Goal: Task Accomplishment & Management: Use online tool/utility

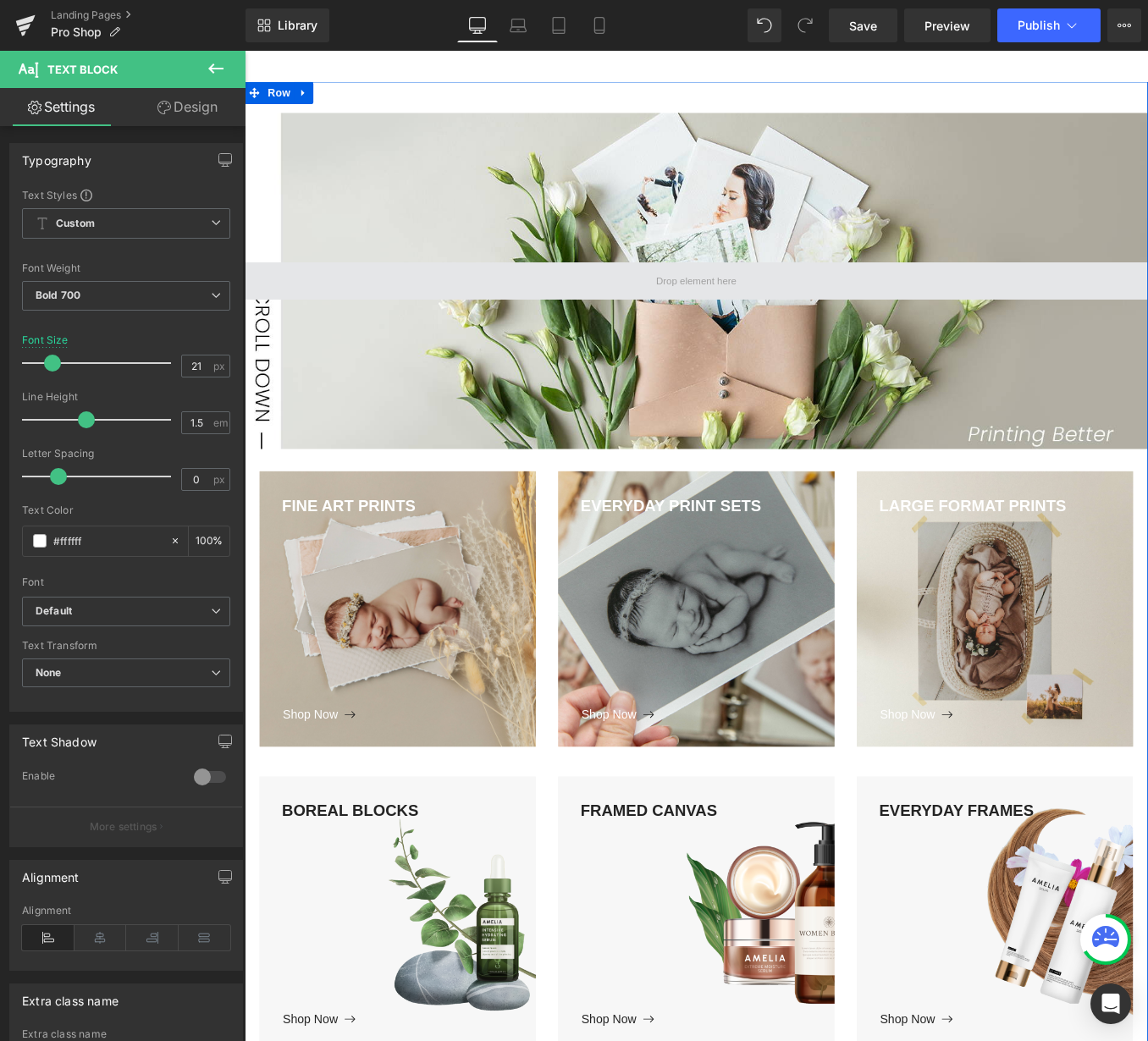
scroll to position [124, 0]
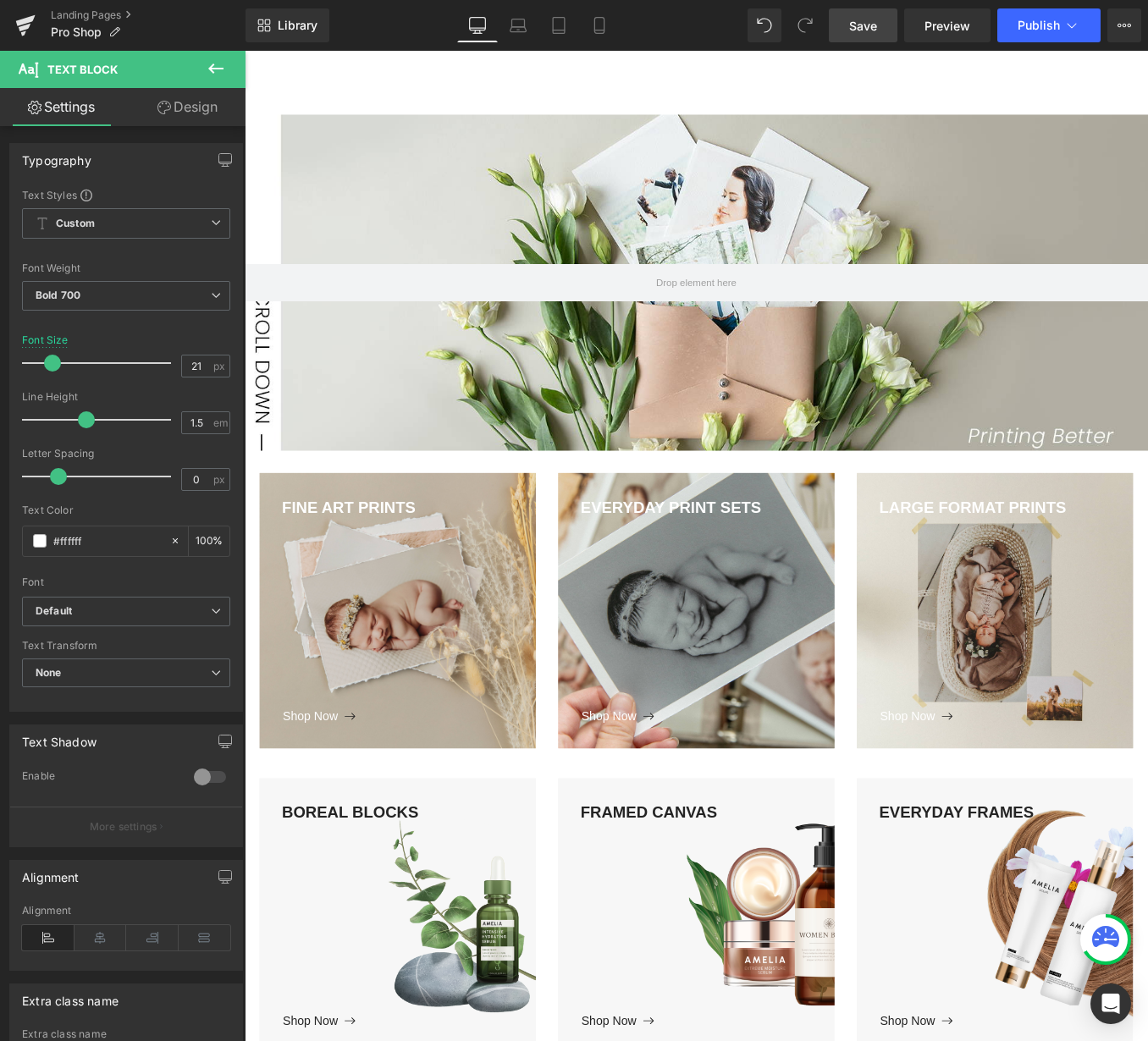
click at [863, 33] on span "Save" at bounding box center [863, 25] width 28 height 17
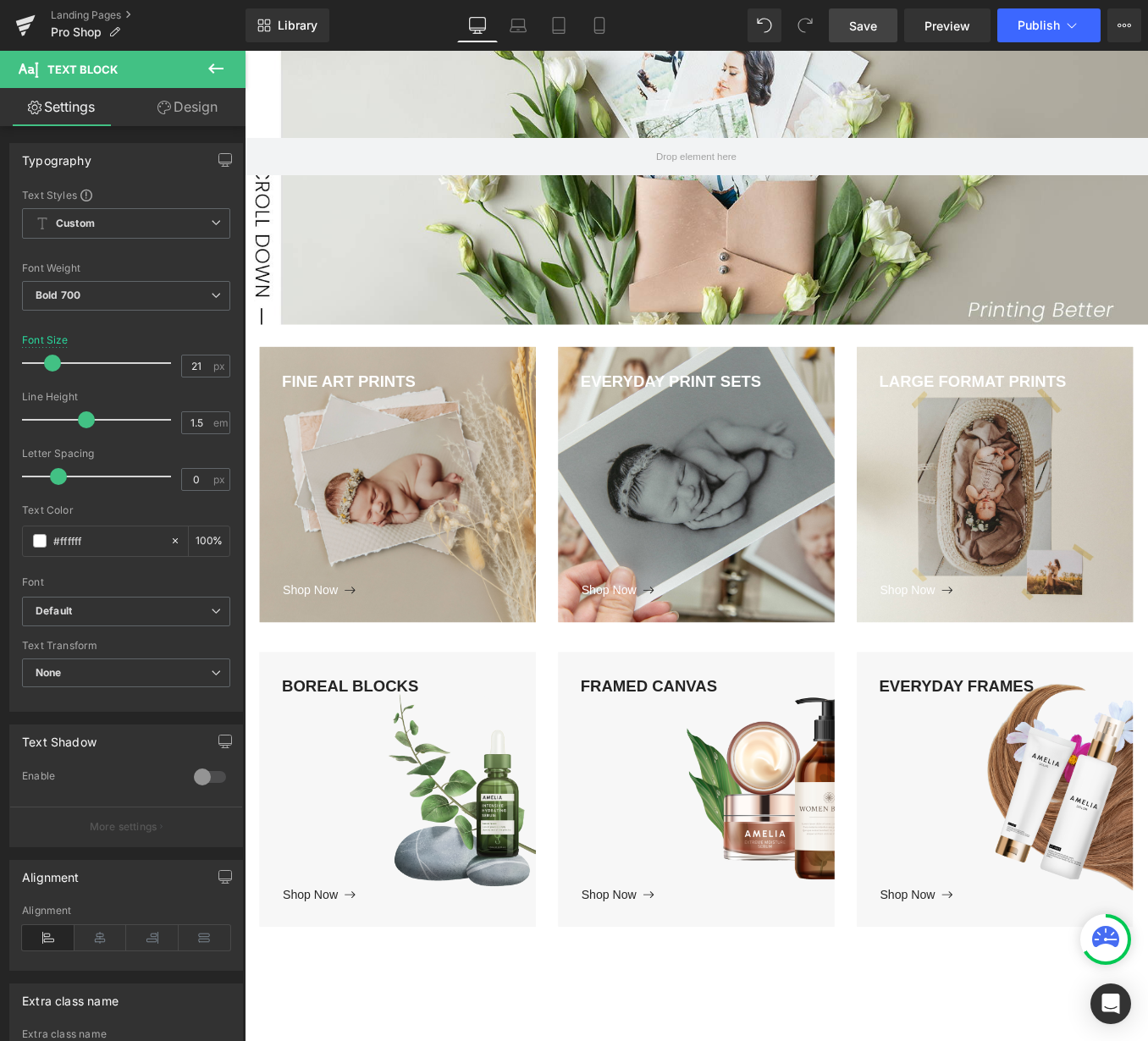
scroll to position [273, 0]
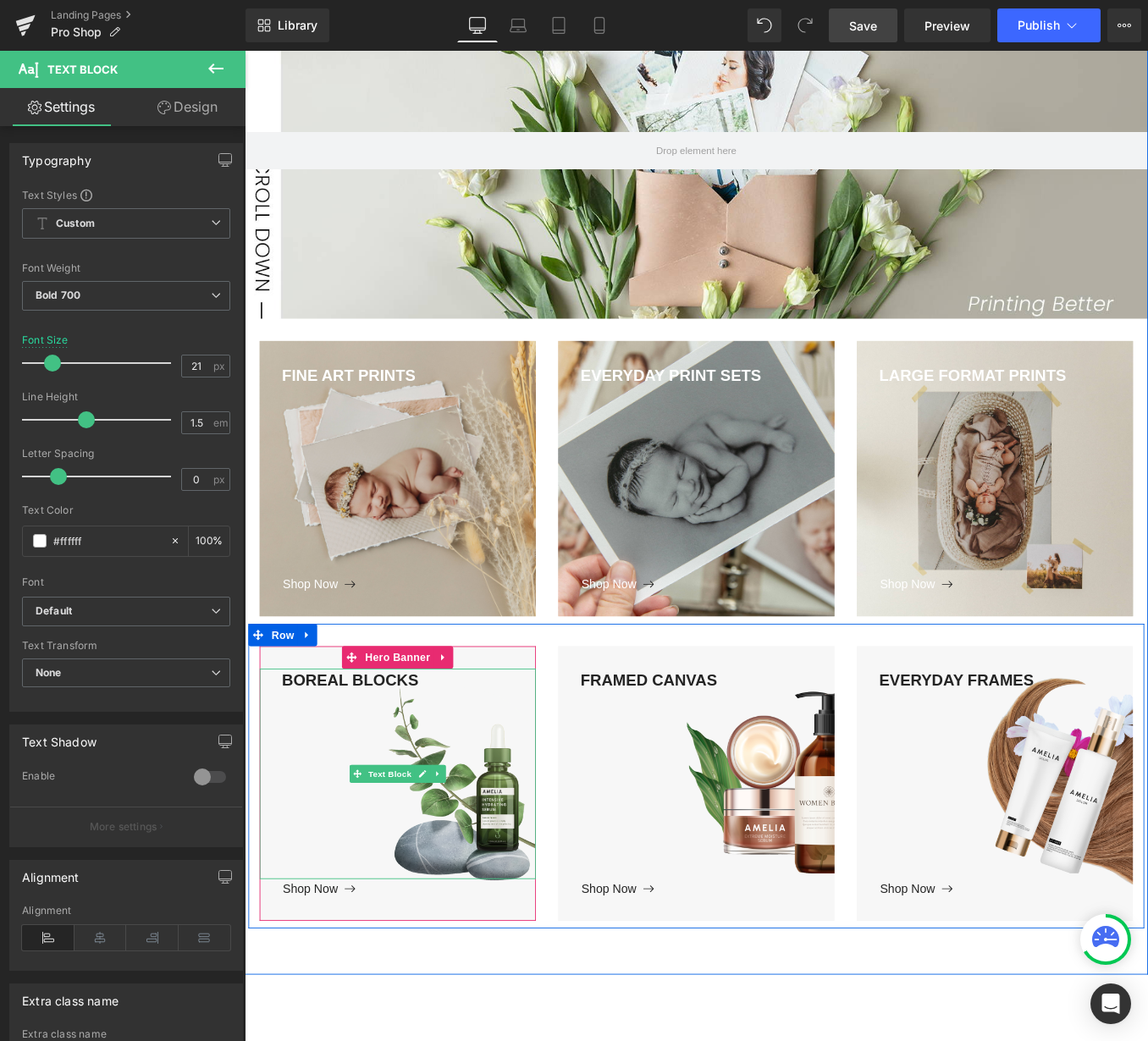
click at [405, 887] on div "BOREAL BLOCKS" at bounding box center [418, 871] width 313 height 239
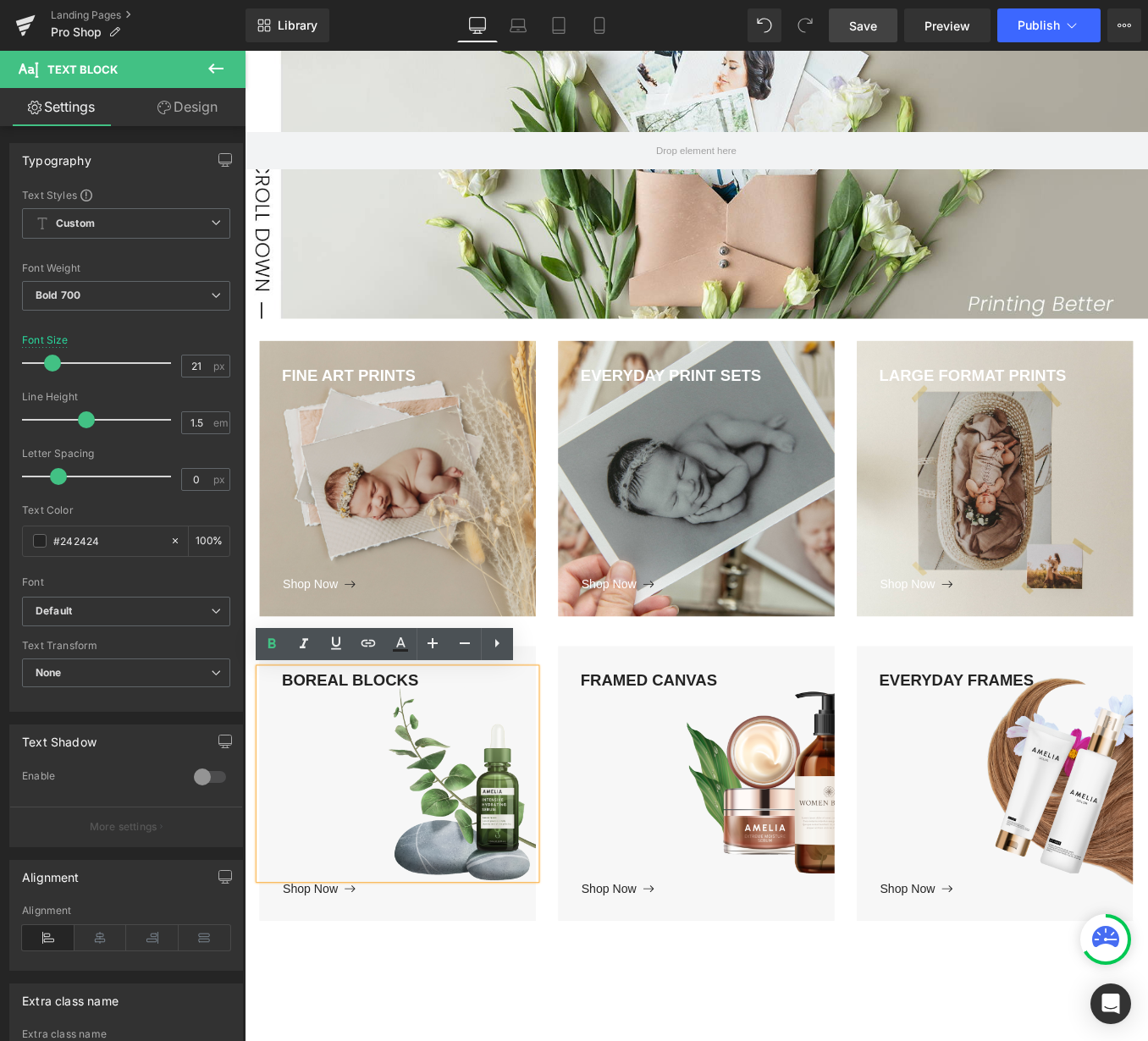
click at [575, 729] on div "BOREAL BLOCKS Text Block Shop Now Button Hero Banner" at bounding box center [418, 882] width 339 height 312
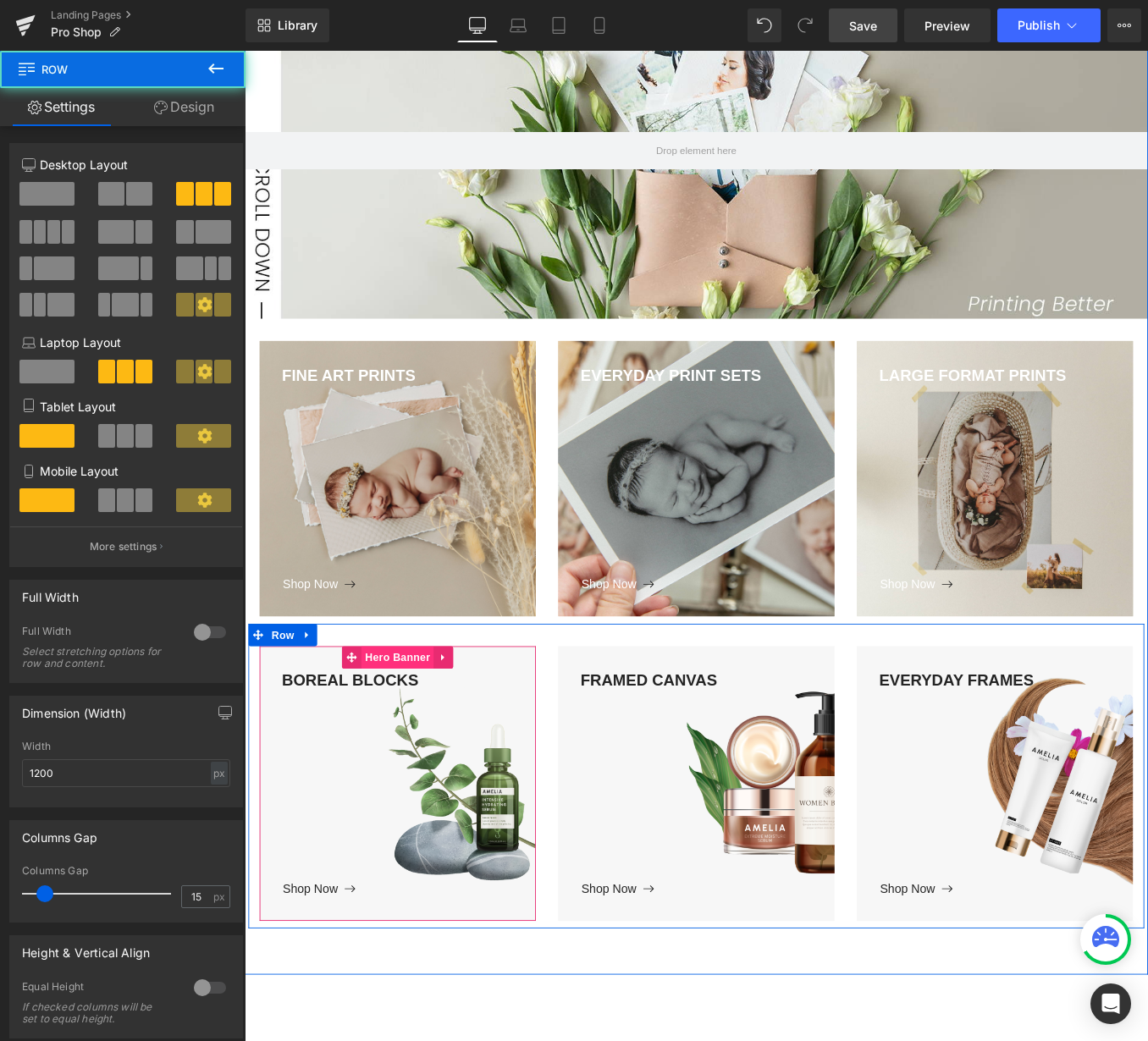
click at [425, 732] on span "Hero Banner" at bounding box center [417, 738] width 82 height 25
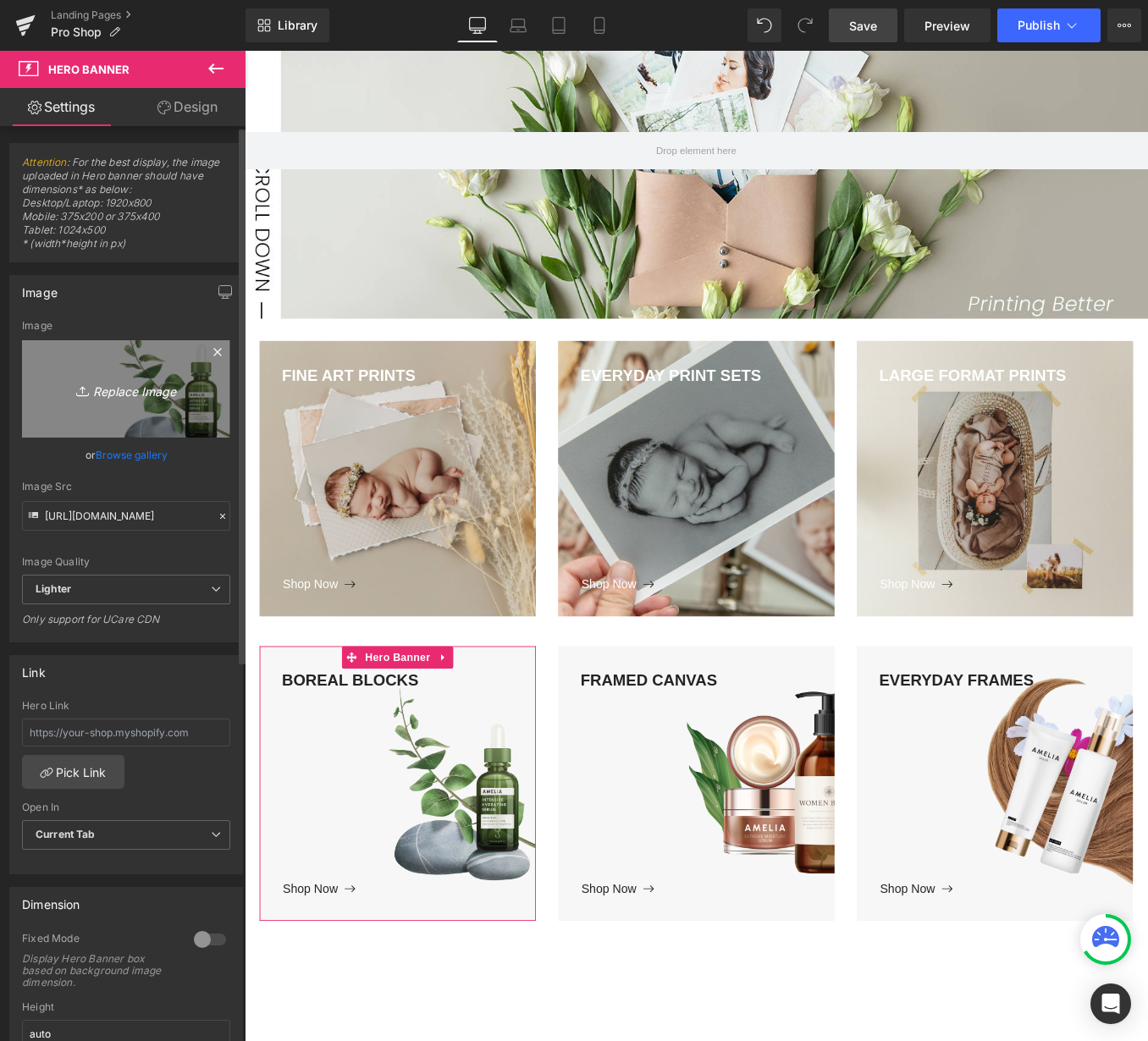
click at [128, 387] on icon "Replace Image" at bounding box center [126, 388] width 135 height 21
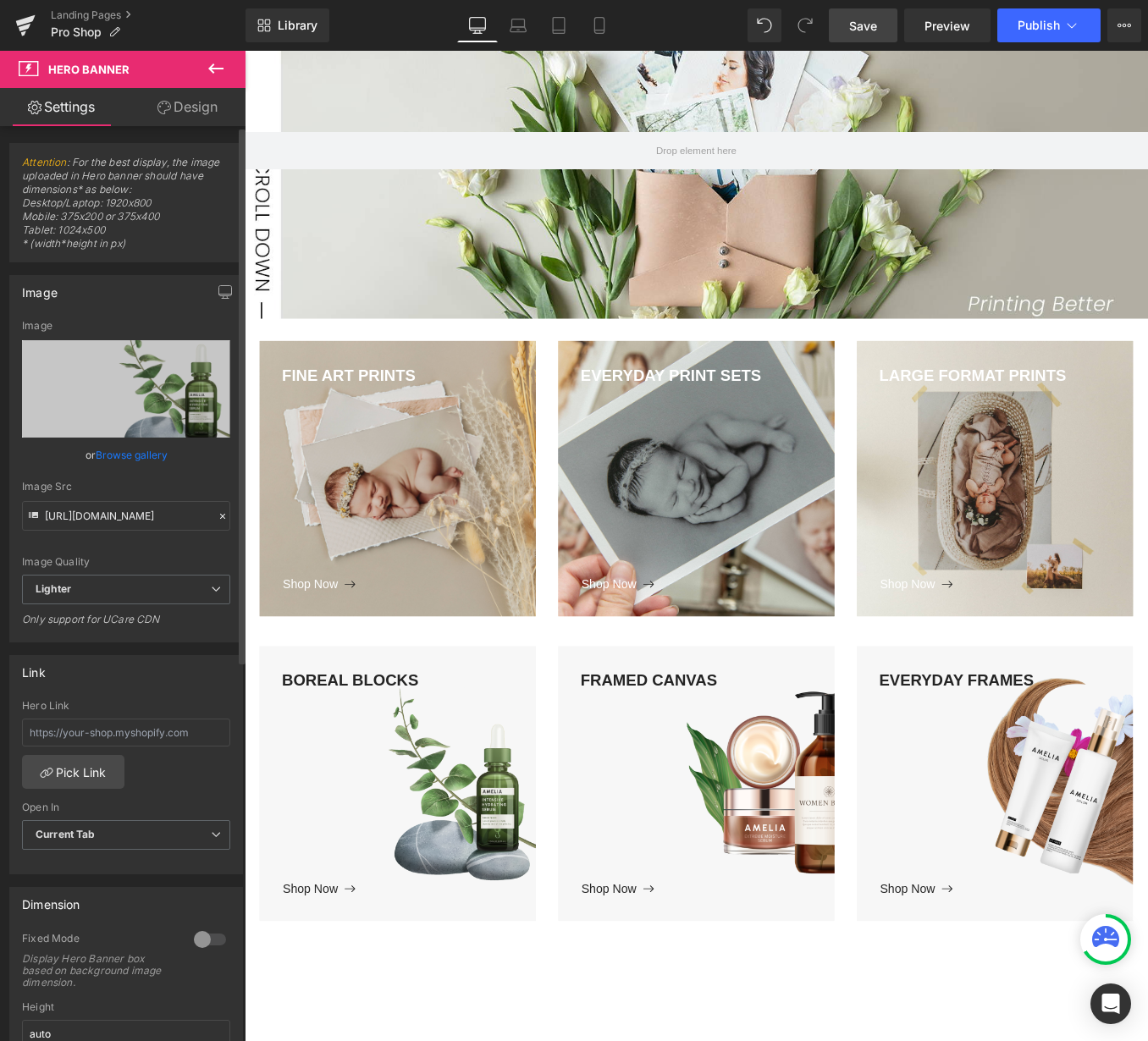
type input "C:\fakepath\Walldisplay-2(small).jpg"
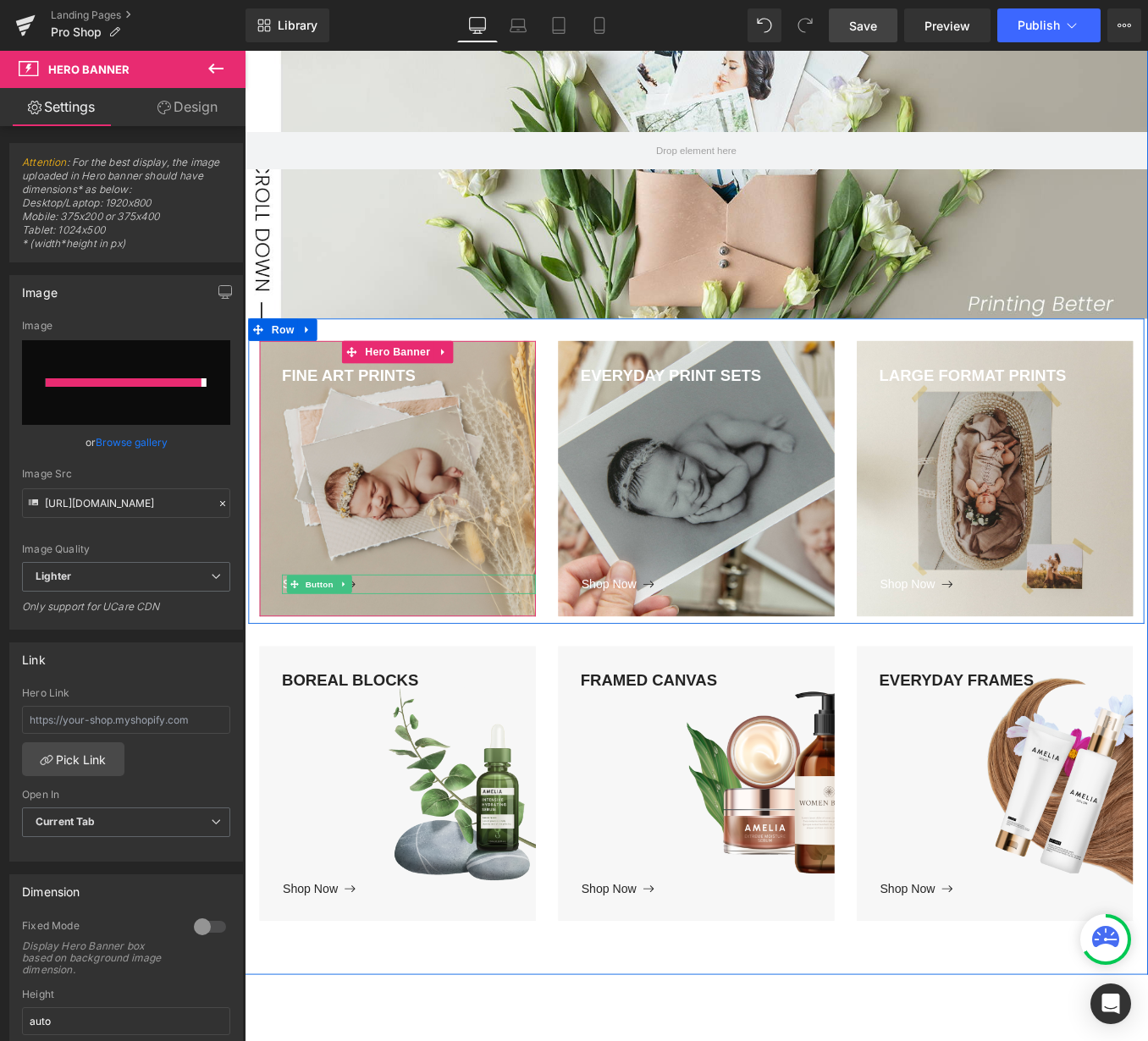
type input "[URL][DOMAIN_NAME]"
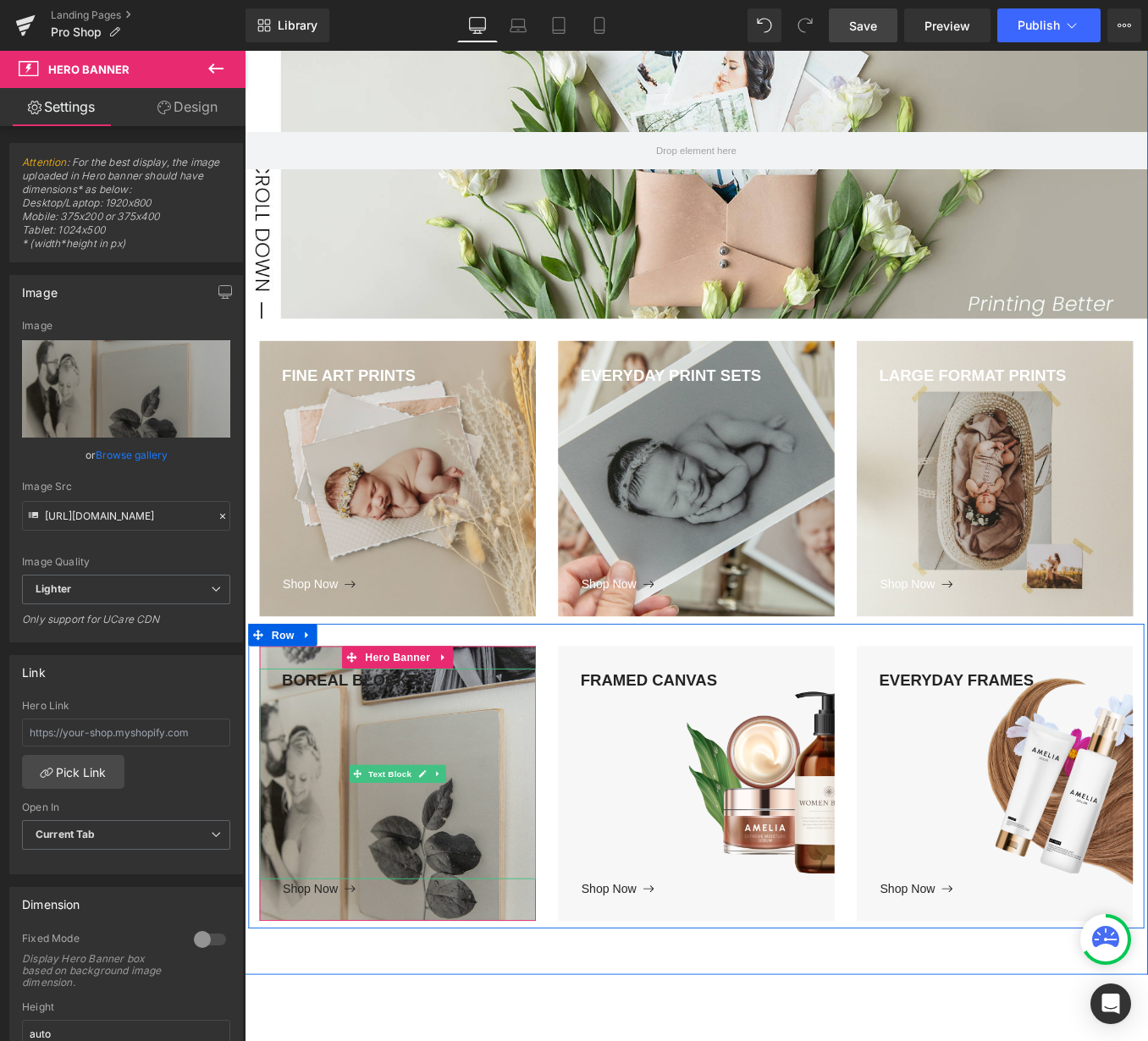
click at [328, 766] on div "BOREAL BLOCKS" at bounding box center [418, 871] width 313 height 239
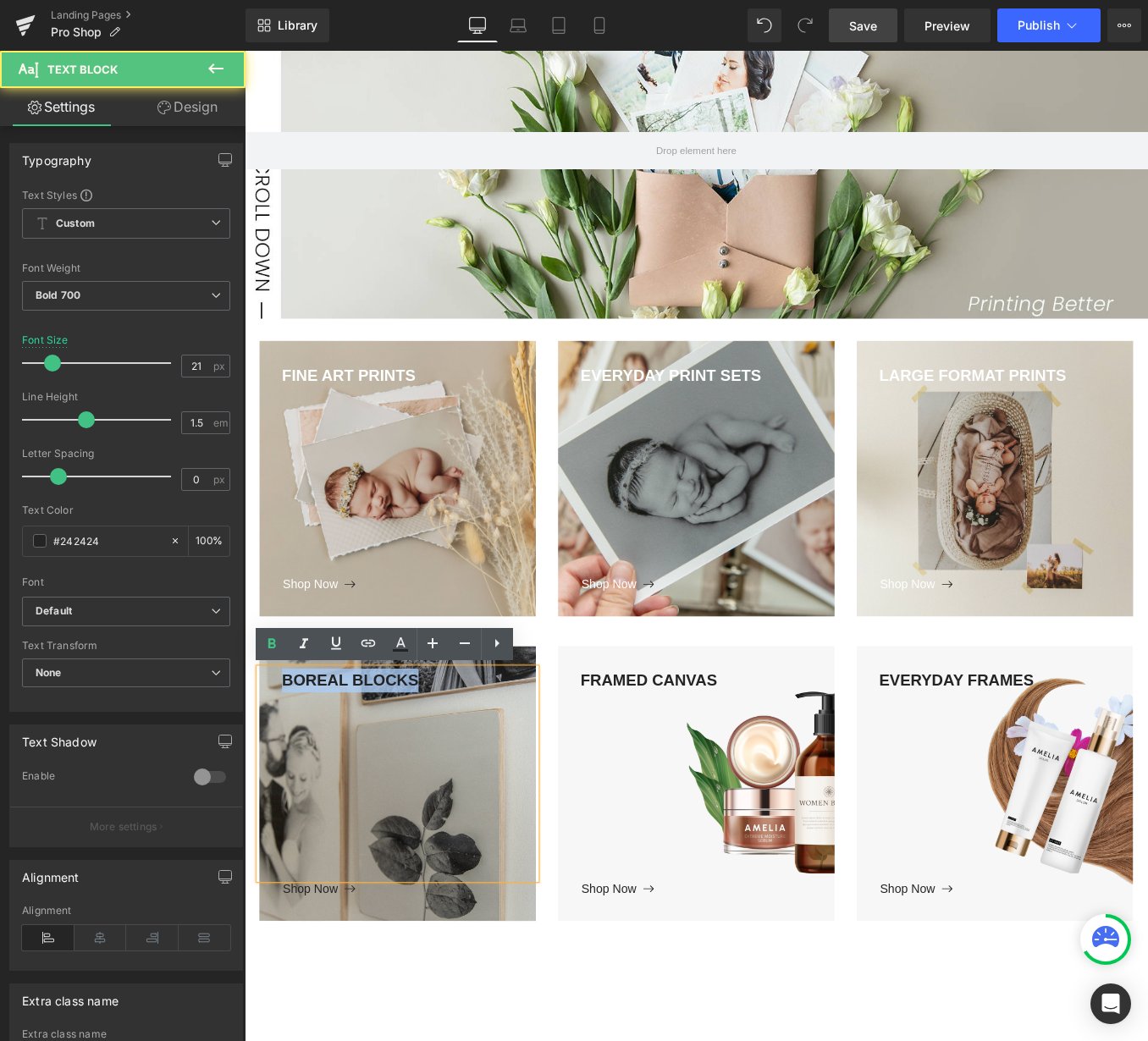
drag, startPoint x: 450, startPoint y: 765, endPoint x: 477, endPoint y: 719, distance: 53.3
click at [244, 750] on html "Loading... Skip to content Just added to your cart Qty: View cart ( ) Continue …" at bounding box center [756, 763] width 1024 height 1970
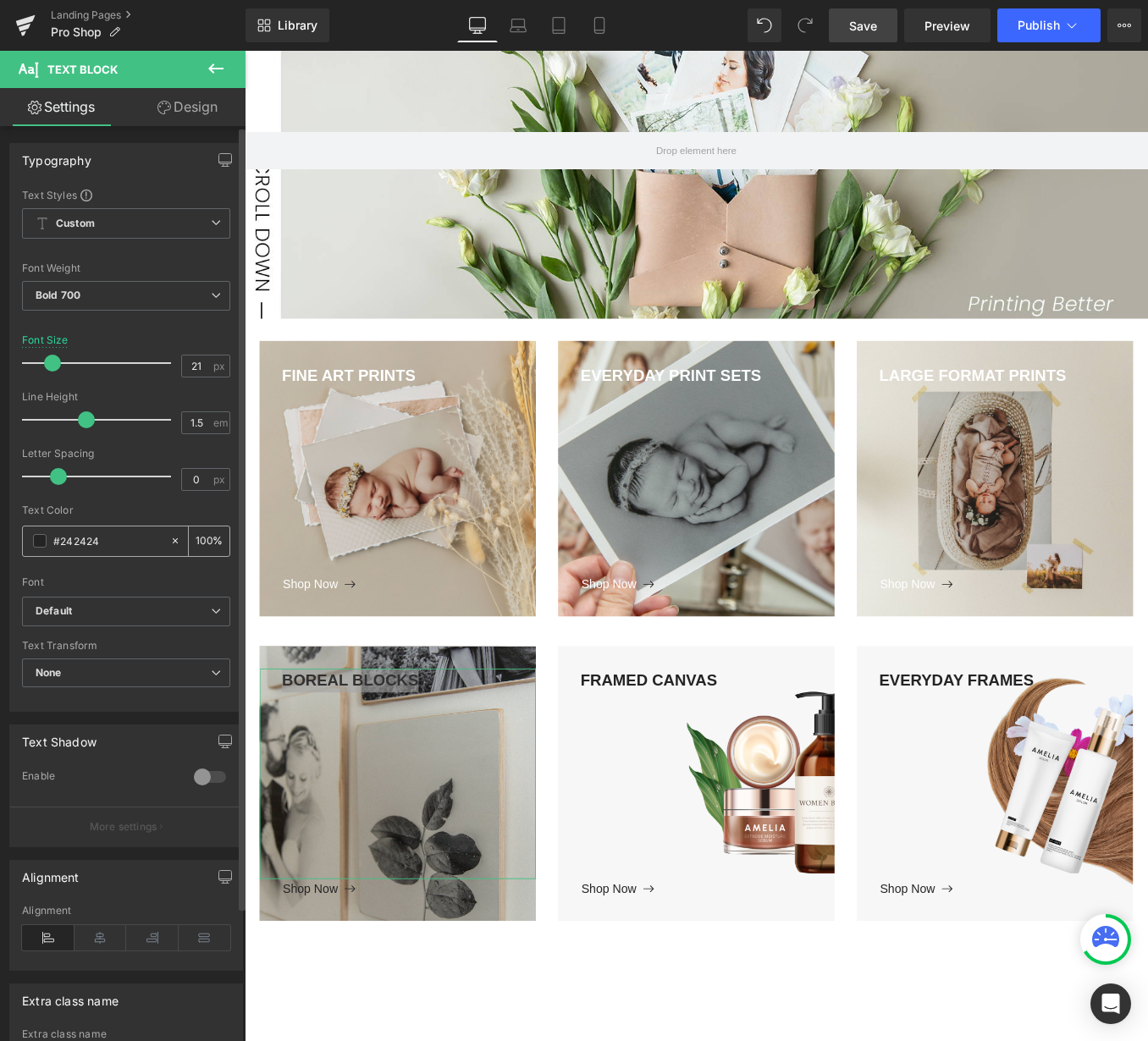
click at [41, 542] on span at bounding box center [40, 541] width 14 height 14
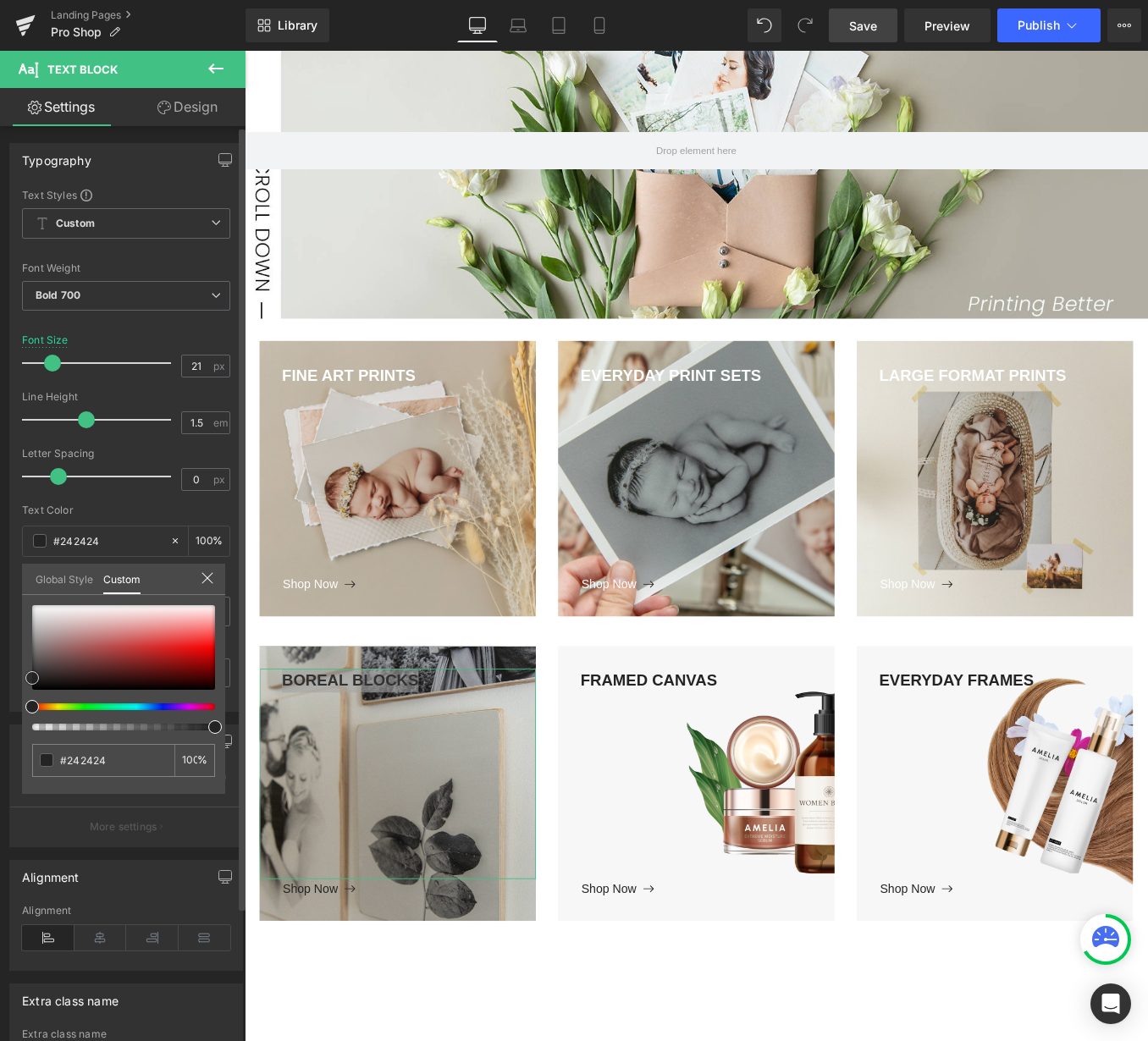
type input "#262626"
type input "#a5a5a5"
type input "#ffffff"
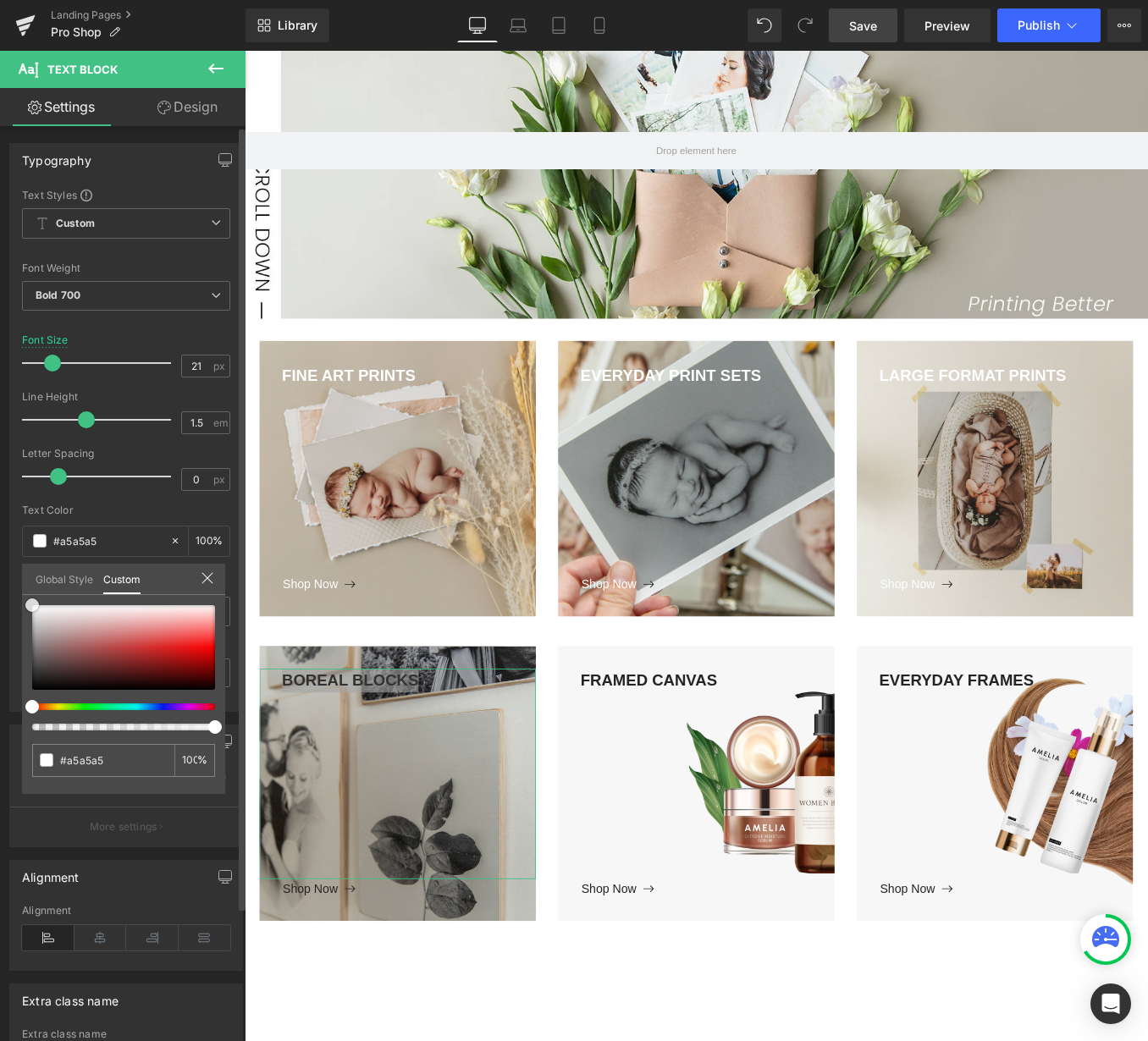
type input "#ffffff"
drag, startPoint x: 34, startPoint y: 678, endPoint x: 16, endPoint y: 564, distance: 115.4
click at [17, 566] on div "Typography Text Styles Custom Custom Setup Global Style Custom Setup Global Sty…" at bounding box center [127, 421] width 253 height 581
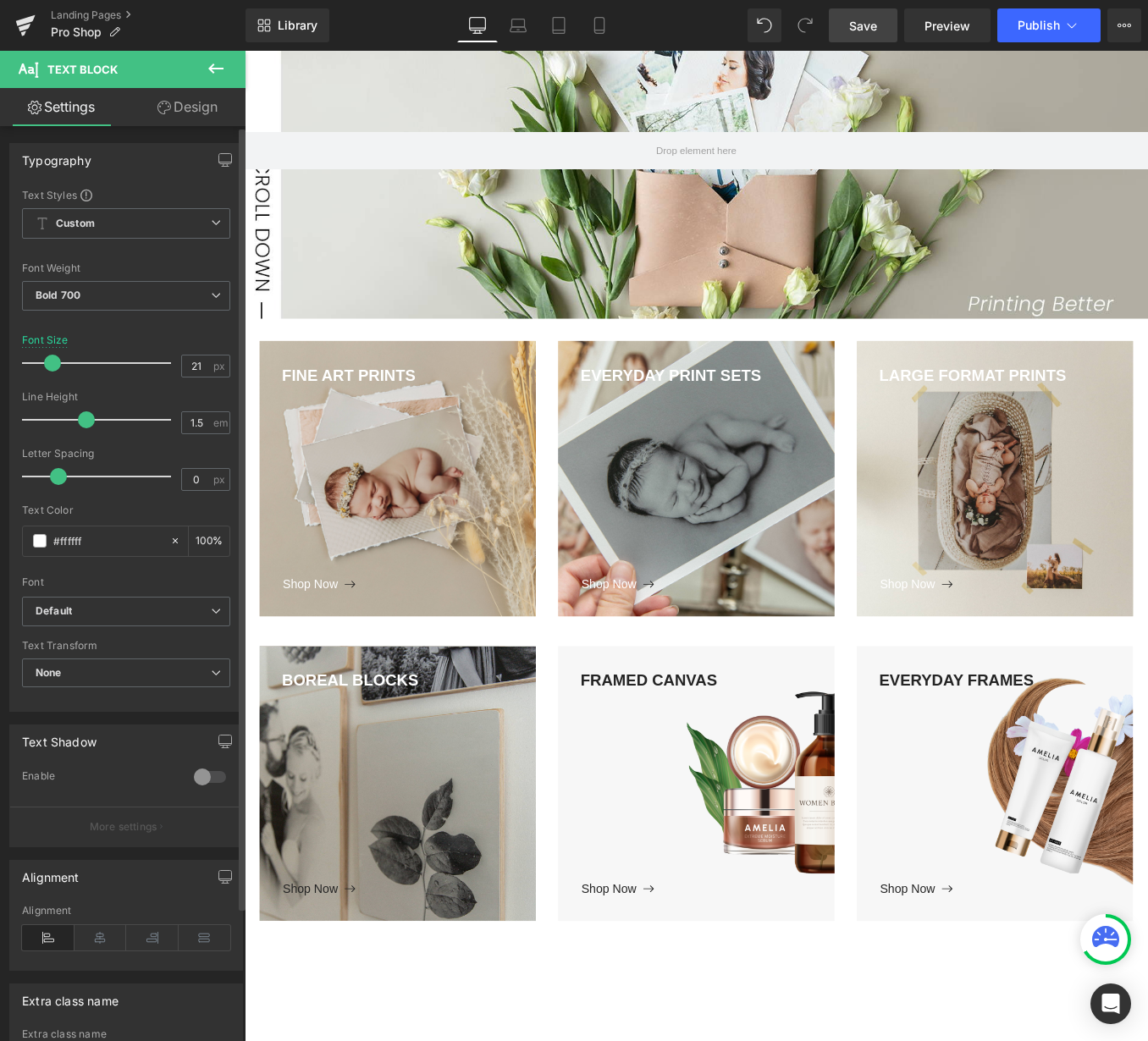
click at [316, 997] on body "Loading... Skip to content Just added to your cart Qty: View cart ( ) Continue …" at bounding box center [756, 763] width 1024 height 1970
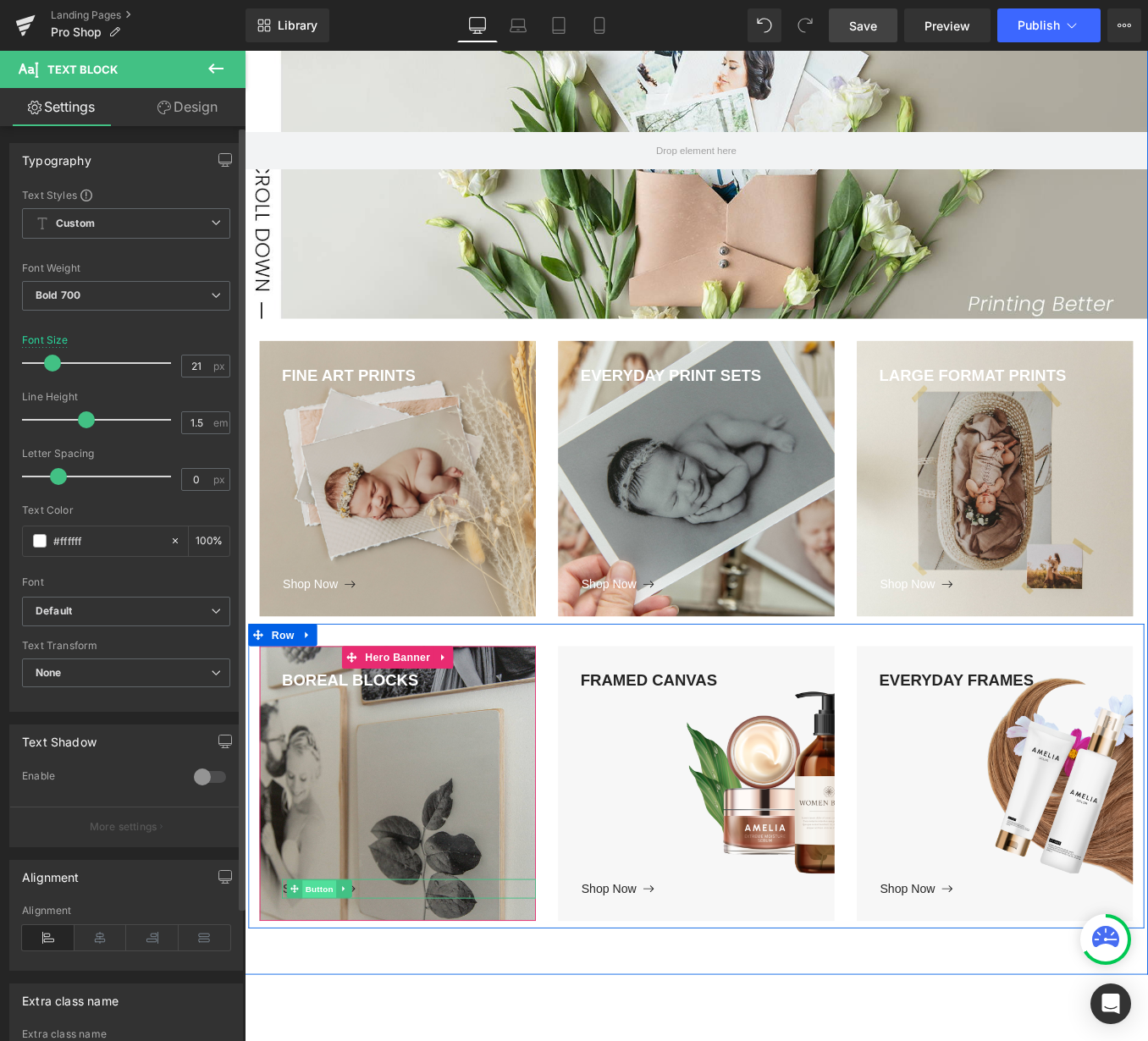
click at [324, 990] on link "Button" at bounding box center [320, 1000] width 56 height 20
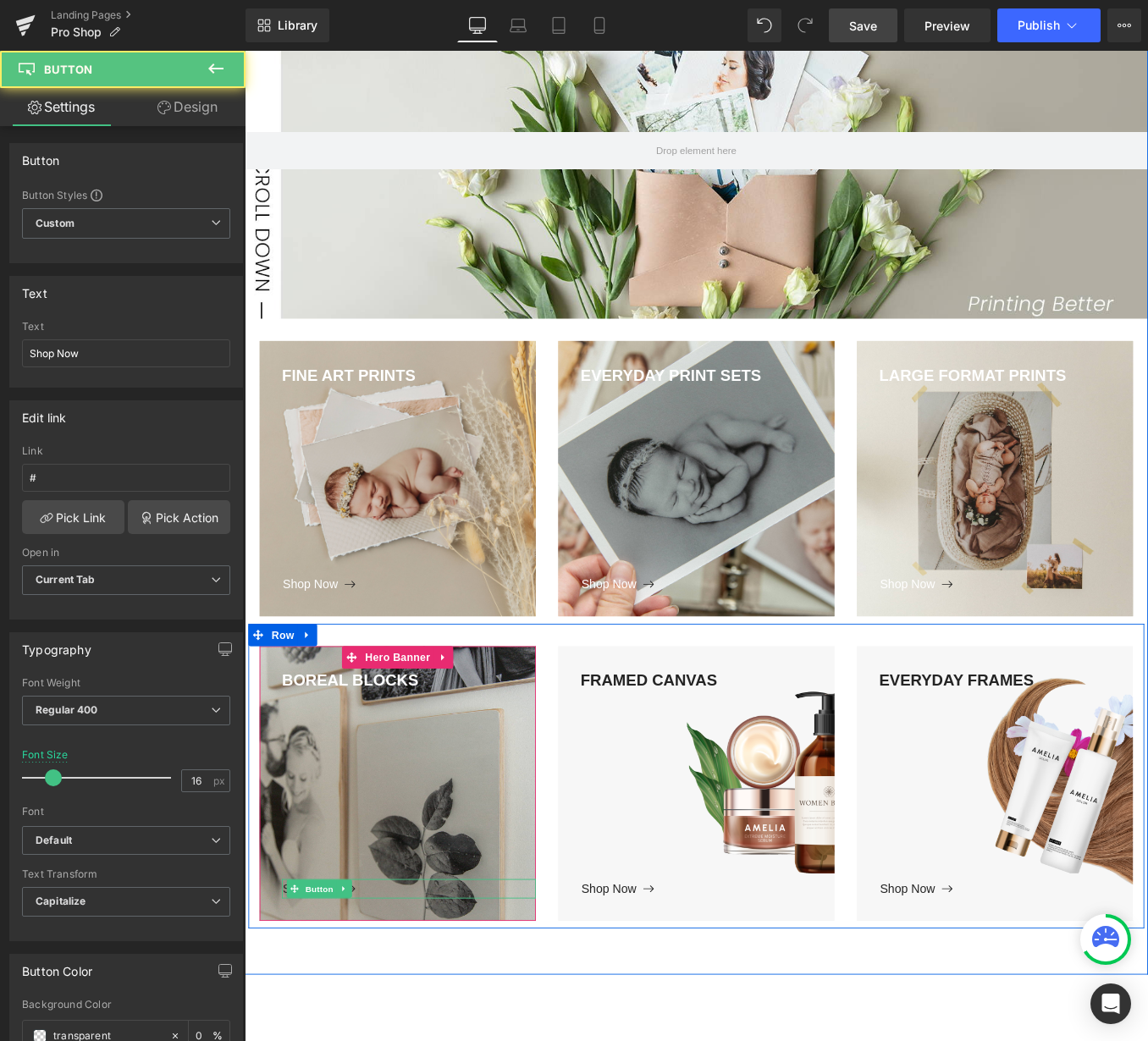
click at [409, 998] on div "Shop Now" at bounding box center [431, 1000] width 288 height 22
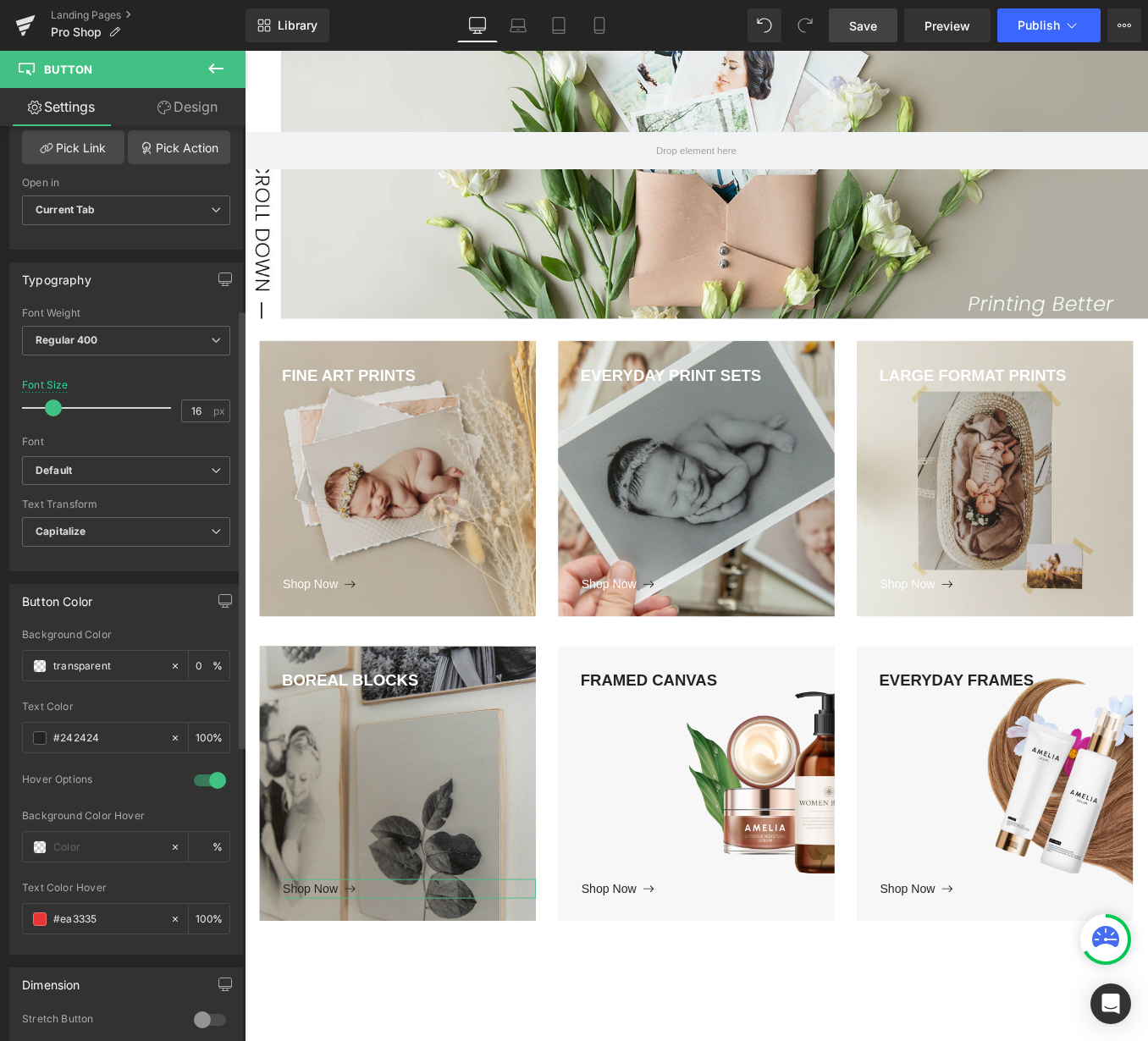
scroll to position [380, 0]
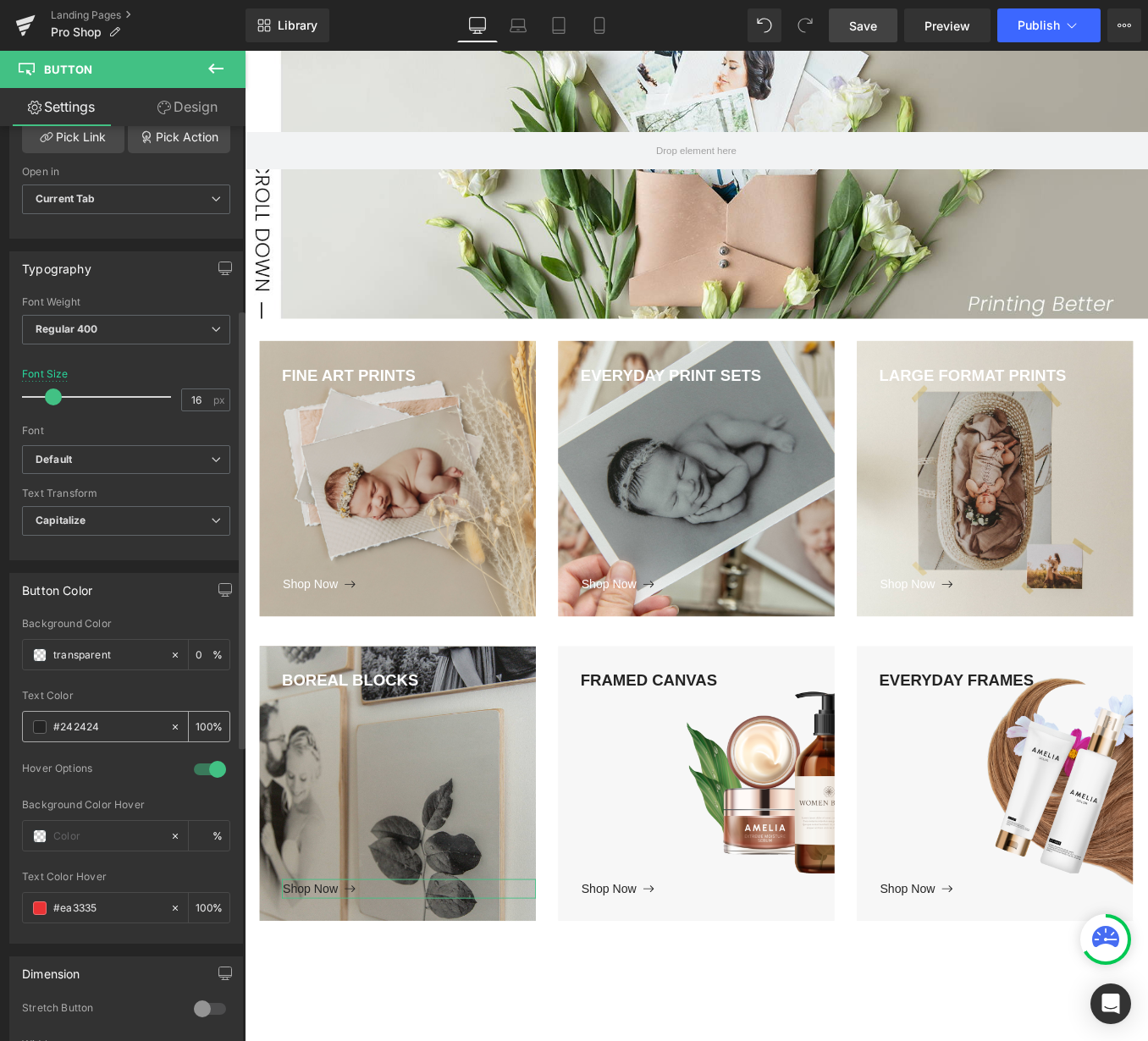
click at [67, 729] on input "#242424" at bounding box center [107, 726] width 108 height 18
click at [30, 725] on div "#242424" at bounding box center [96, 726] width 147 height 30
click at [37, 726] on span at bounding box center [40, 727] width 14 height 14
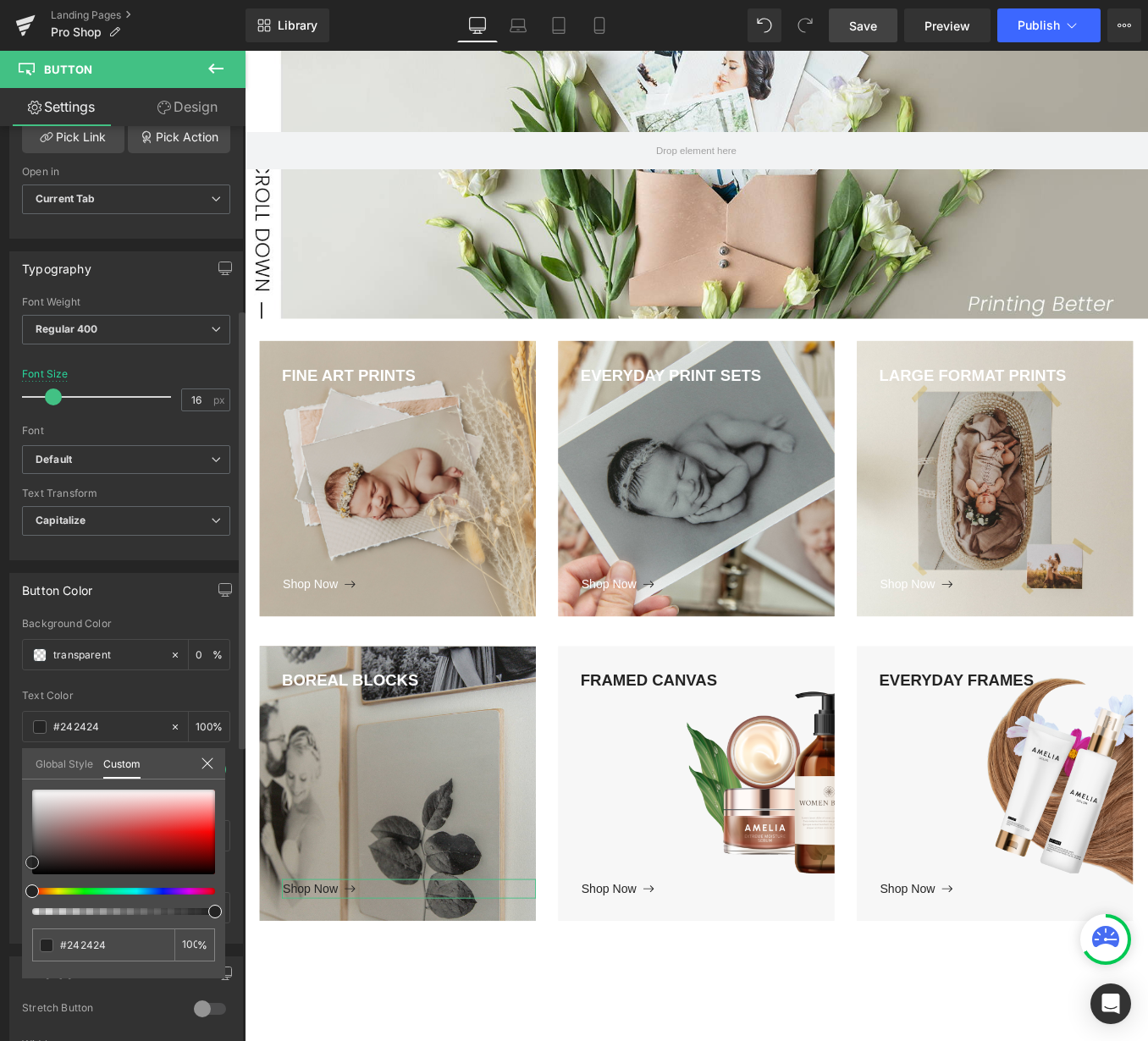
type input "#353535"
type input "#ffffff"
drag, startPoint x: 29, startPoint y: 860, endPoint x: 36, endPoint y: 729, distance: 131.2
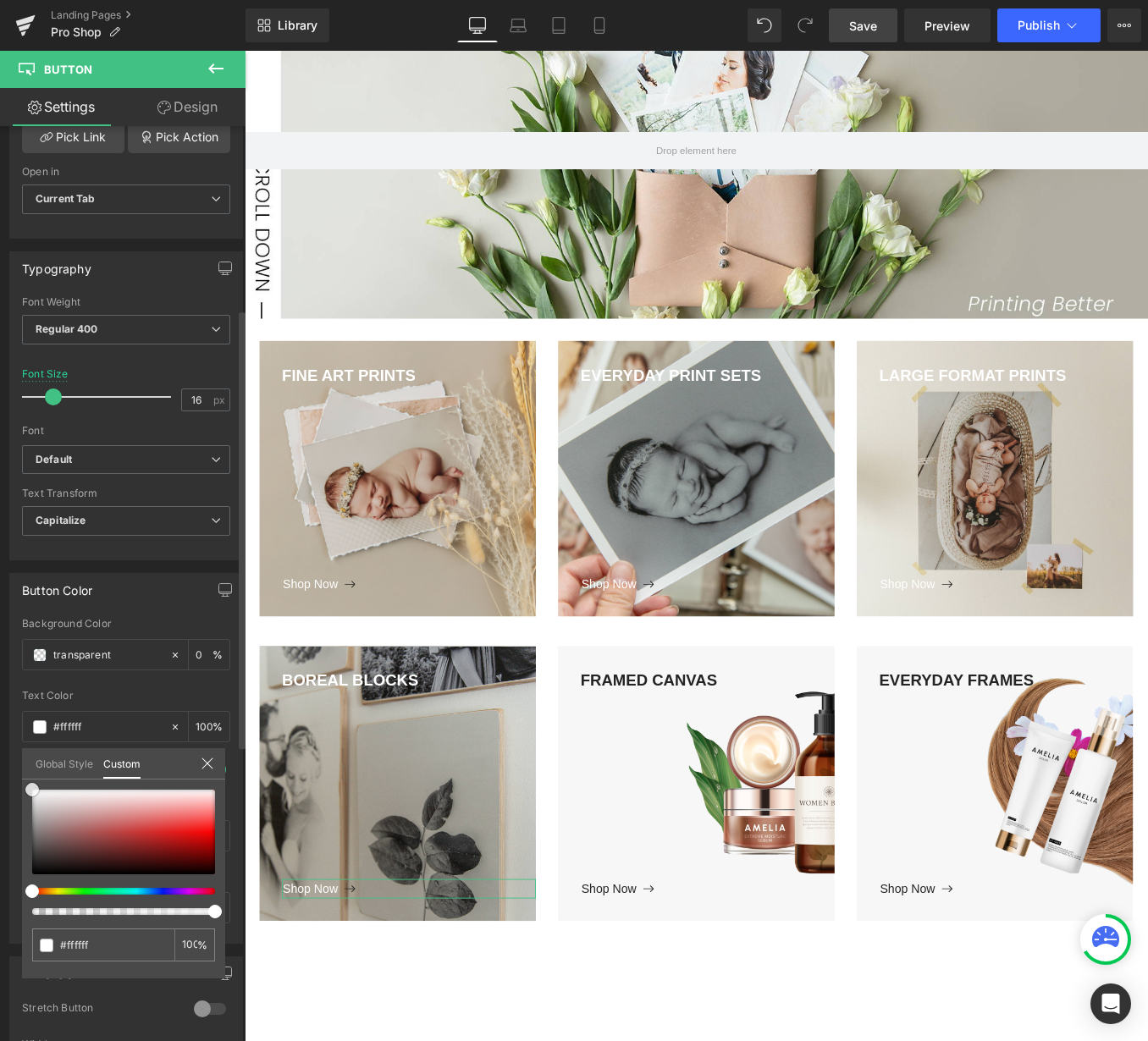
click at [18, 750] on div "Button Color transparent Background Color transparent 0 % rgba(255, 255, 255, 1…" at bounding box center [127, 751] width 253 height 383
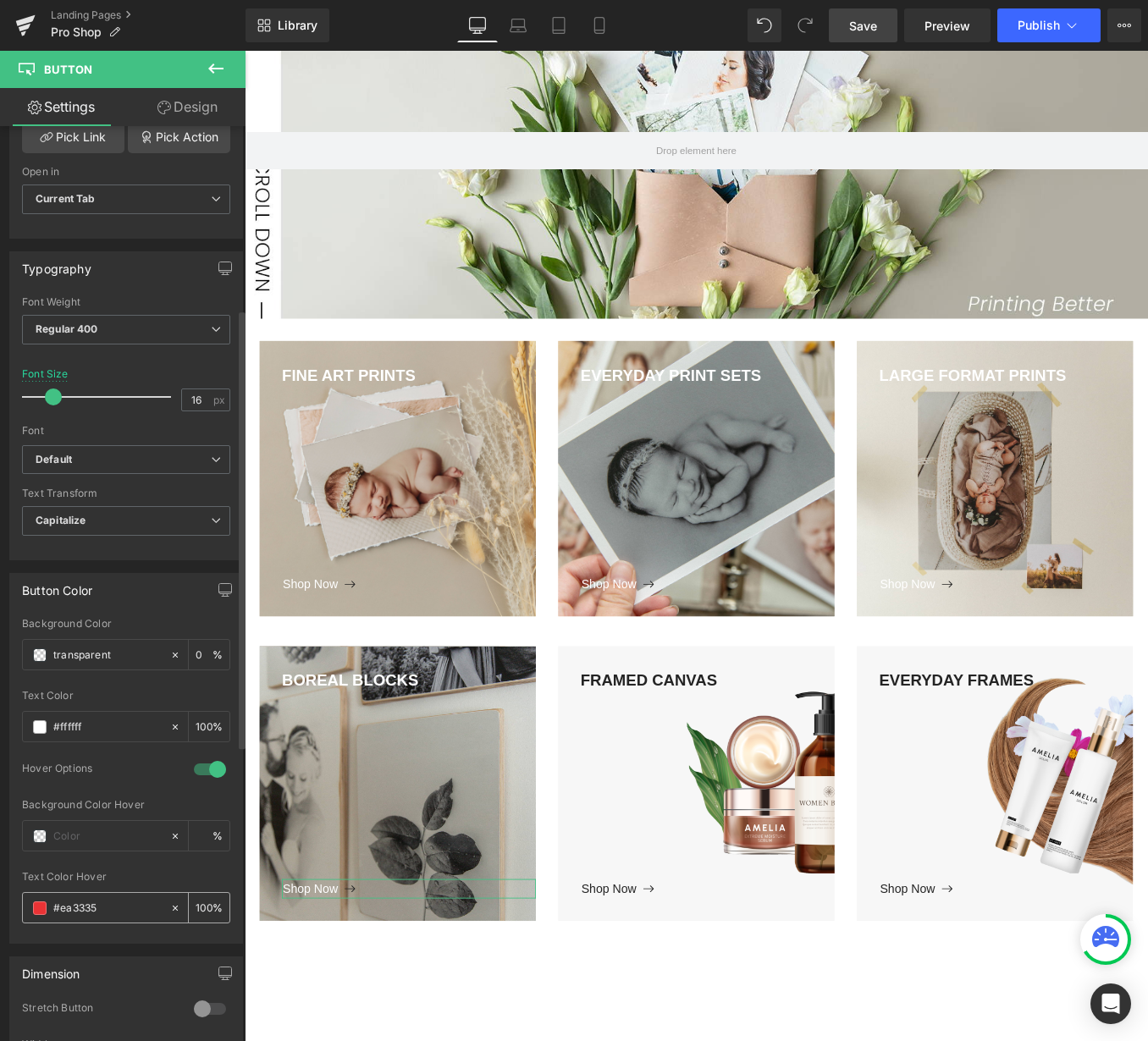
drag, startPoint x: 84, startPoint y: 903, endPoint x: 52, endPoint y: 903, distance: 32.0
click at [52, 903] on div "#ea3335" at bounding box center [96, 907] width 147 height 30
drag, startPoint x: 100, startPoint y: 906, endPoint x: 59, endPoint y: 908, distance: 41.0
click at [59, 908] on input "#ea3335" at bounding box center [107, 907] width 108 height 18
type input "#26262"
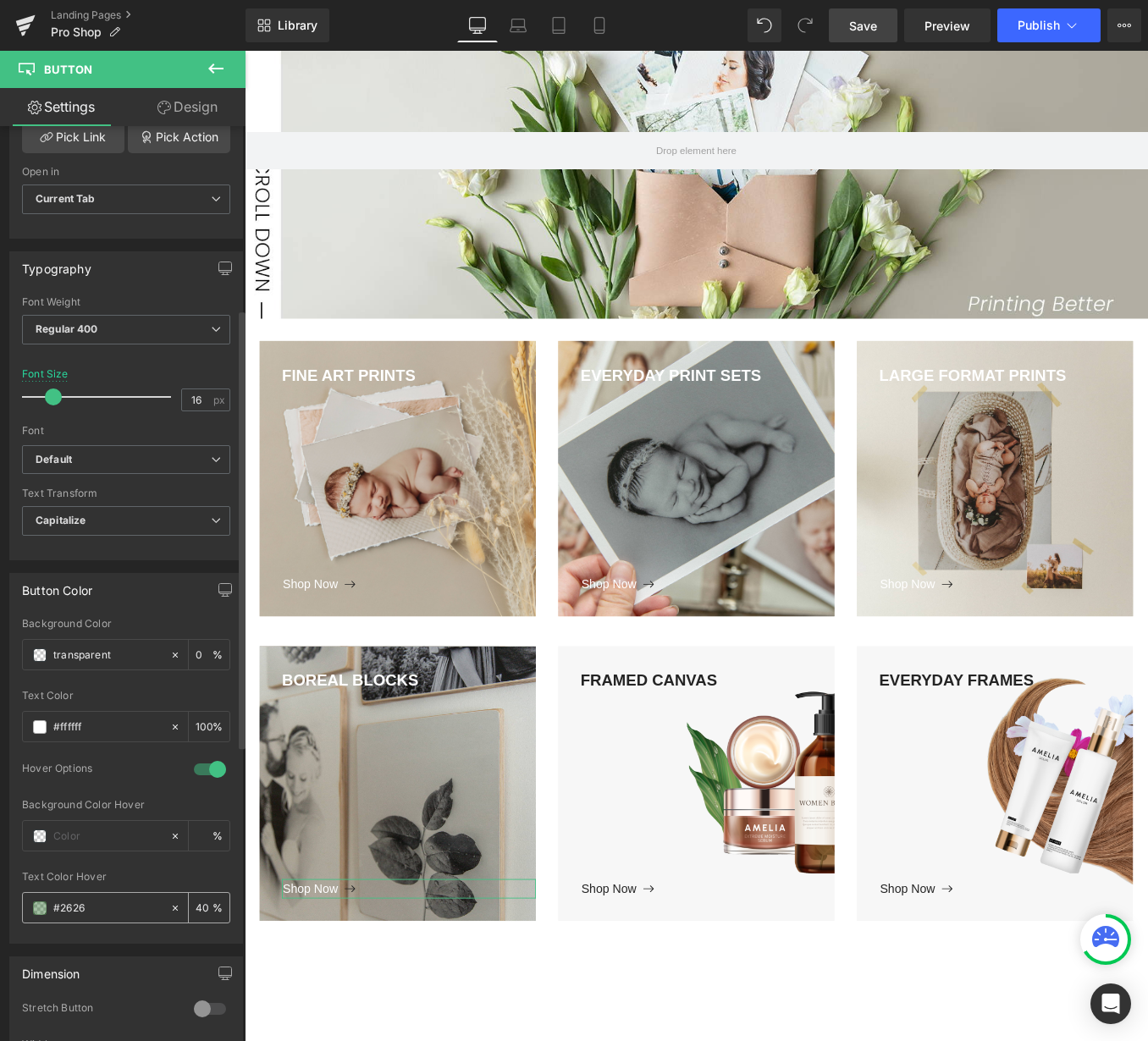
type input "40"
type input "#262626"
type input "100"
type input "#262626"
click at [406, 1040] on body "Loading... Skip to content Just added to your cart Qty: View cart ( ) Continue …" at bounding box center [756, 763] width 1024 height 1970
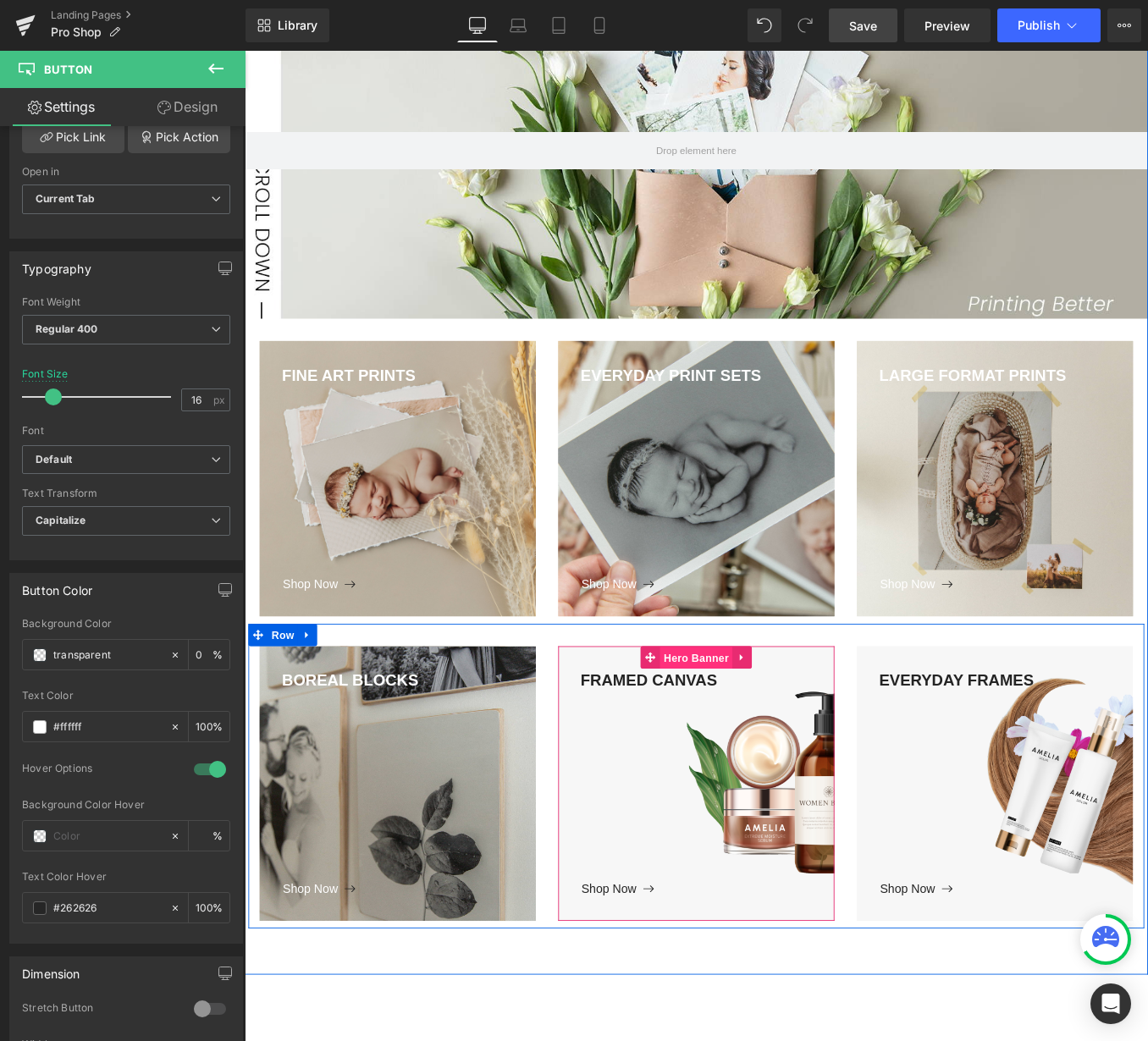
click at [750, 737] on span "Hero Banner" at bounding box center [756, 739] width 82 height 25
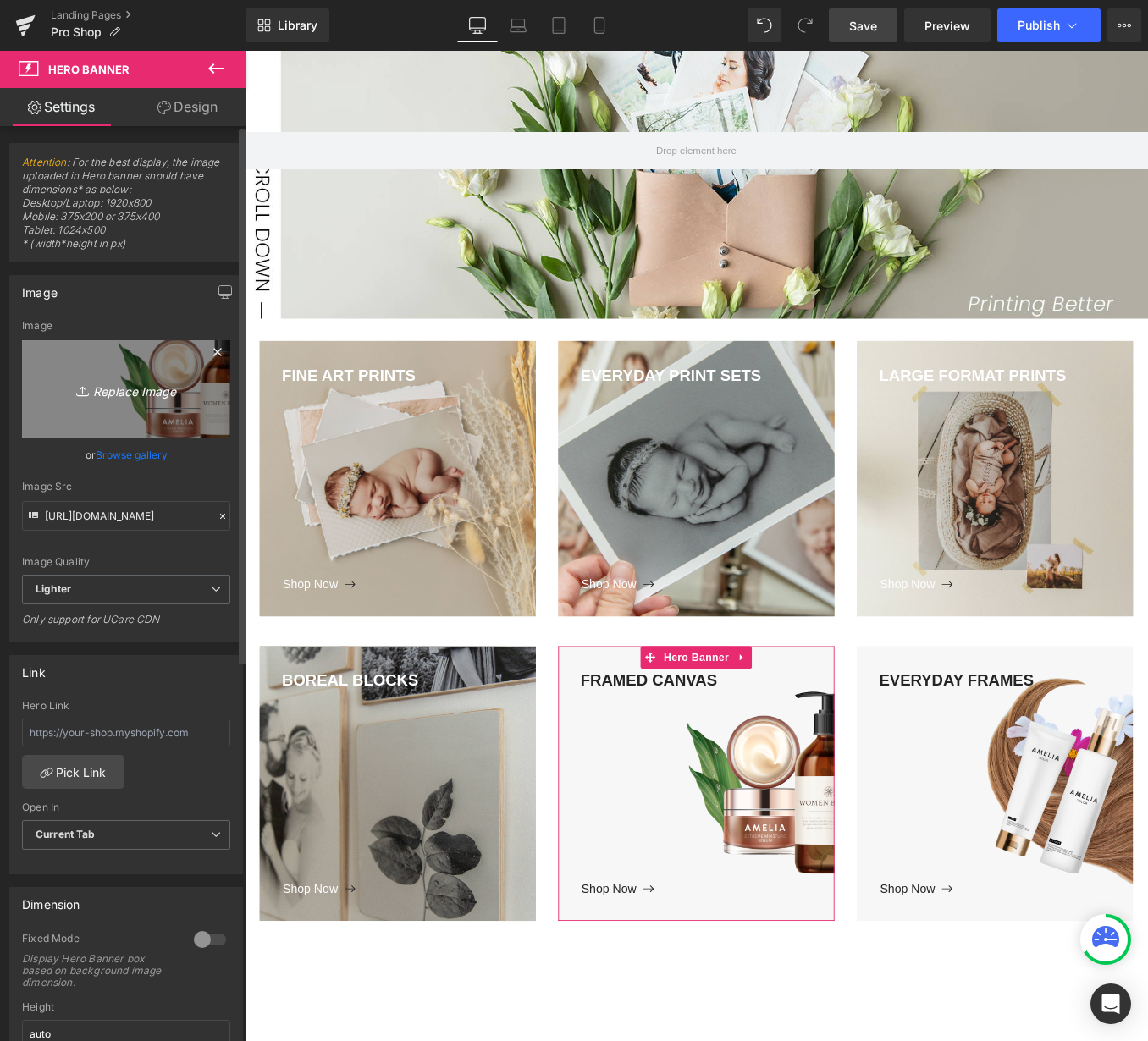
click at [131, 382] on icon "Replace Image" at bounding box center [126, 388] width 135 height 21
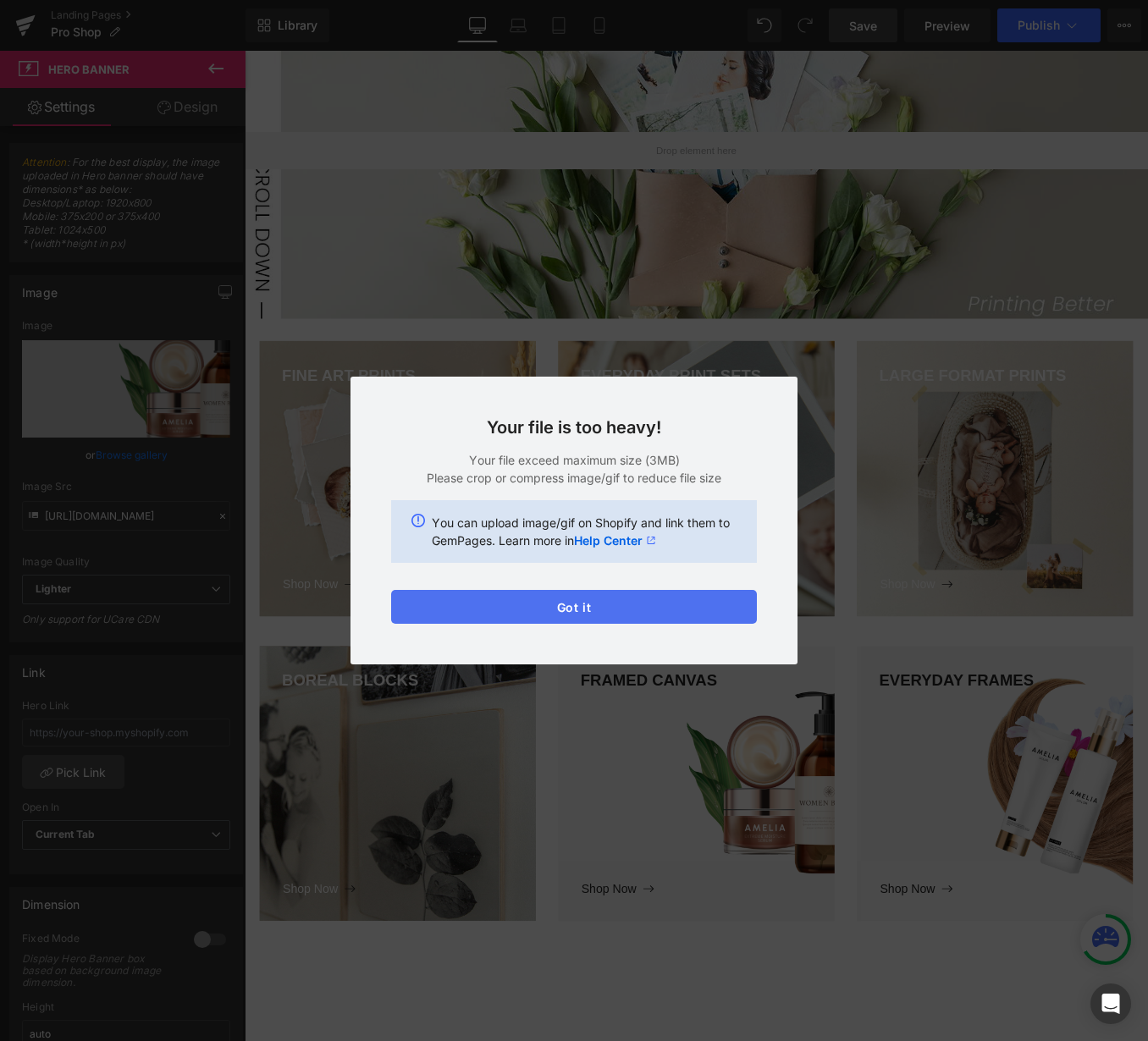
click at [645, 606] on button "Got it" at bounding box center [574, 606] width 366 height 34
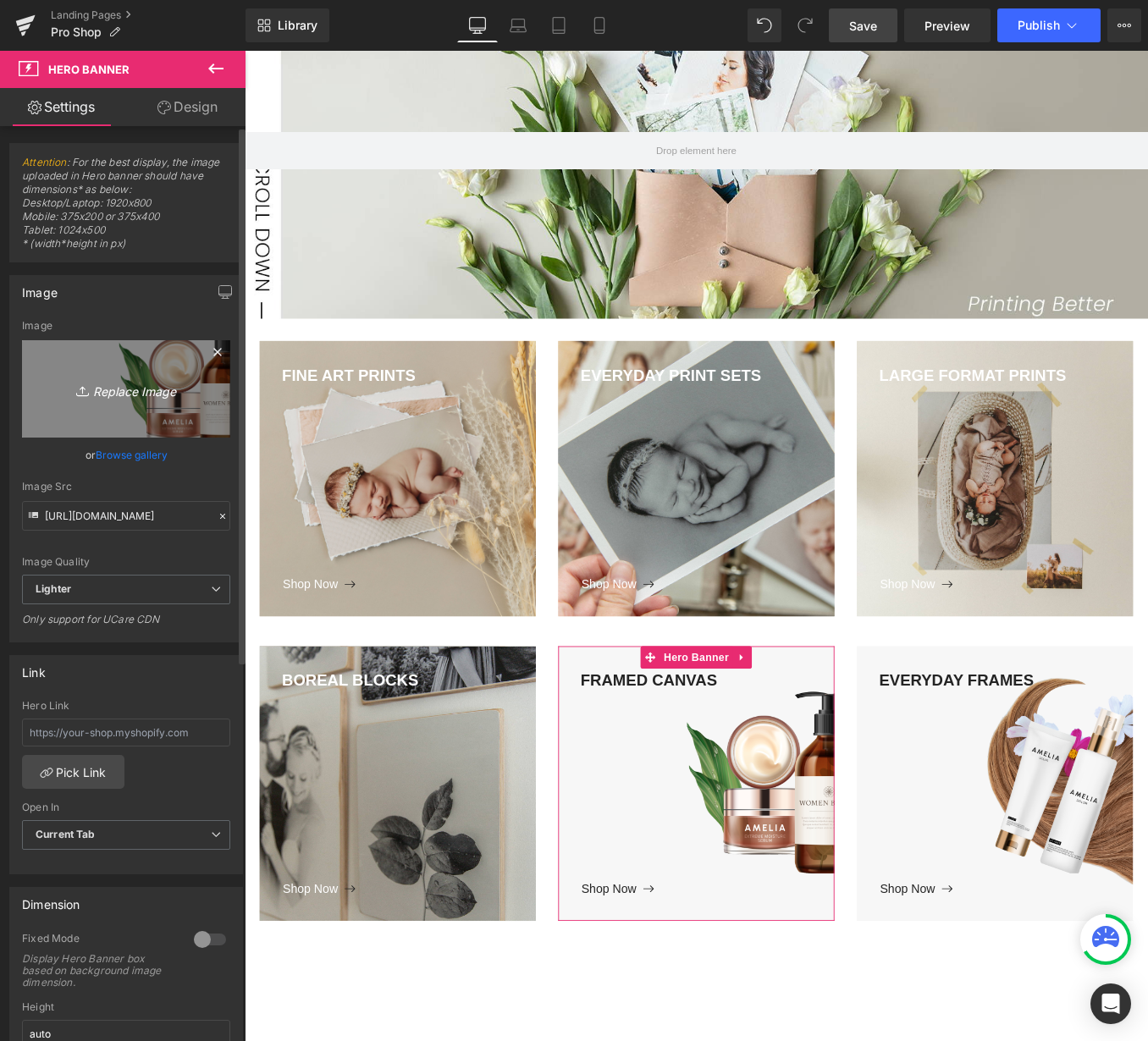
click at [120, 388] on icon "Replace Image" at bounding box center [126, 388] width 135 height 21
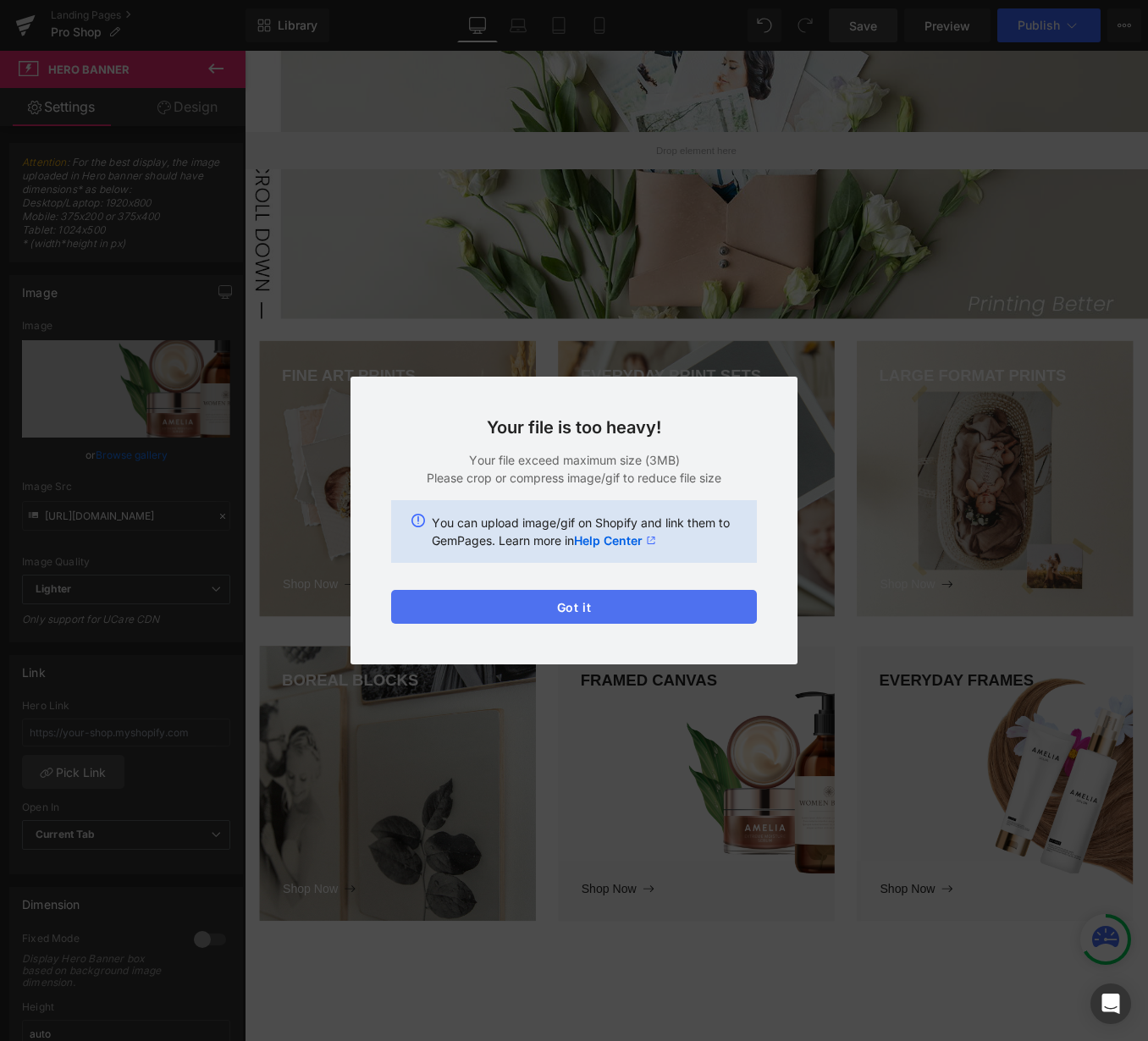
click at [616, 616] on button "Got it" at bounding box center [574, 606] width 366 height 34
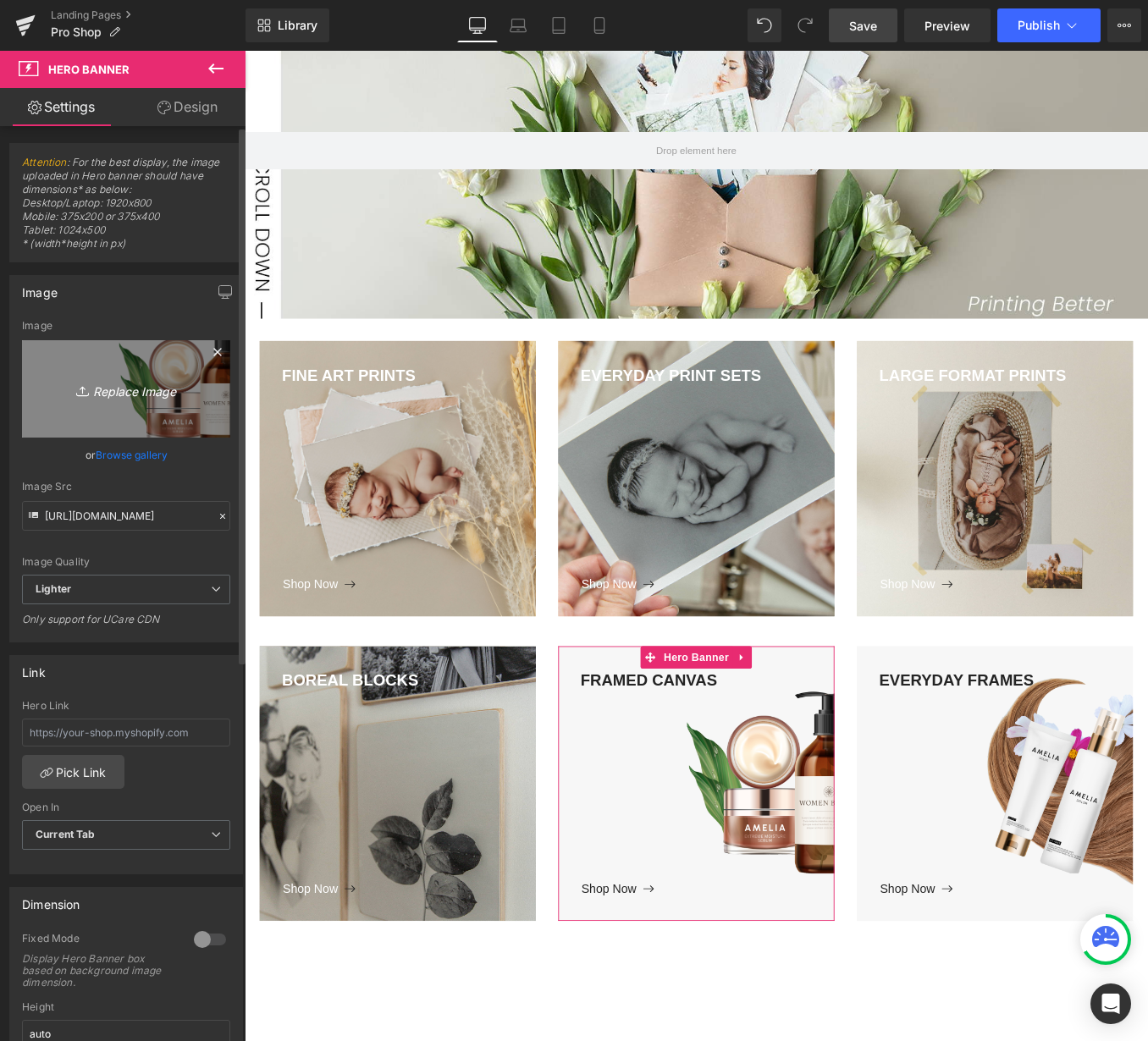
click at [113, 390] on icon "Replace Image" at bounding box center [126, 388] width 135 height 21
click at [137, 399] on icon "Replace Image" at bounding box center [126, 388] width 135 height 21
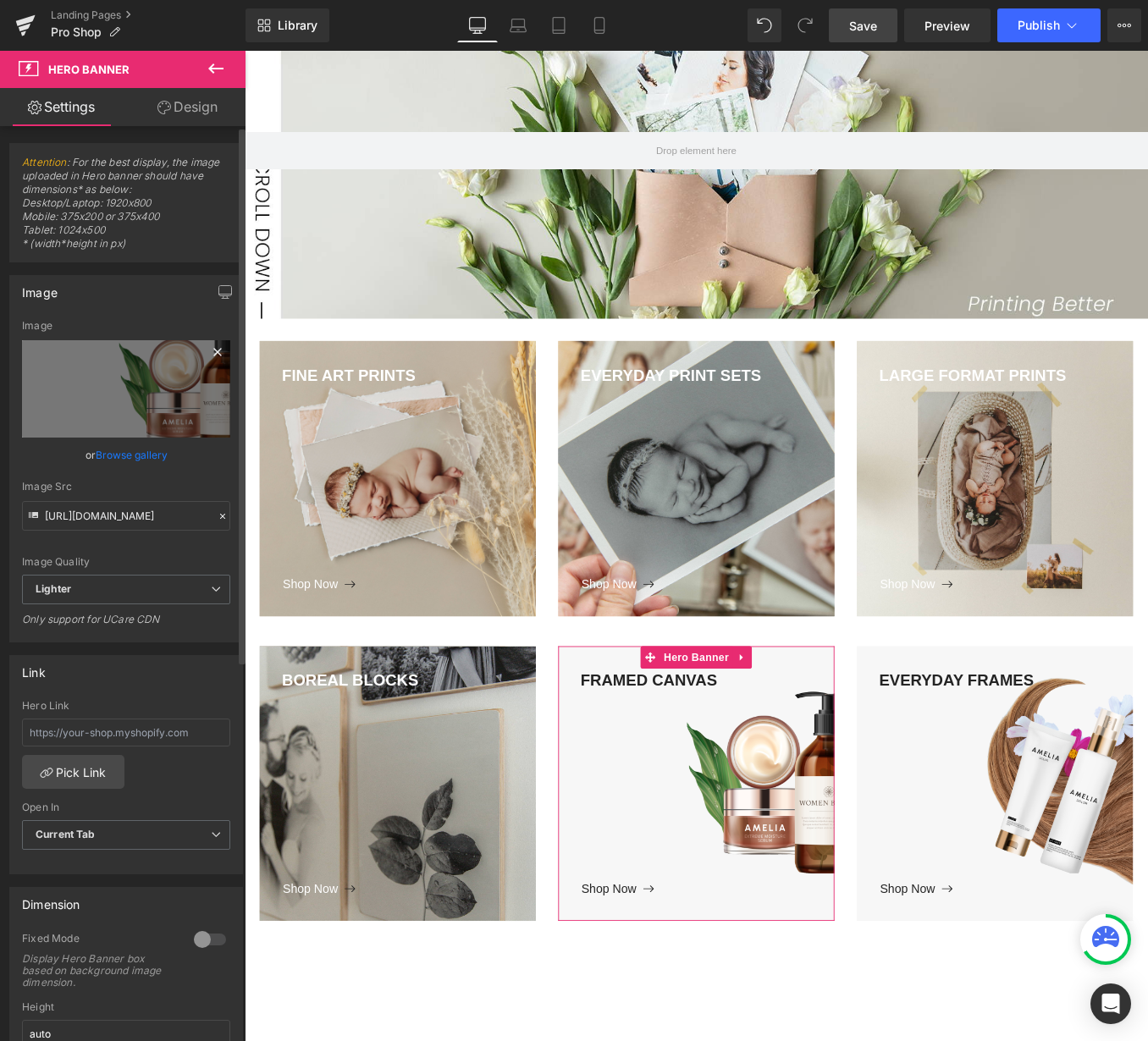
click at [210, 354] on icon at bounding box center [217, 352] width 20 height 20
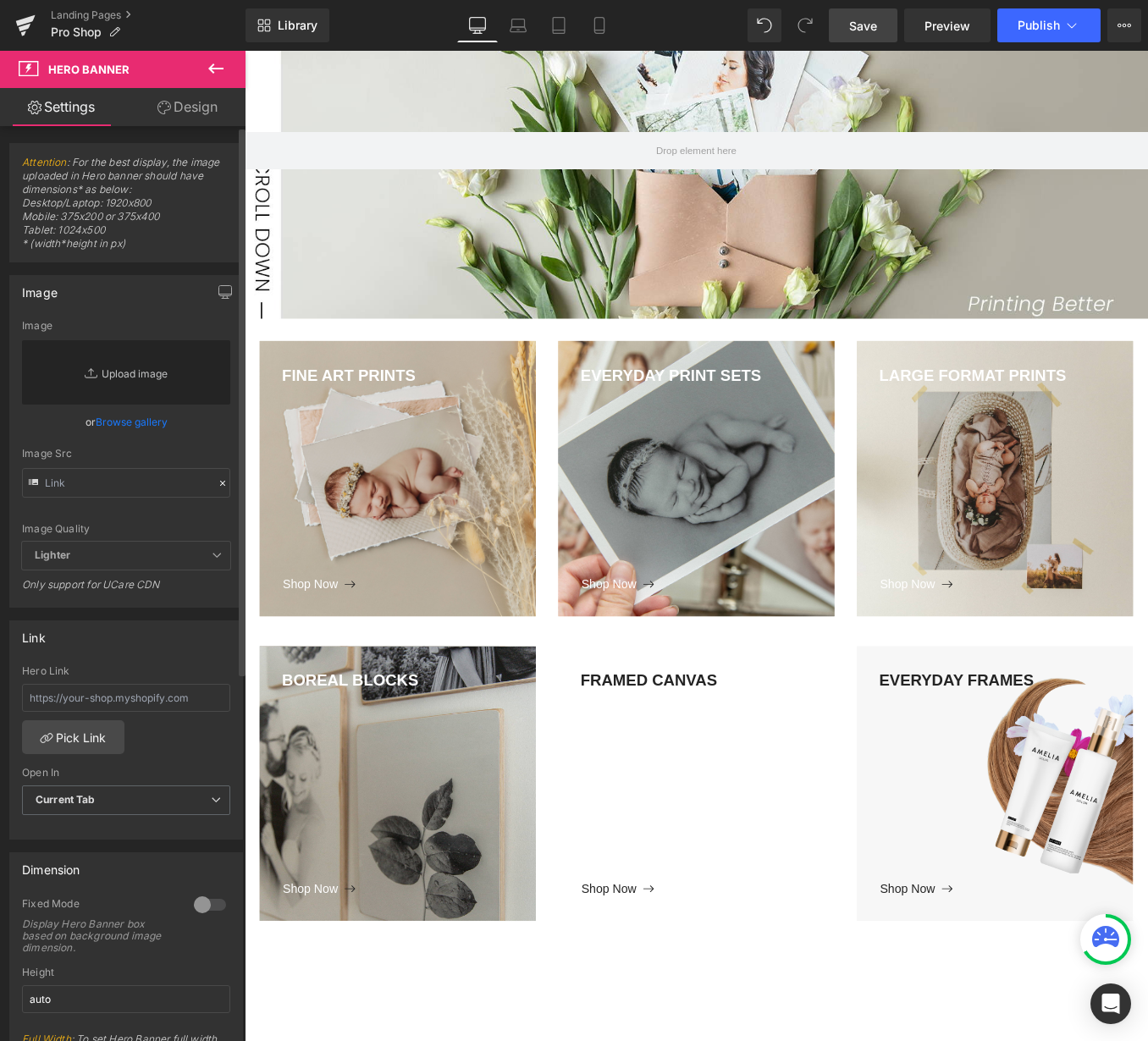
click at [124, 372] on link "Replace Image" at bounding box center [126, 373] width 209 height 65
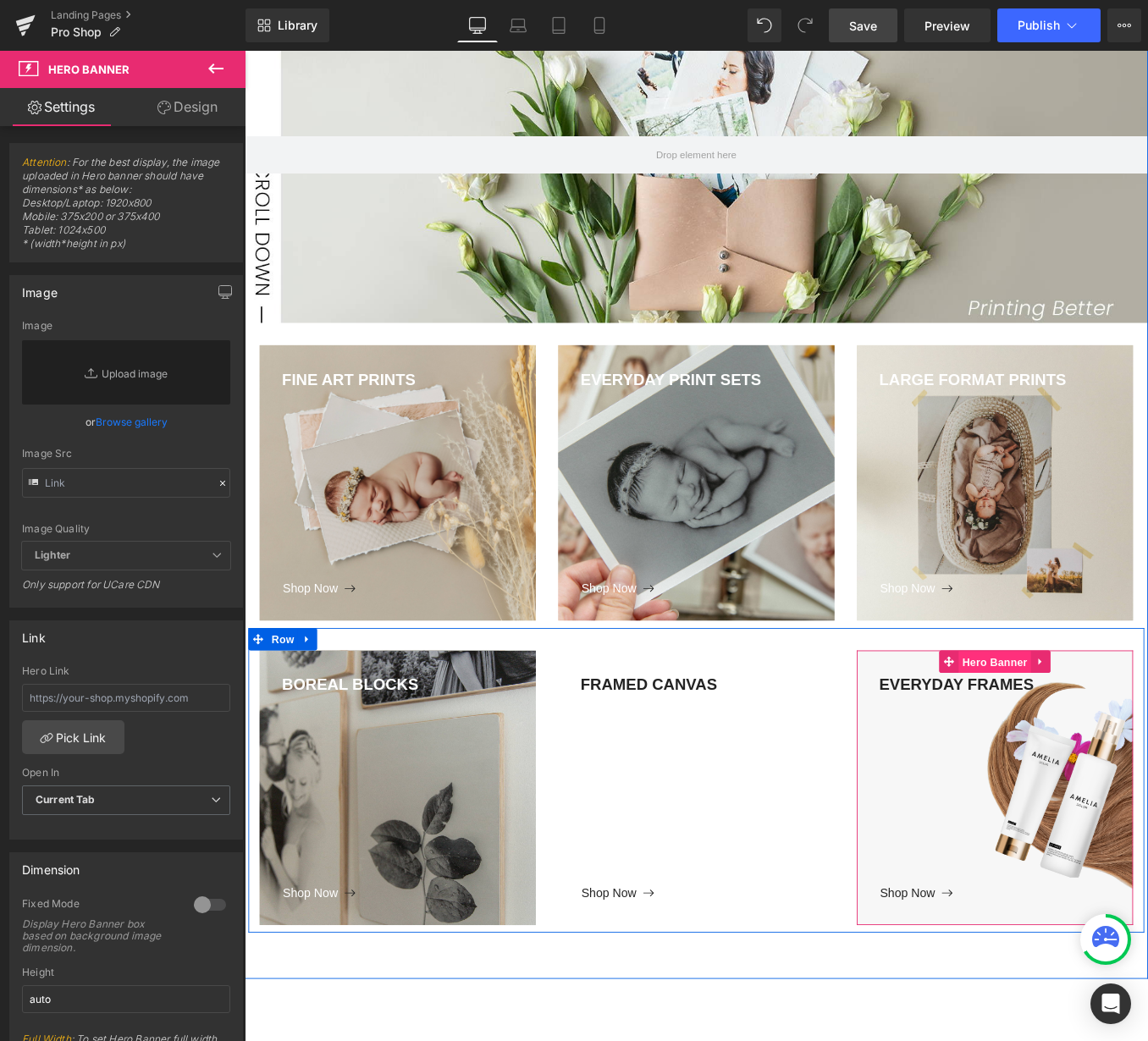
click at [1078, 743] on span "Hero Banner" at bounding box center [1095, 744] width 82 height 25
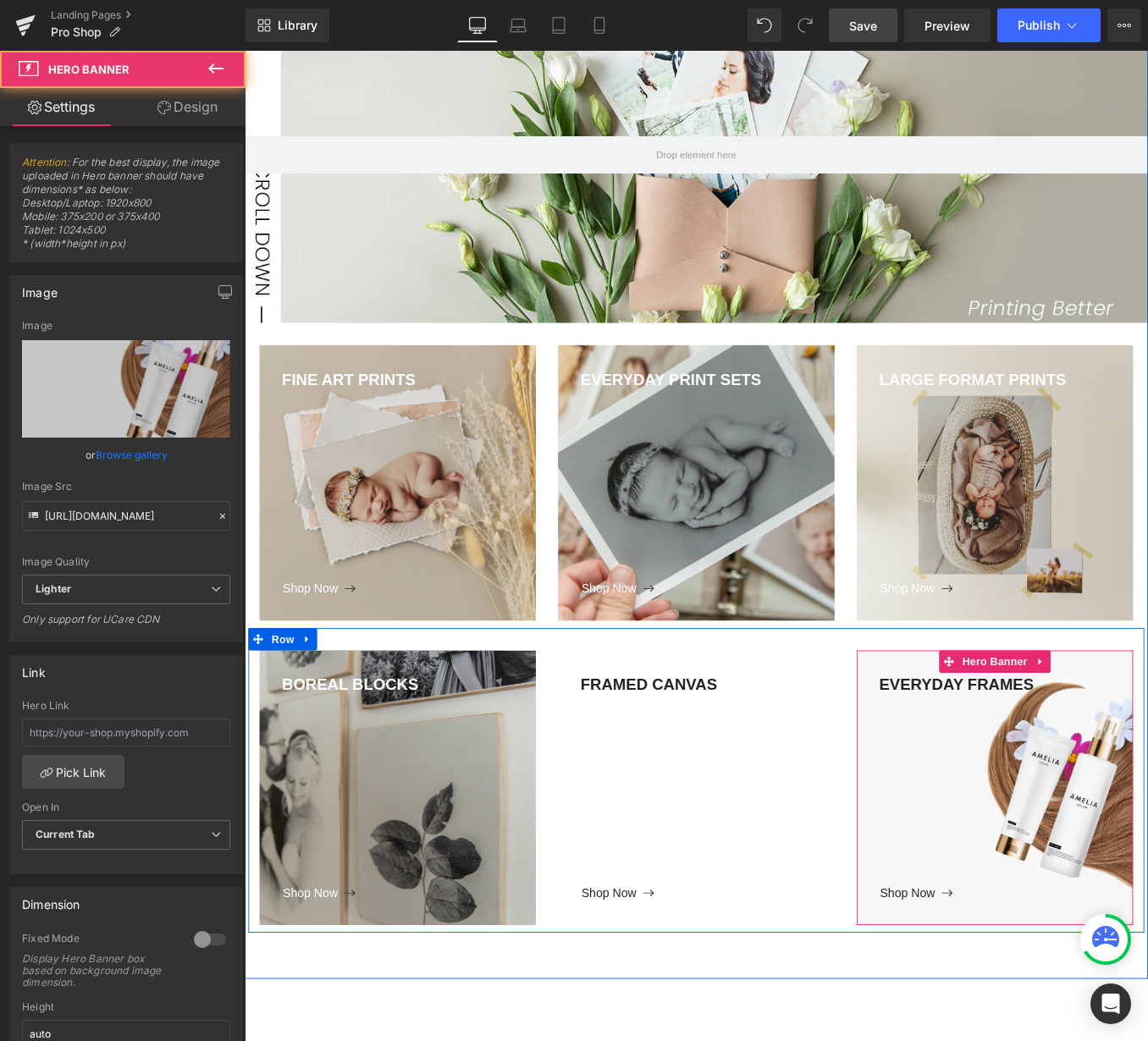
scroll to position [269, 0]
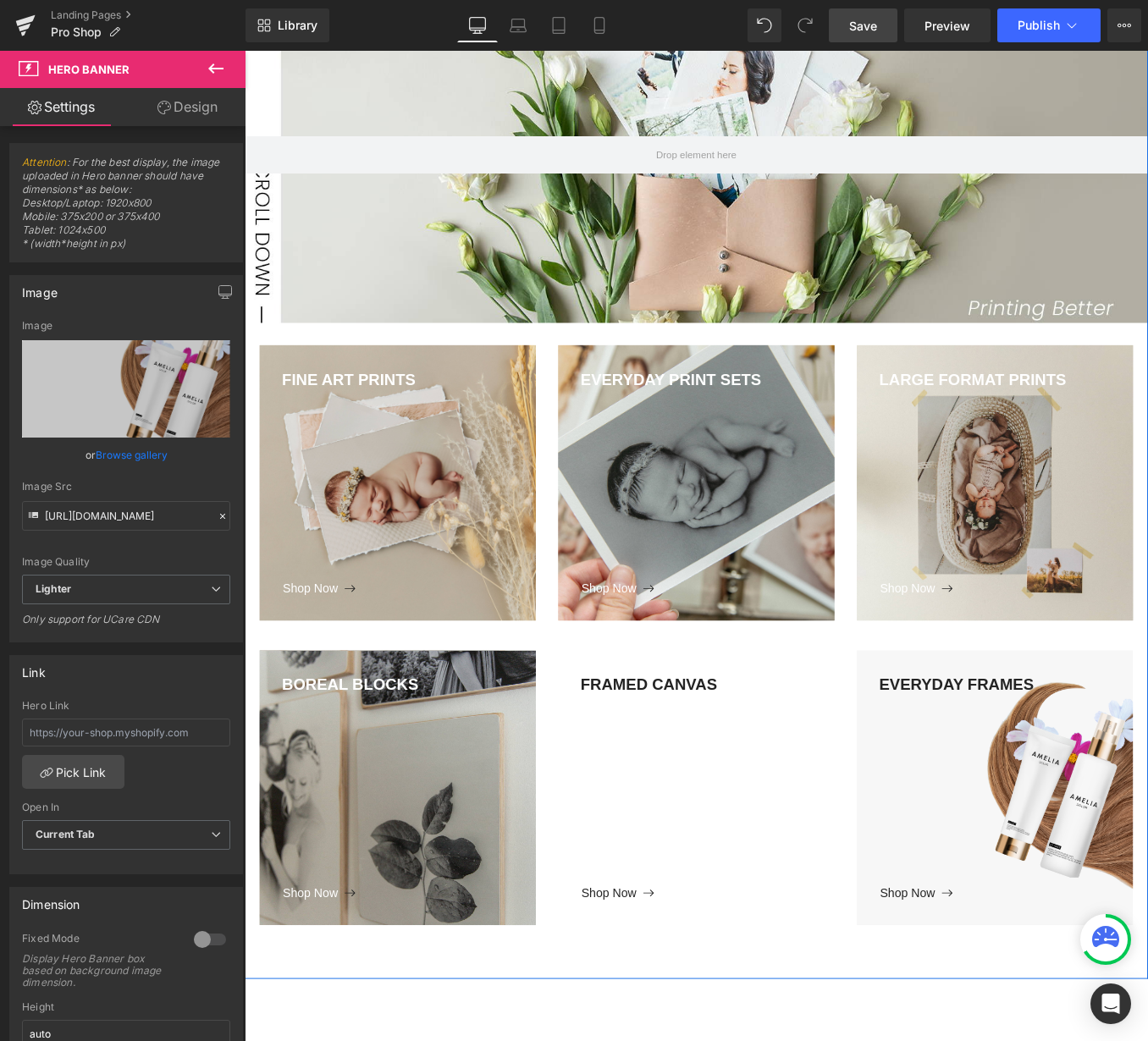
click at [718, 829] on div "FRAMED CANVAS" at bounding box center [756, 875] width 313 height 239
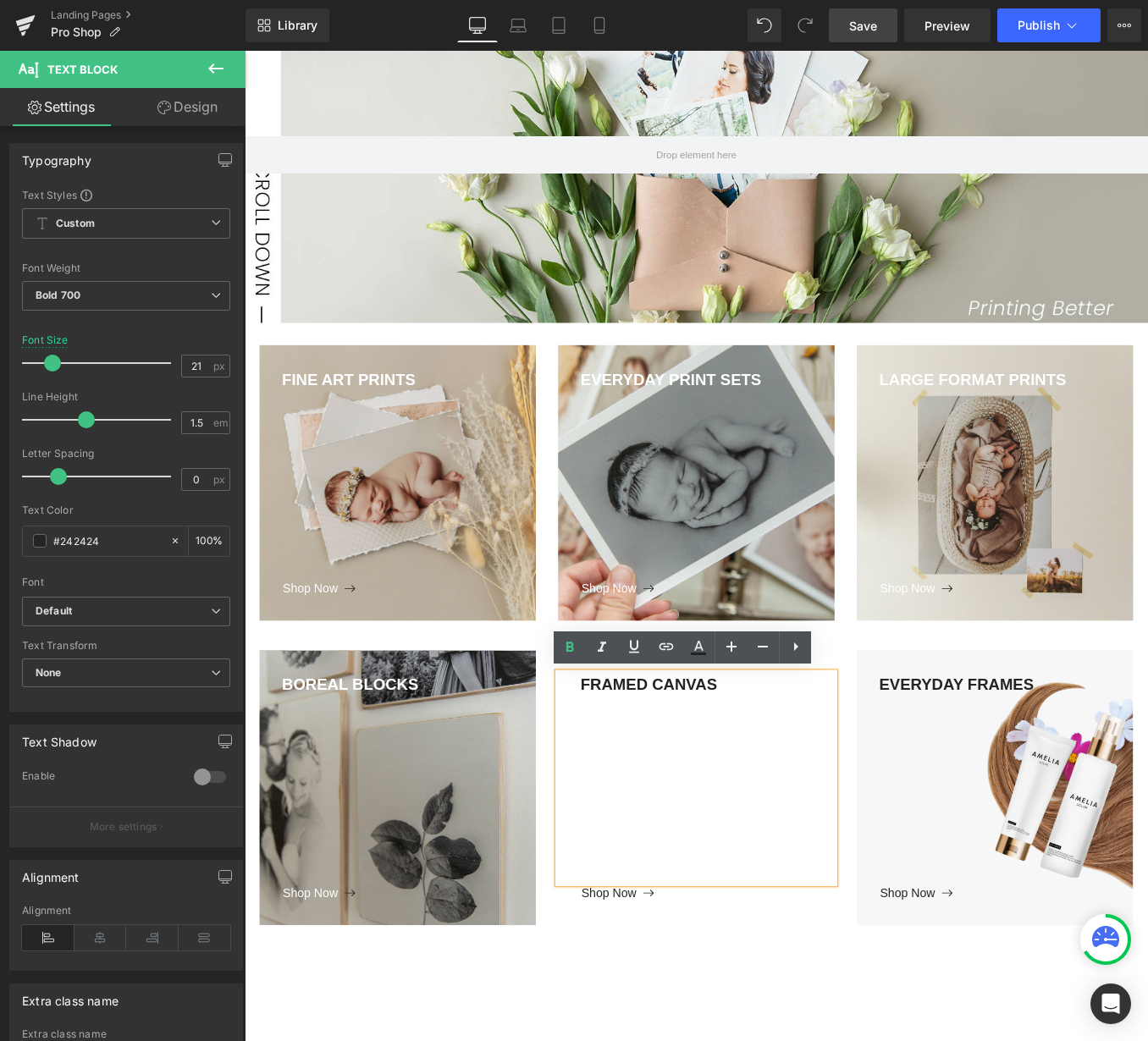
click at [906, 723] on div "BOREAL BLOCKS Text Block Shop Now Button Hero Banner FRAMED CANVAS Text Block S…" at bounding box center [757, 878] width 1016 height 346
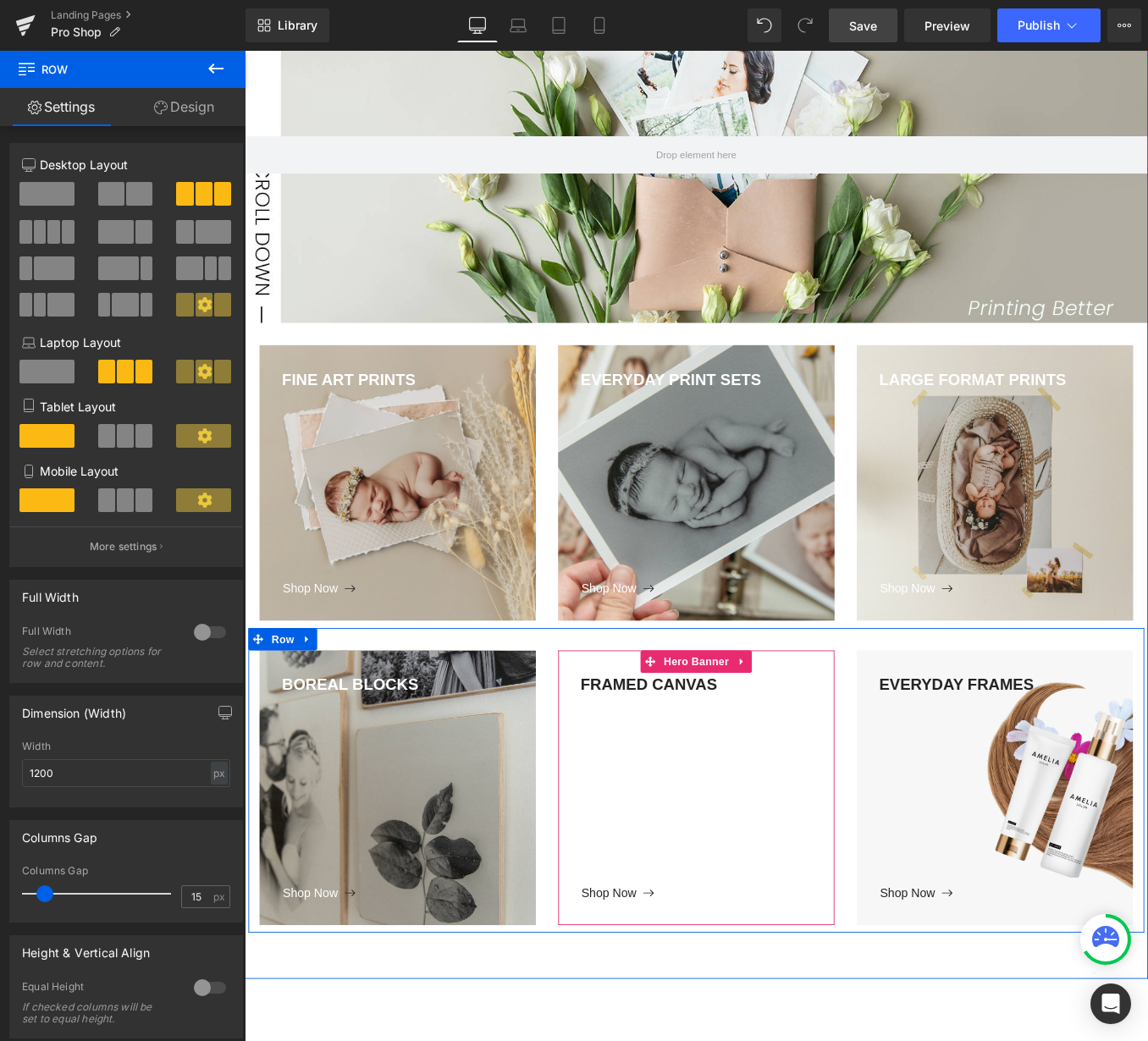
click at [765, 743] on span "Hero Banner" at bounding box center [756, 743] width 82 height 25
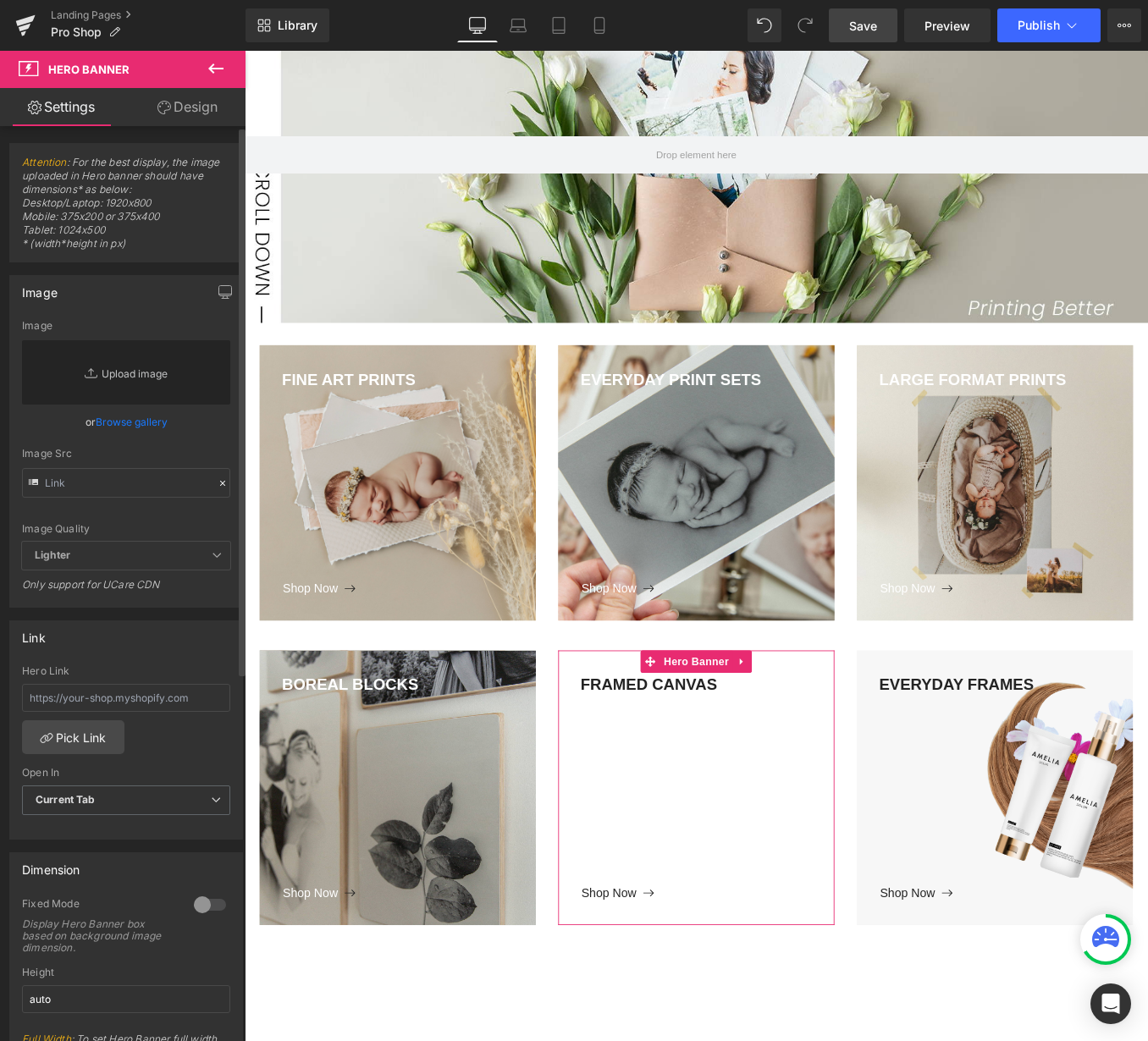
click at [141, 379] on link "Replace Image" at bounding box center [126, 373] width 209 height 65
type input "C:\fakepath\MapleFrame-1(small).jpg"
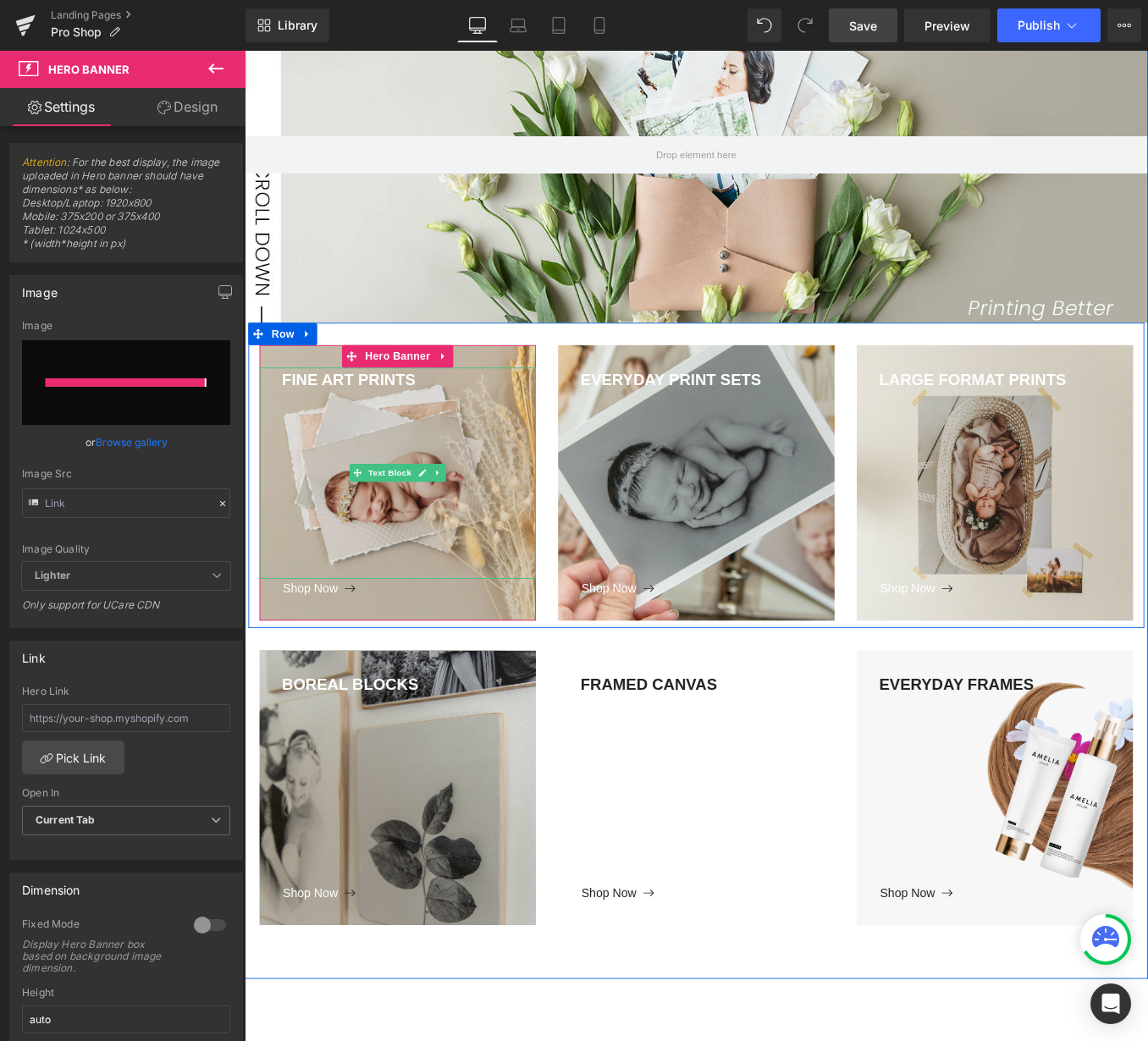
type input "[URL][DOMAIN_NAME]"
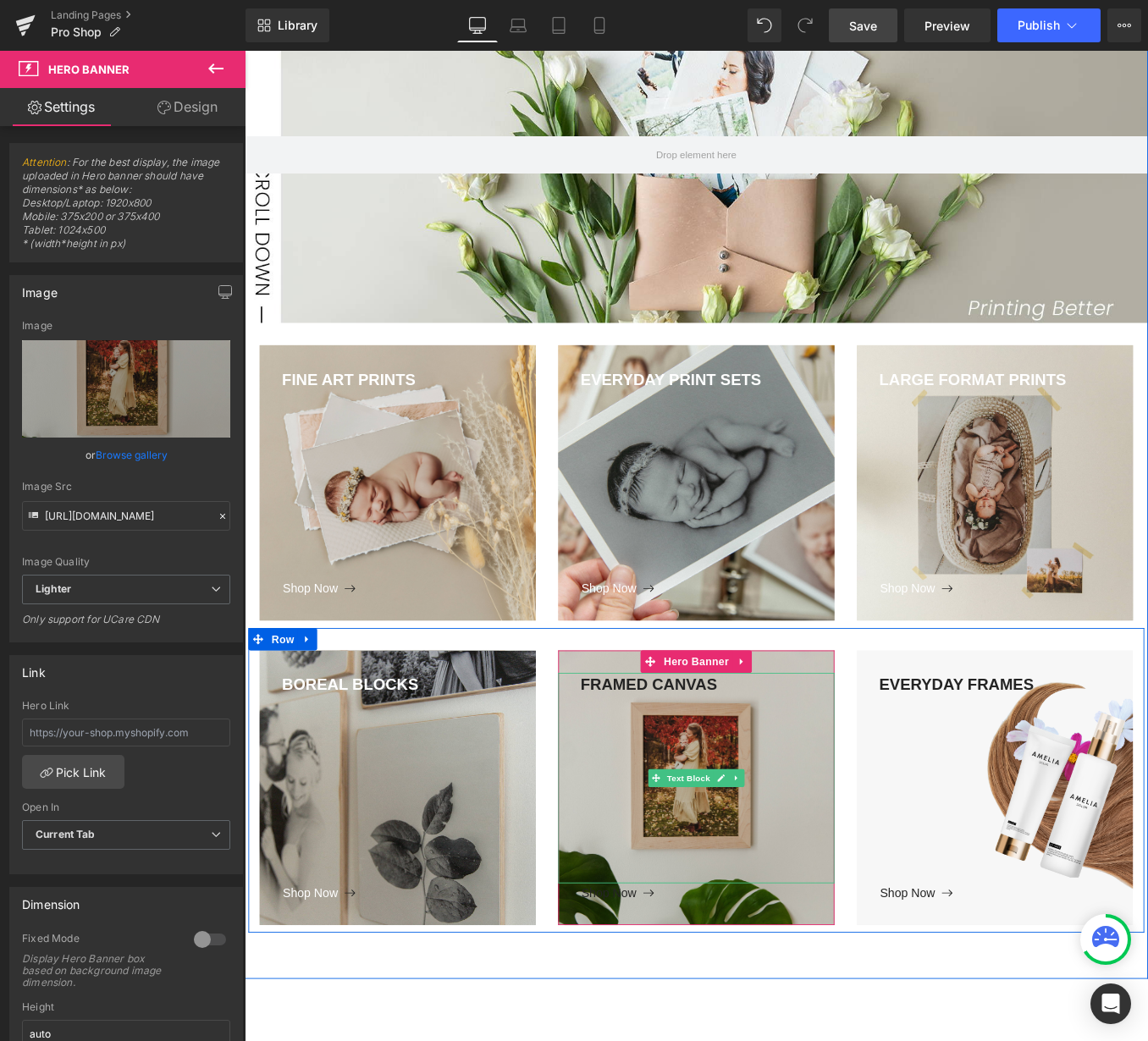
click at [662, 764] on div "FRAMED CANVAS" at bounding box center [756, 875] width 313 height 239
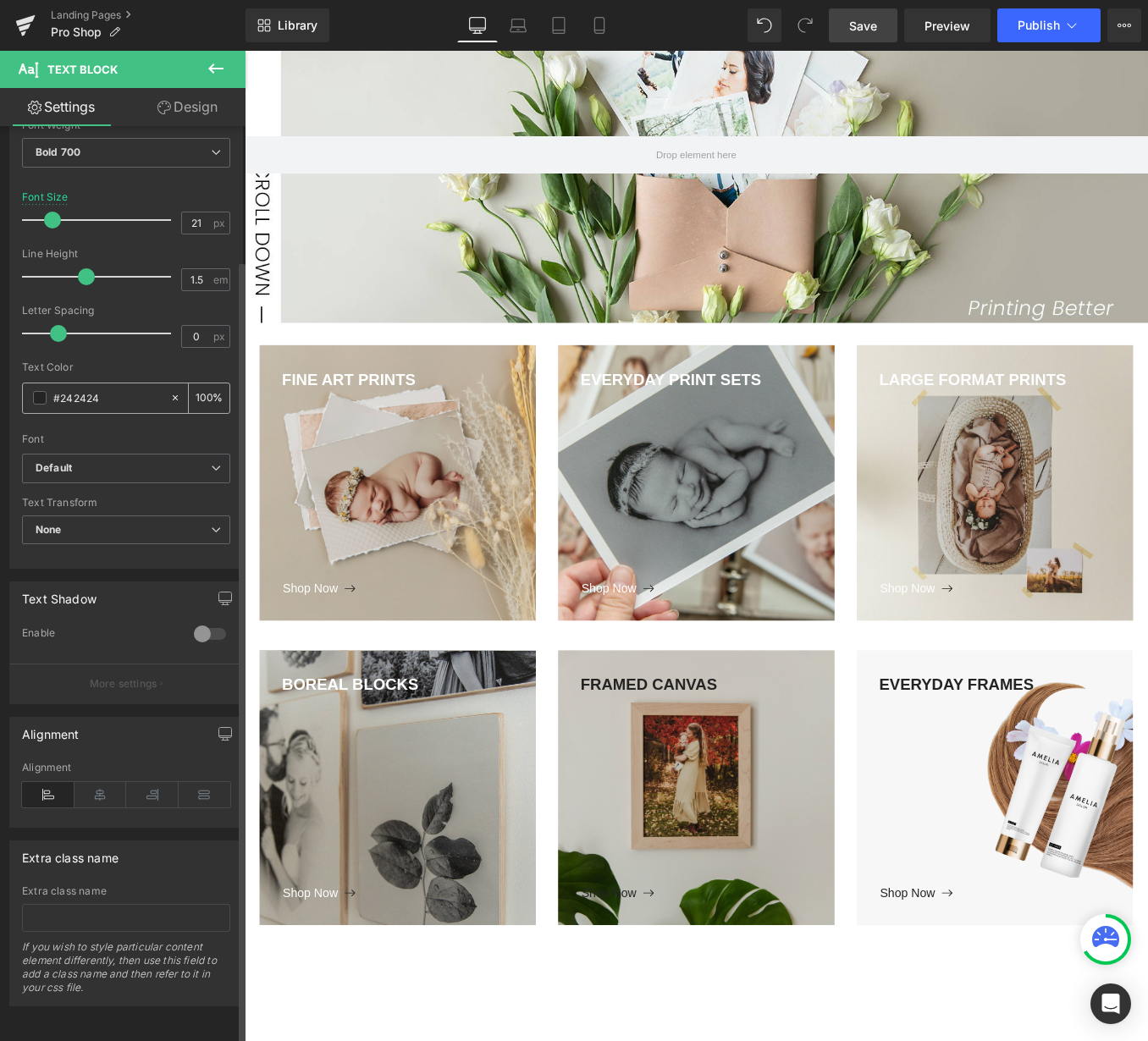
scroll to position [0, 0]
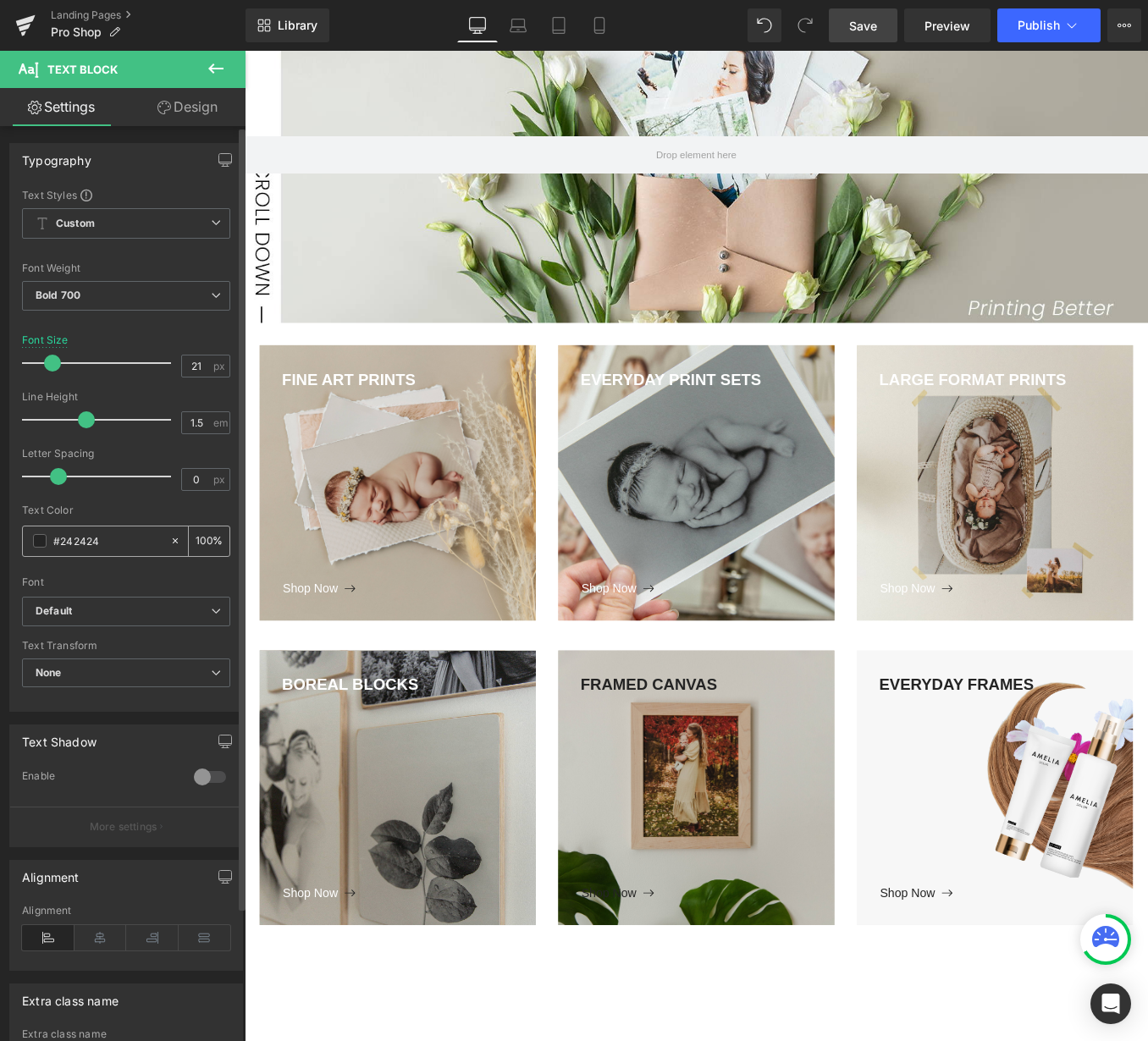
click at [47, 548] on div "#242424" at bounding box center [96, 541] width 147 height 30
click at [38, 543] on span at bounding box center [40, 540] width 14 height 14
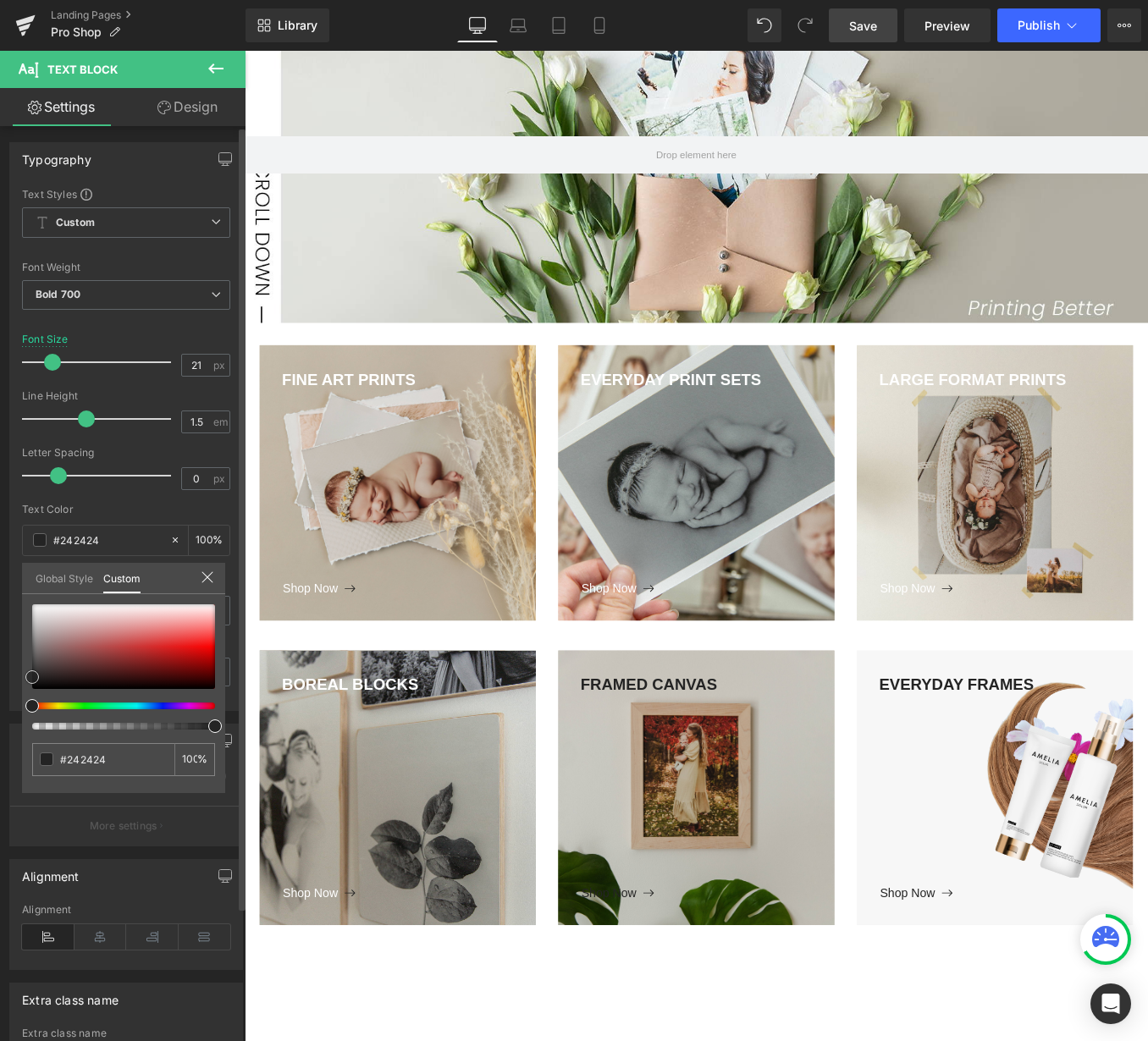
type input "#303030"
type input "#b5b5b5"
type input "#ffffff"
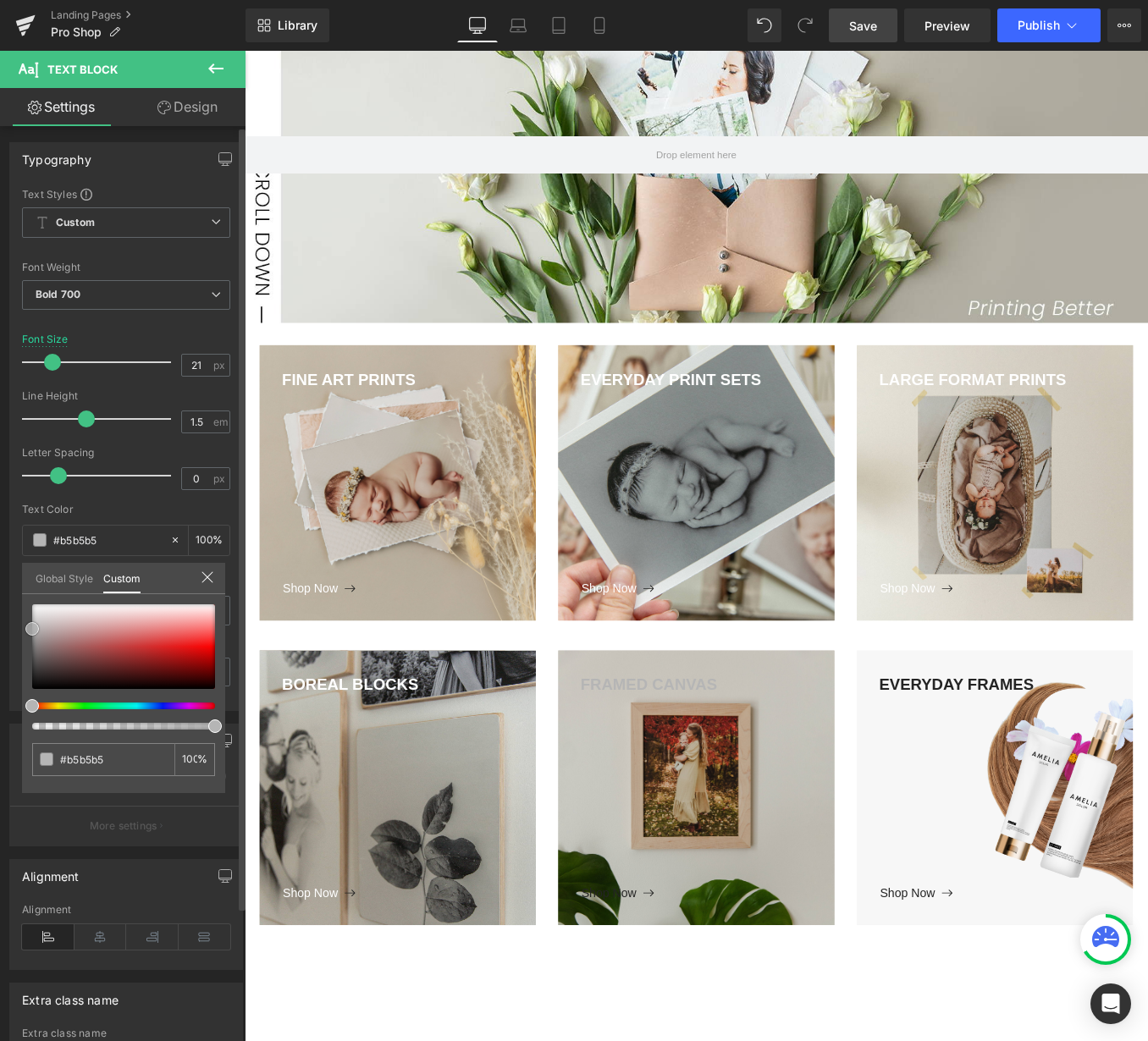
type input "#ffffff"
drag, startPoint x: 29, startPoint y: 680, endPoint x: 17, endPoint y: 593, distance: 87.8
click at [17, 593] on div "Typography Text Styles Custom Custom Setup Global Style Custom Setup Global Sty…" at bounding box center [127, 420] width 253 height 581
click at [661, 1000] on body "Loading... Skip to content Just added to your cart Qty: View cart ( ) Continue …" at bounding box center [756, 767] width 1024 height 1970
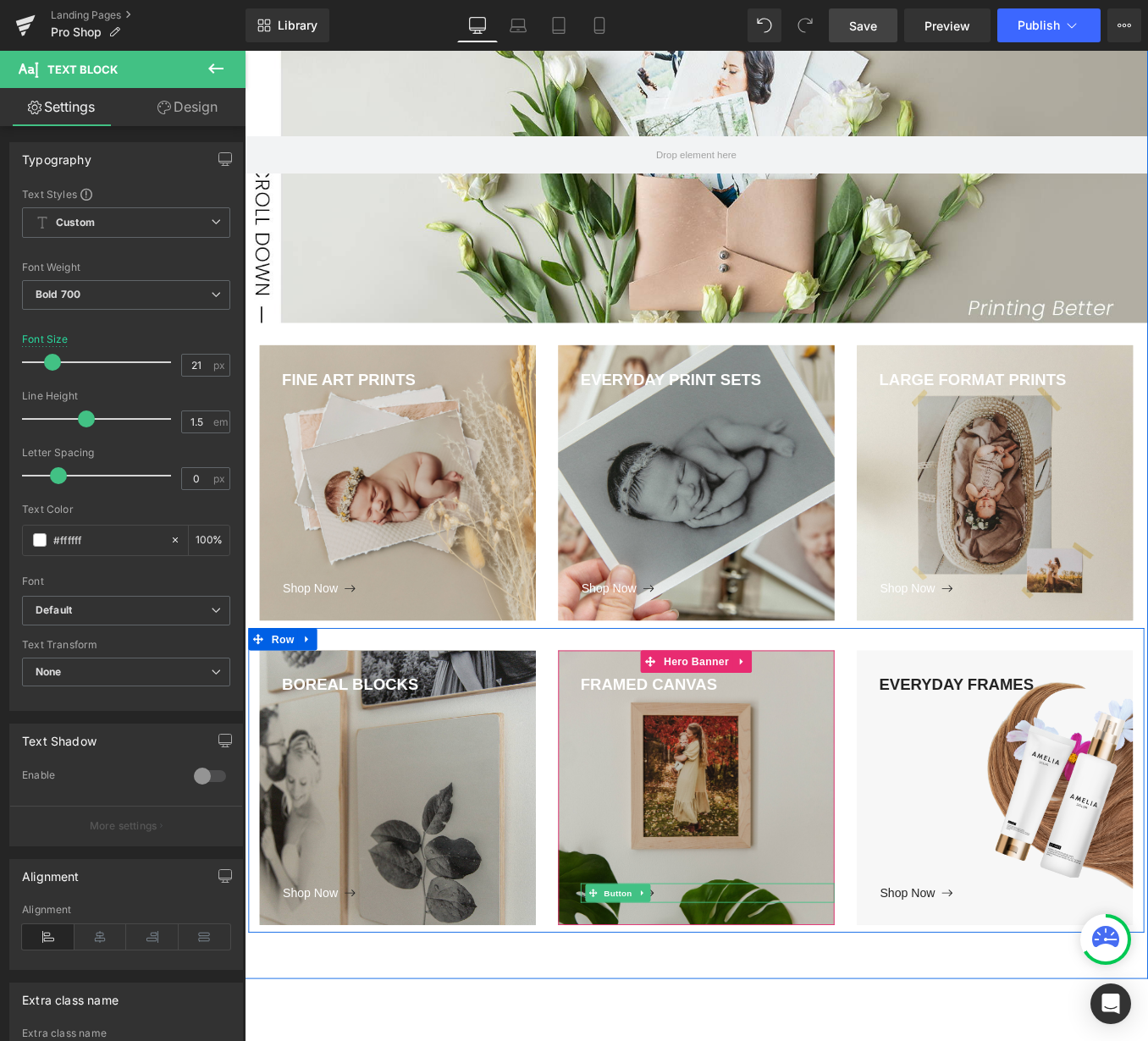
click at [716, 1007] on div "Shop Now" at bounding box center [770, 1004] width 288 height 22
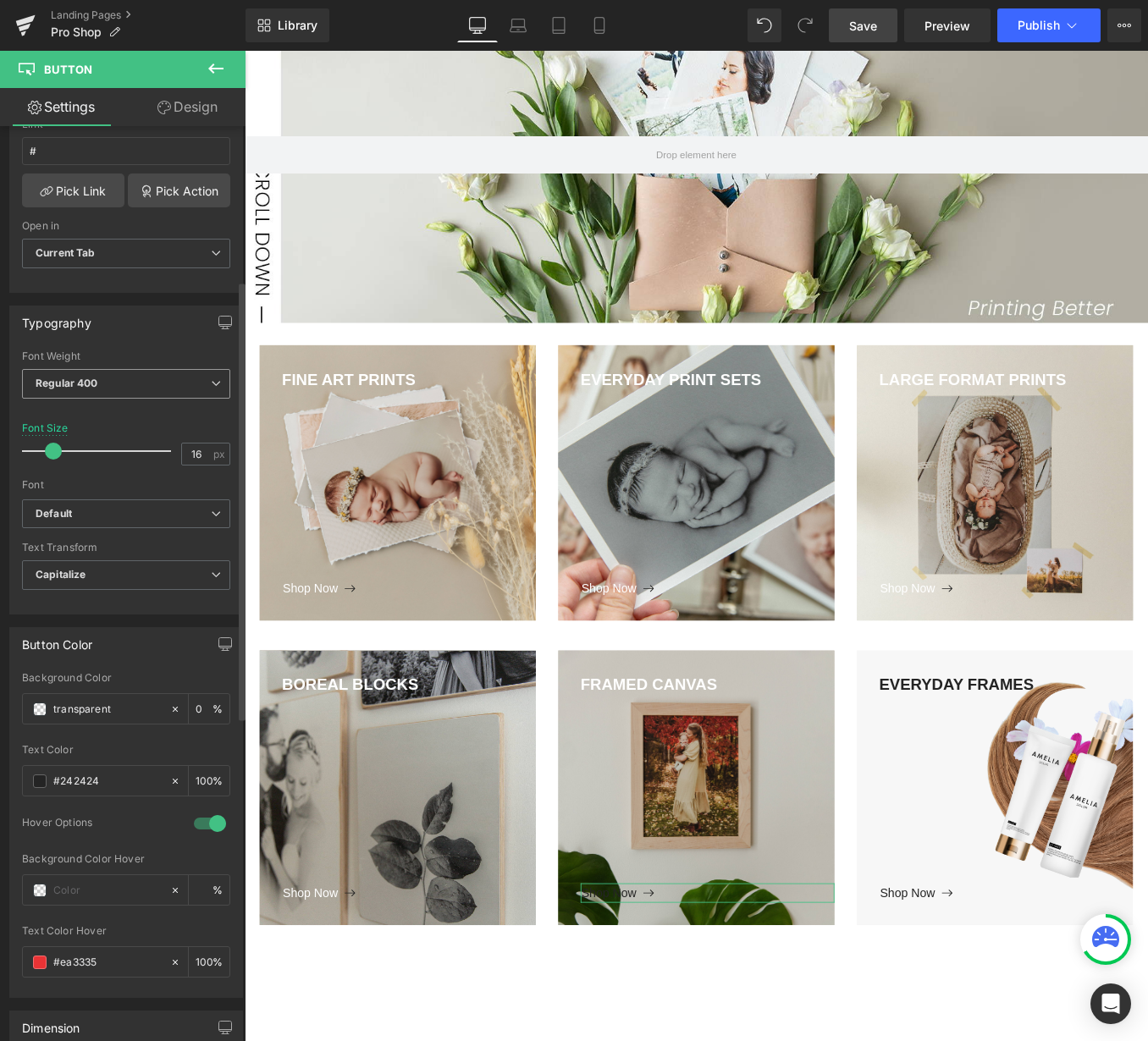
scroll to position [331, 0]
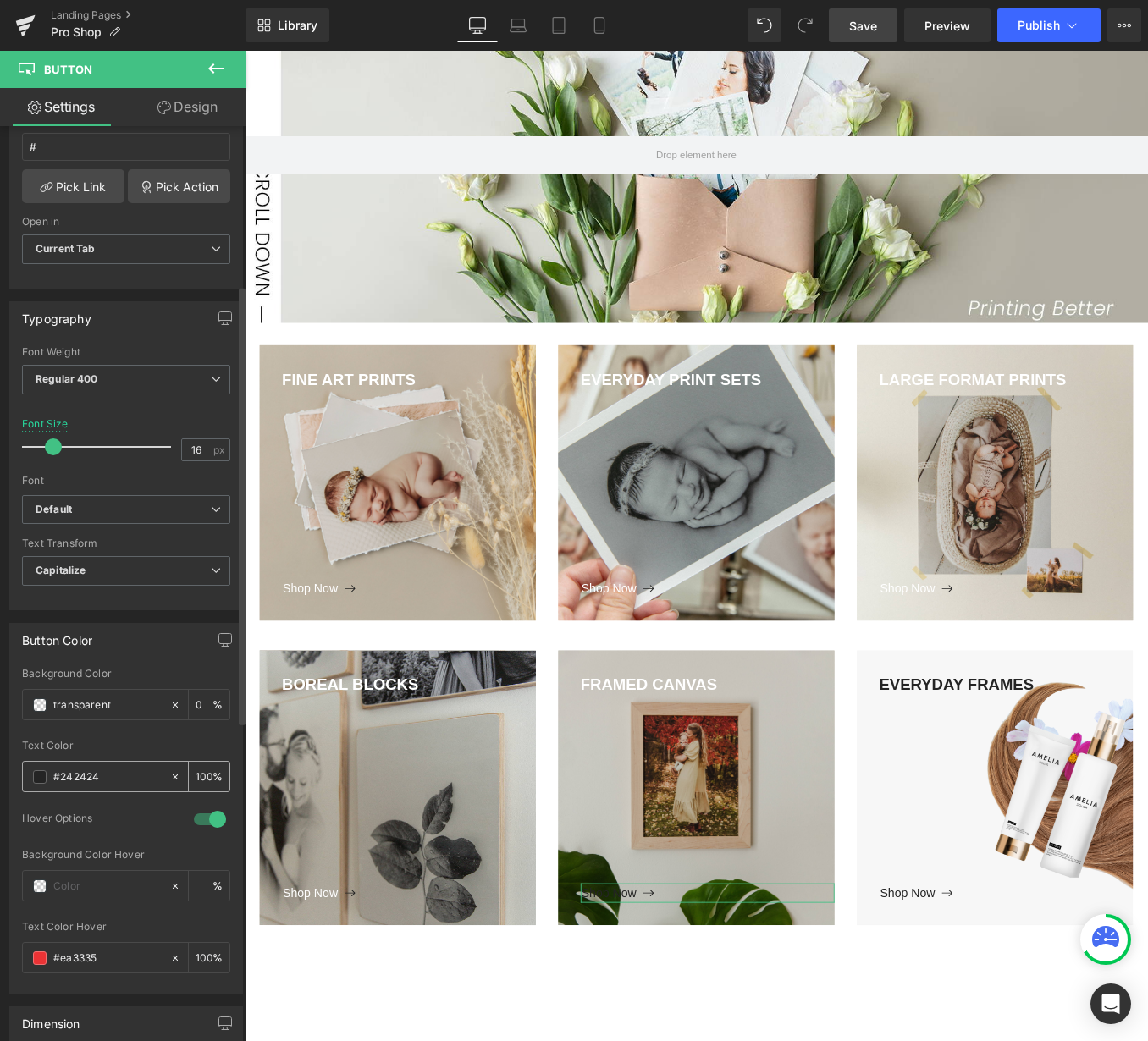
click at [43, 776] on span at bounding box center [40, 777] width 14 height 14
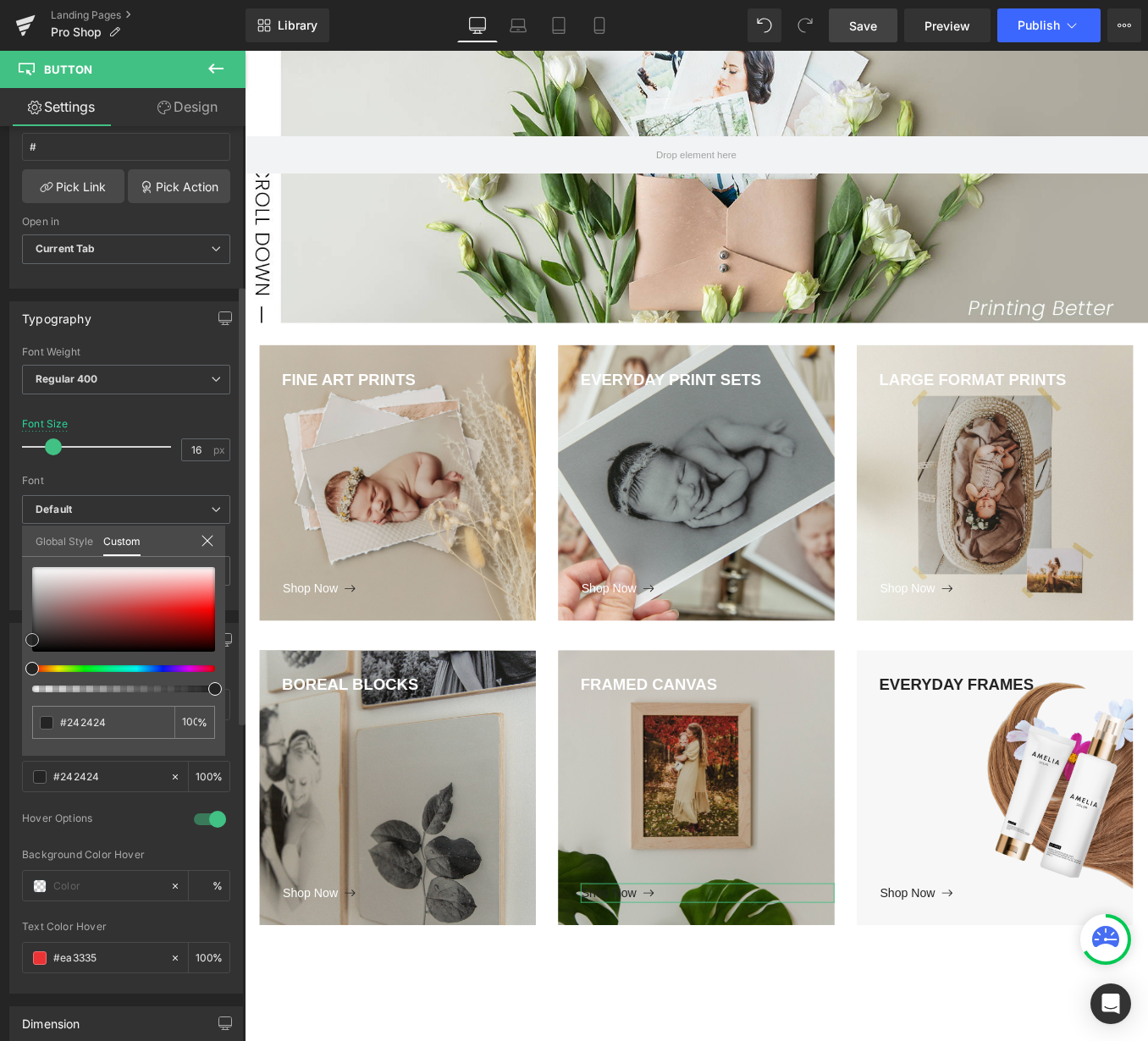
type input "#262626"
type input "#d3d3d3"
type input "#ffffff"
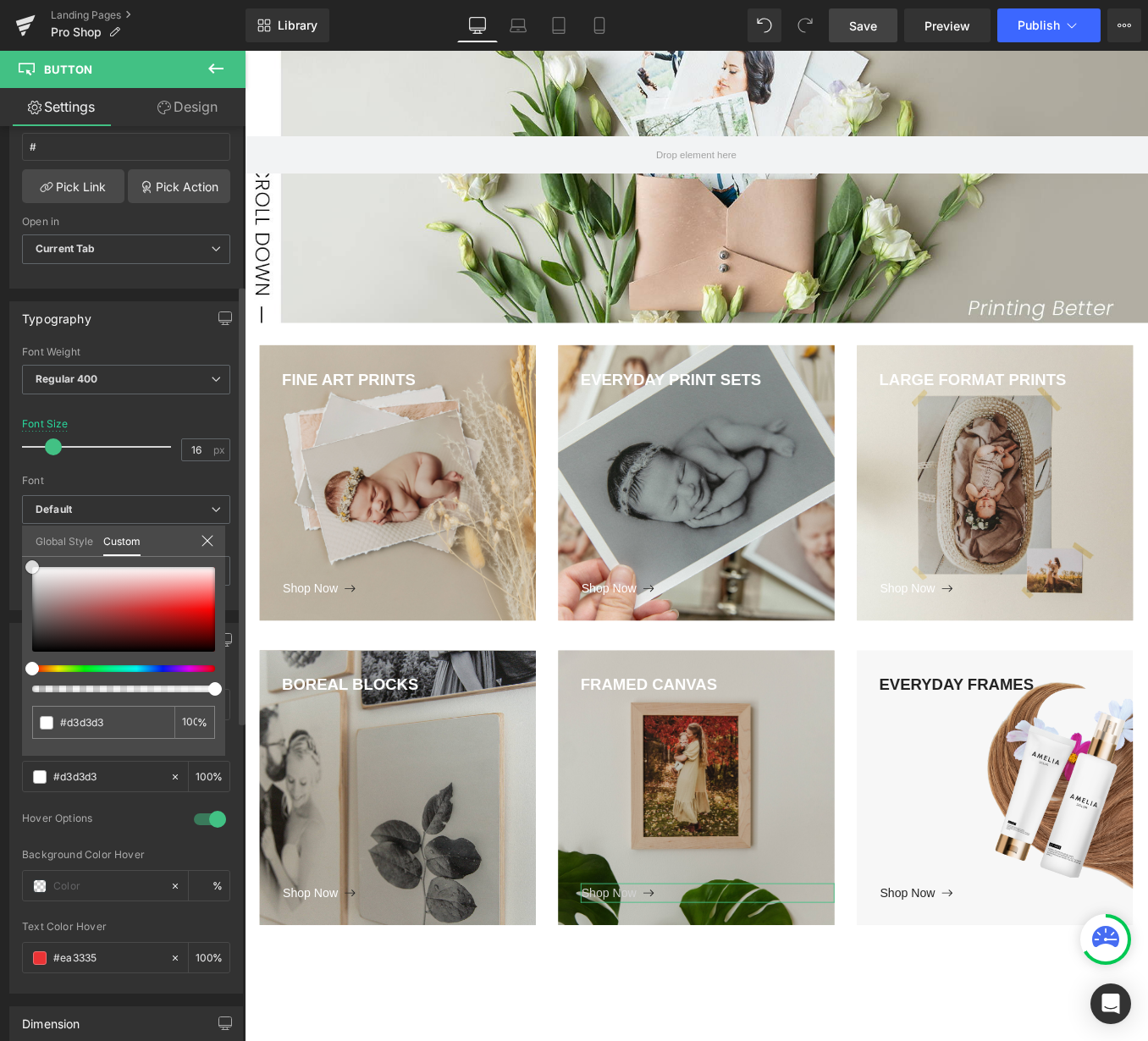
type input "#ffffff"
drag, startPoint x: 30, startPoint y: 640, endPoint x: 10, endPoint y: 537, distance: 104.9
click at [10, 610] on div "Button Color transparent Background Color transparent 0 % rgba(255, 255, 255, 1…" at bounding box center [127, 801] width 253 height 383
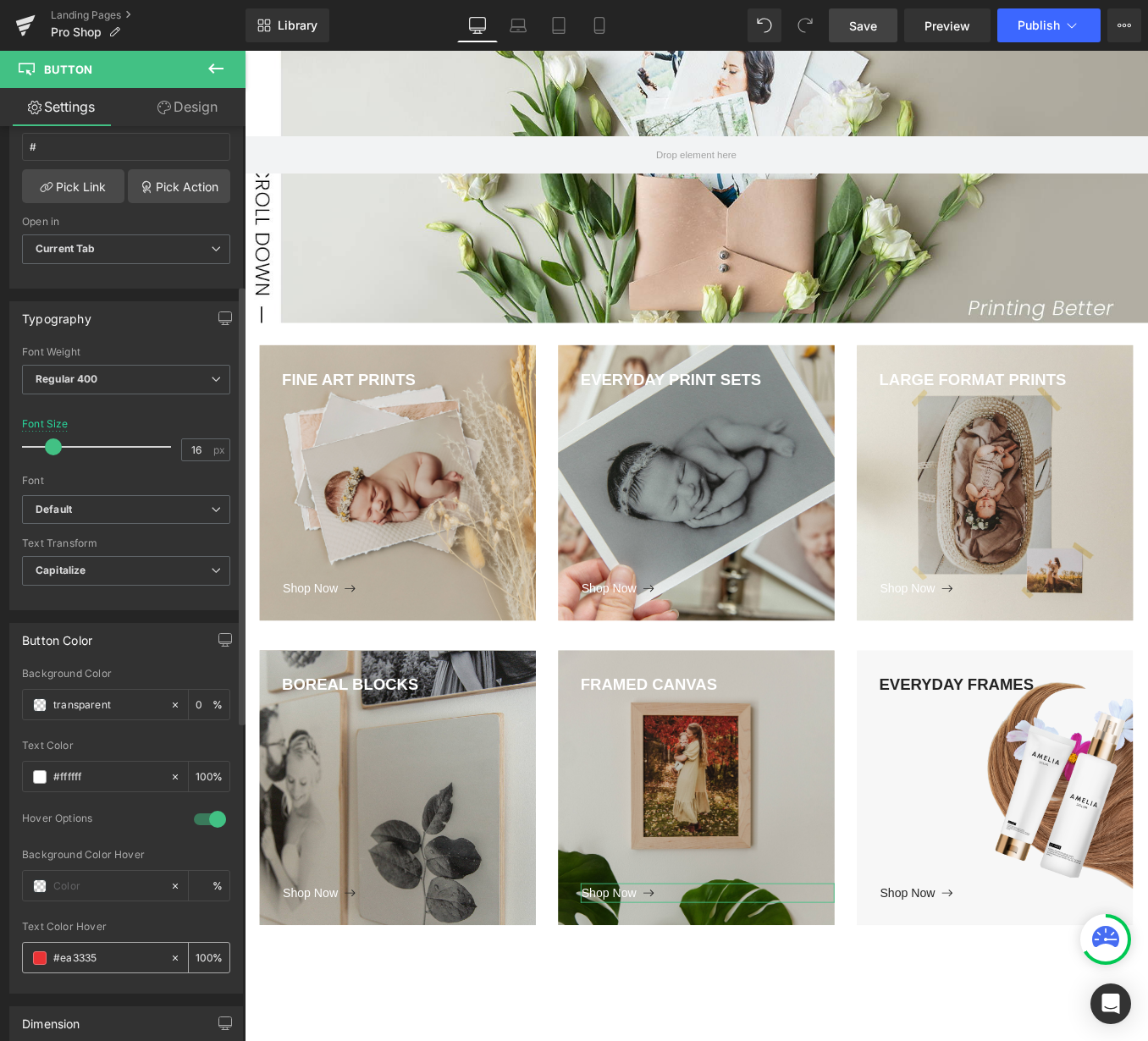
drag, startPoint x: 99, startPoint y: 955, endPoint x: 70, endPoint y: 958, distance: 29.2
click at [62, 958] on input "#ea3335" at bounding box center [107, 957] width 108 height 18
type input "#24242"
type input "27"
type input "#242424"
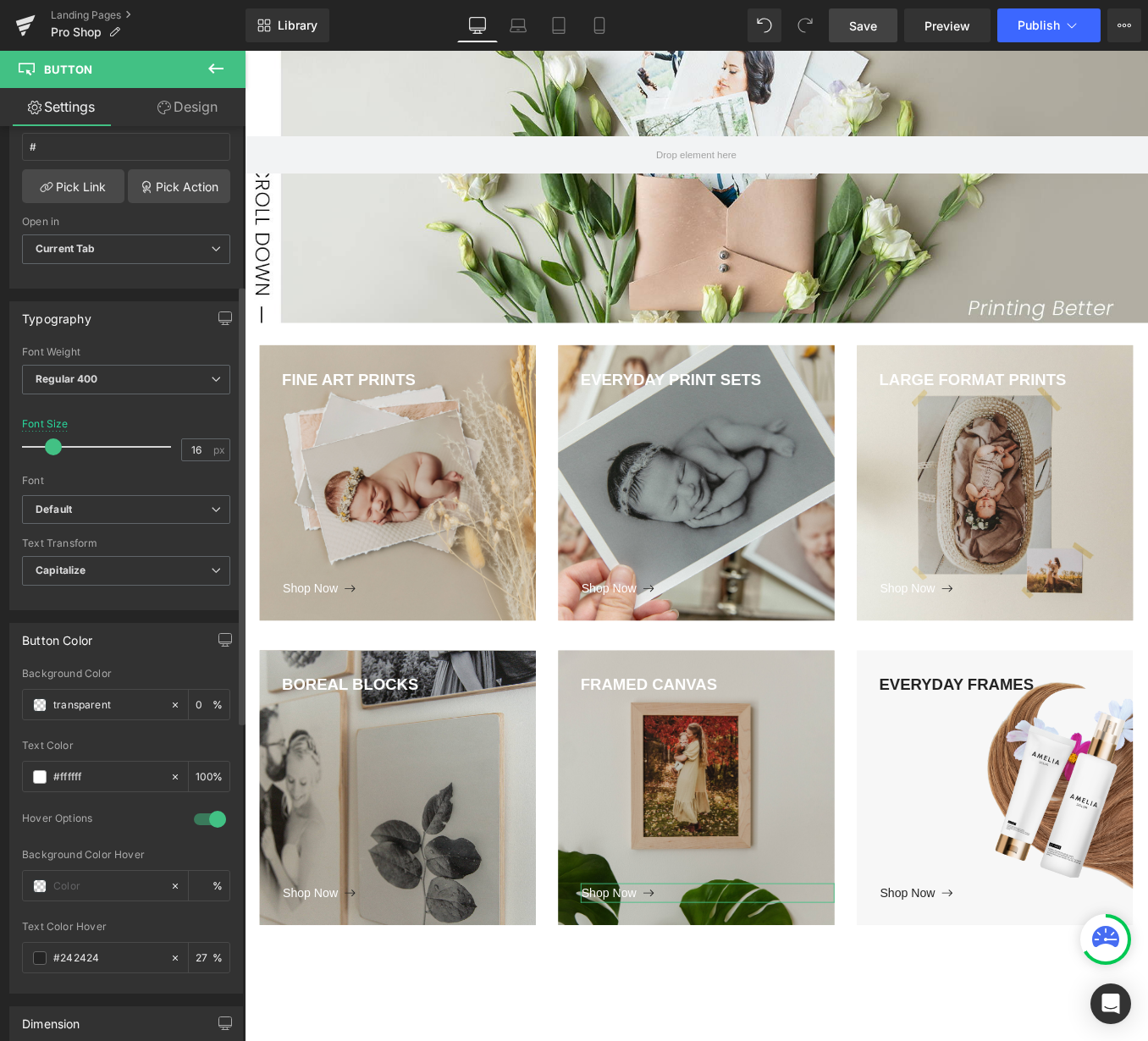
type input "100"
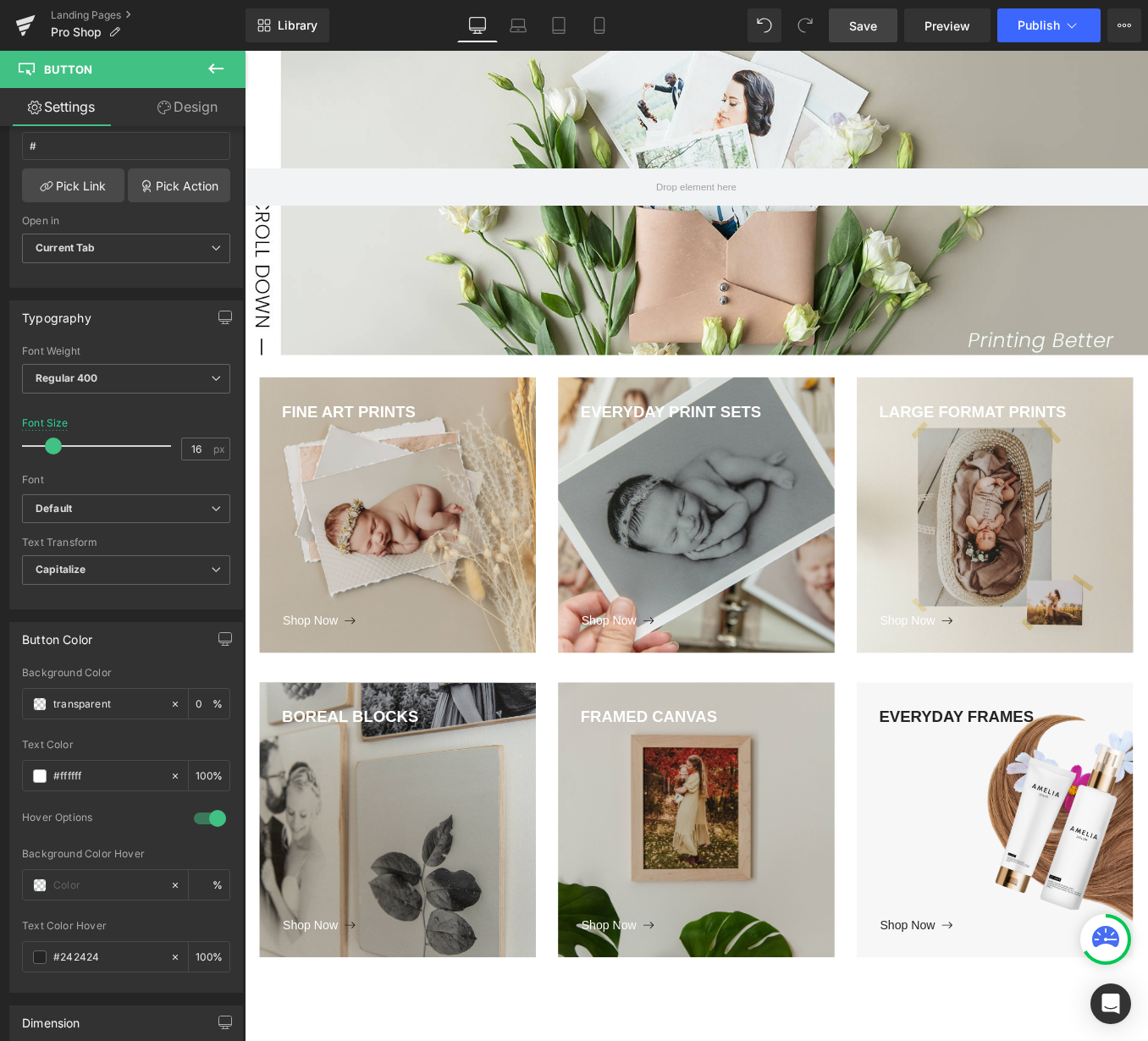
scroll to position [235, 0]
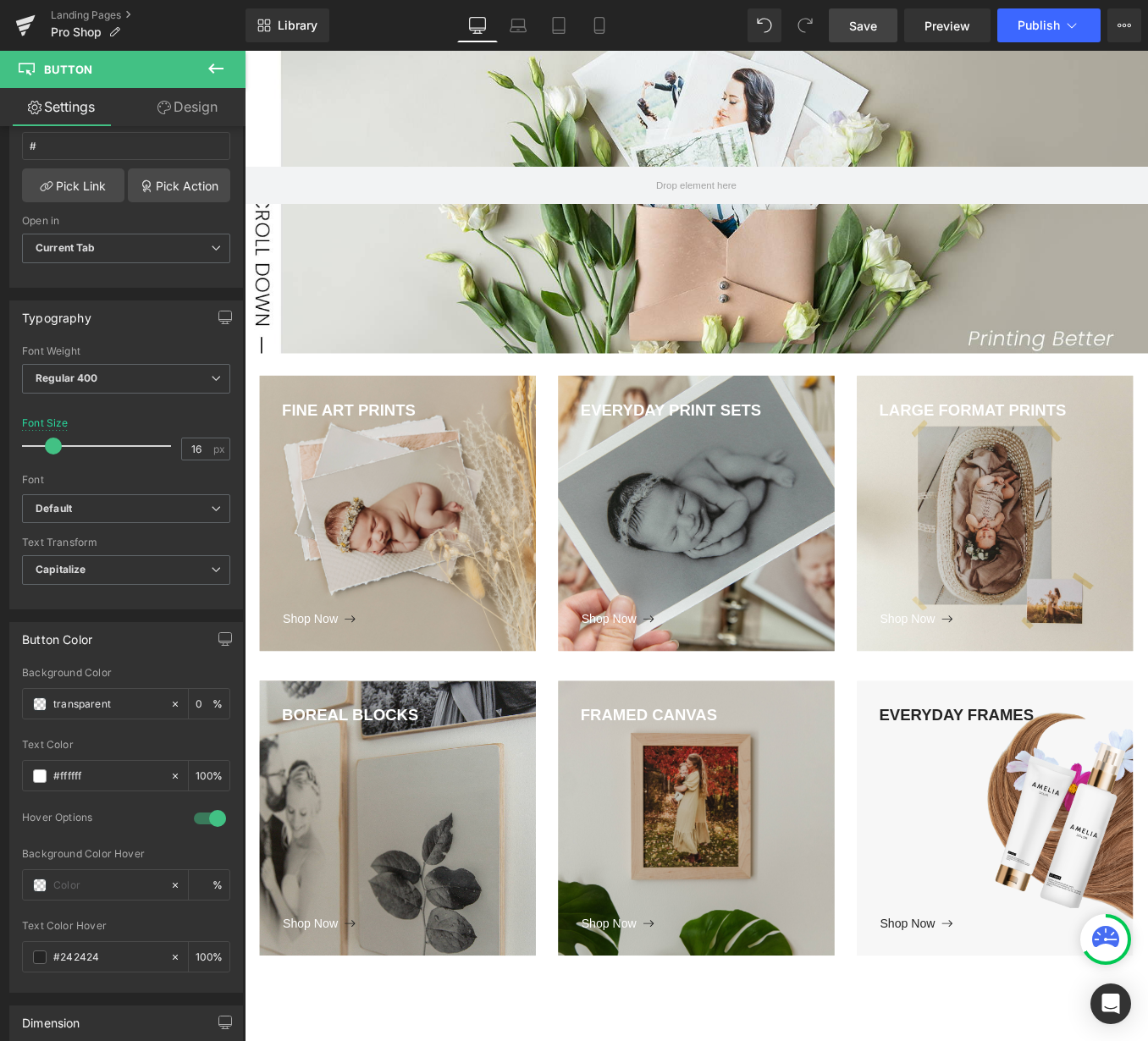
type input "#242424"
click at [1055, 798] on body "Loading... Skip to content Just added to your cart Qty: View cart ( ) Continue …" at bounding box center [756, 802] width 1024 height 1970
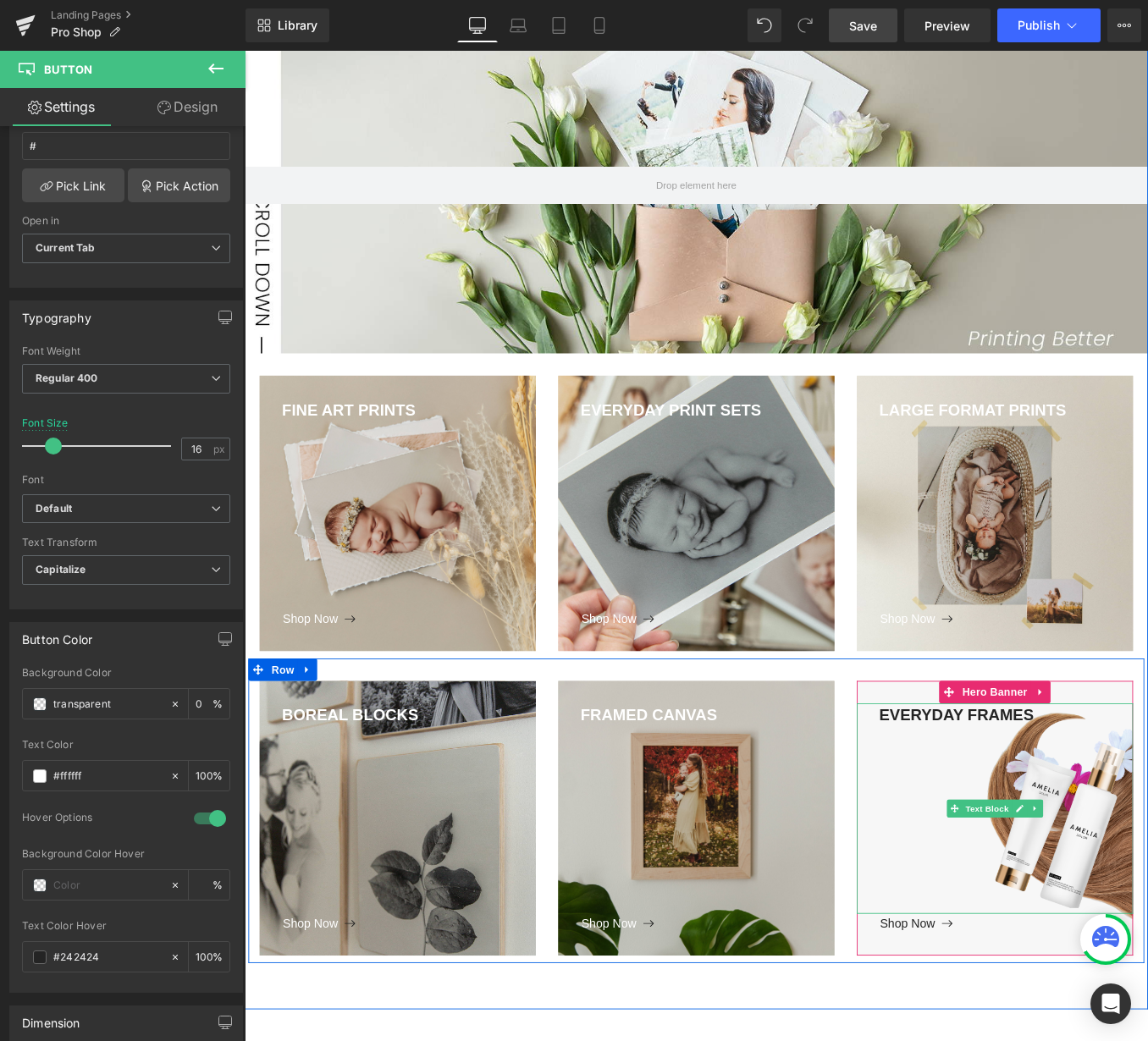
click at [1129, 800] on div "EVERYDAY FRAMES" at bounding box center [1095, 910] width 313 height 239
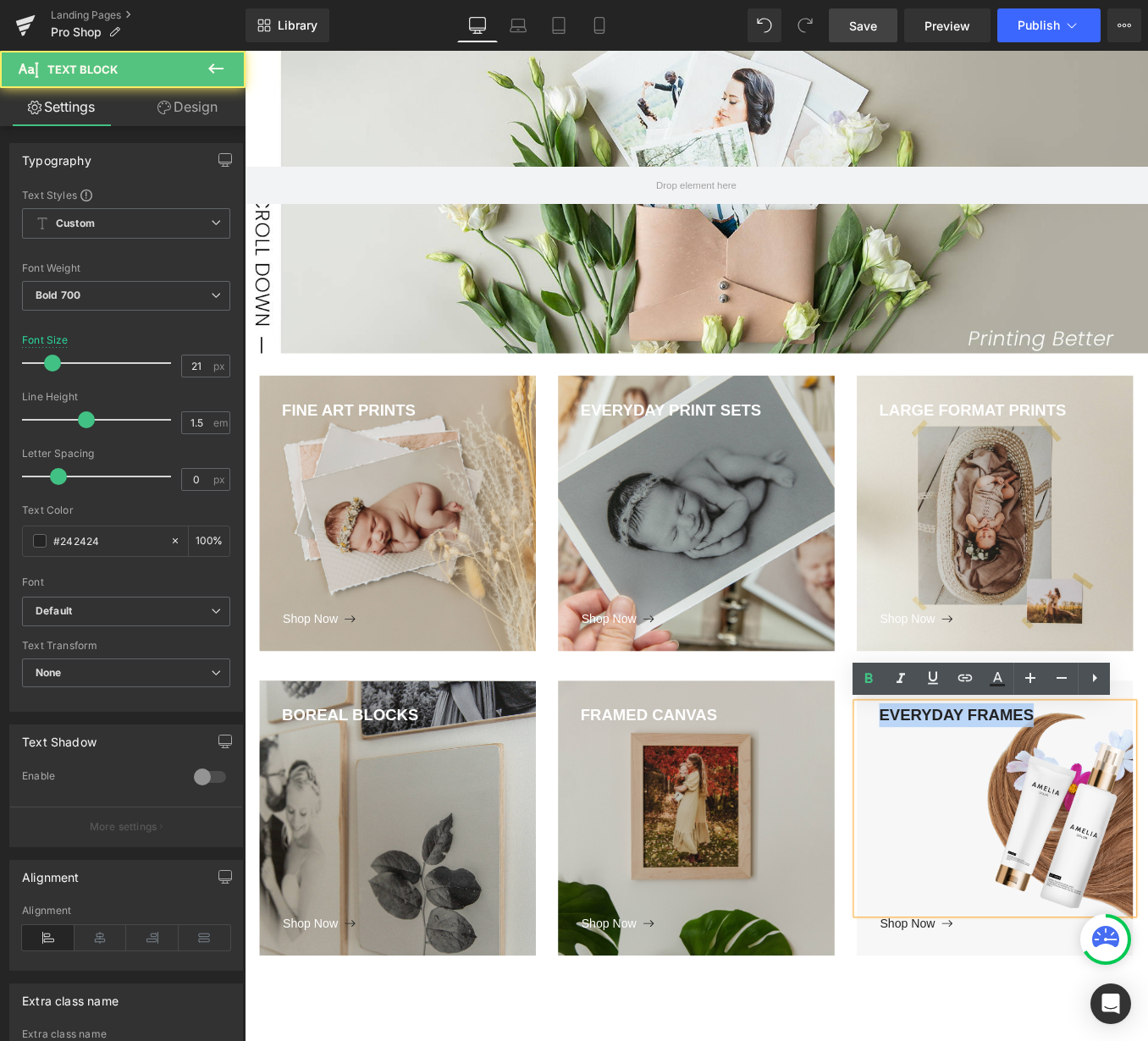
drag, startPoint x: 1138, startPoint y: 805, endPoint x: 905, endPoint y: 812, distance: 233.1
click at [903, 808] on div "BOREAL BLOCKS Text Block Shop Now Button Hero Banner FRAMED CANVAS Text Block S…" at bounding box center [757, 912] width 1016 height 346
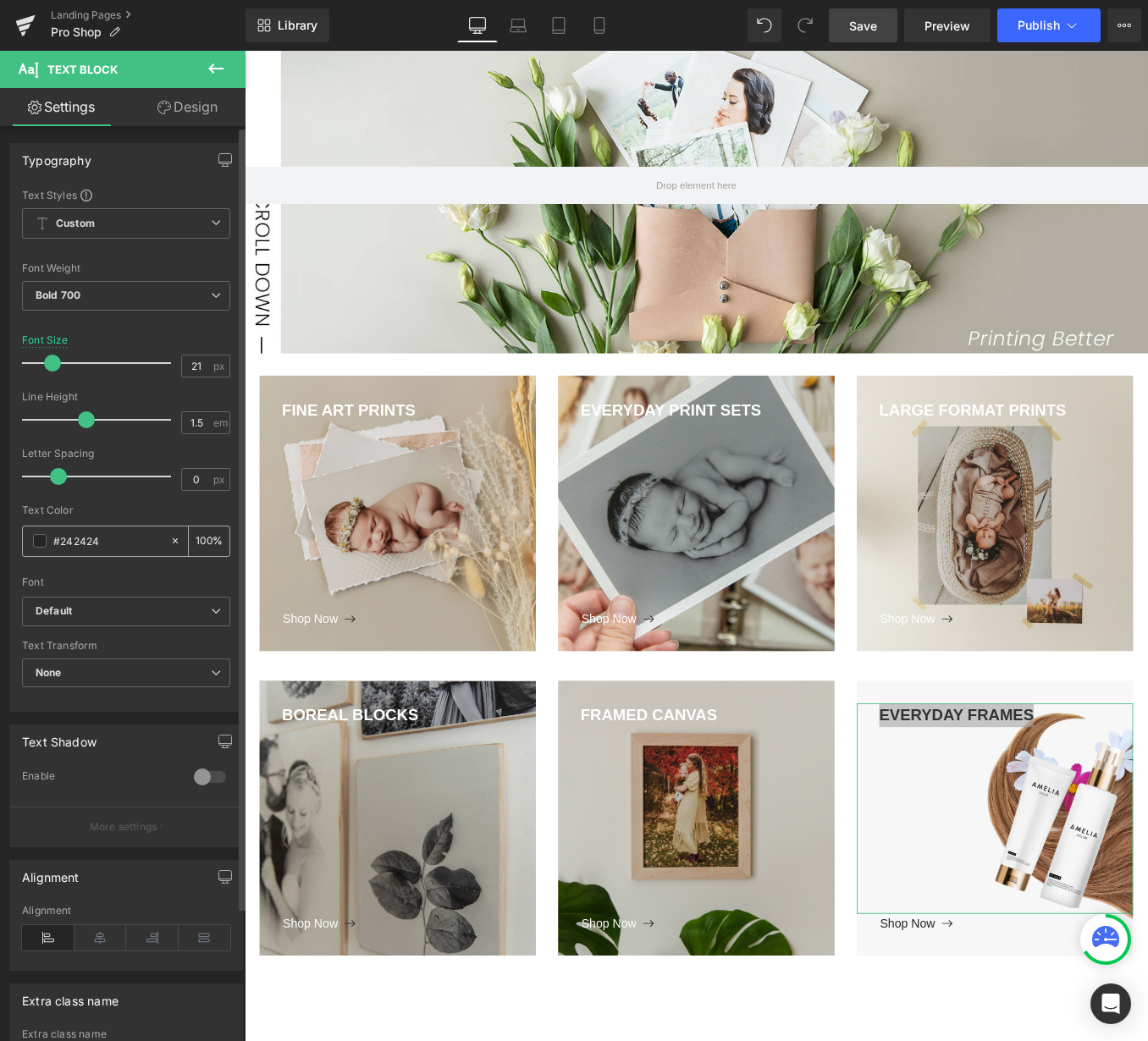
click at [37, 541] on span at bounding box center [40, 541] width 14 height 14
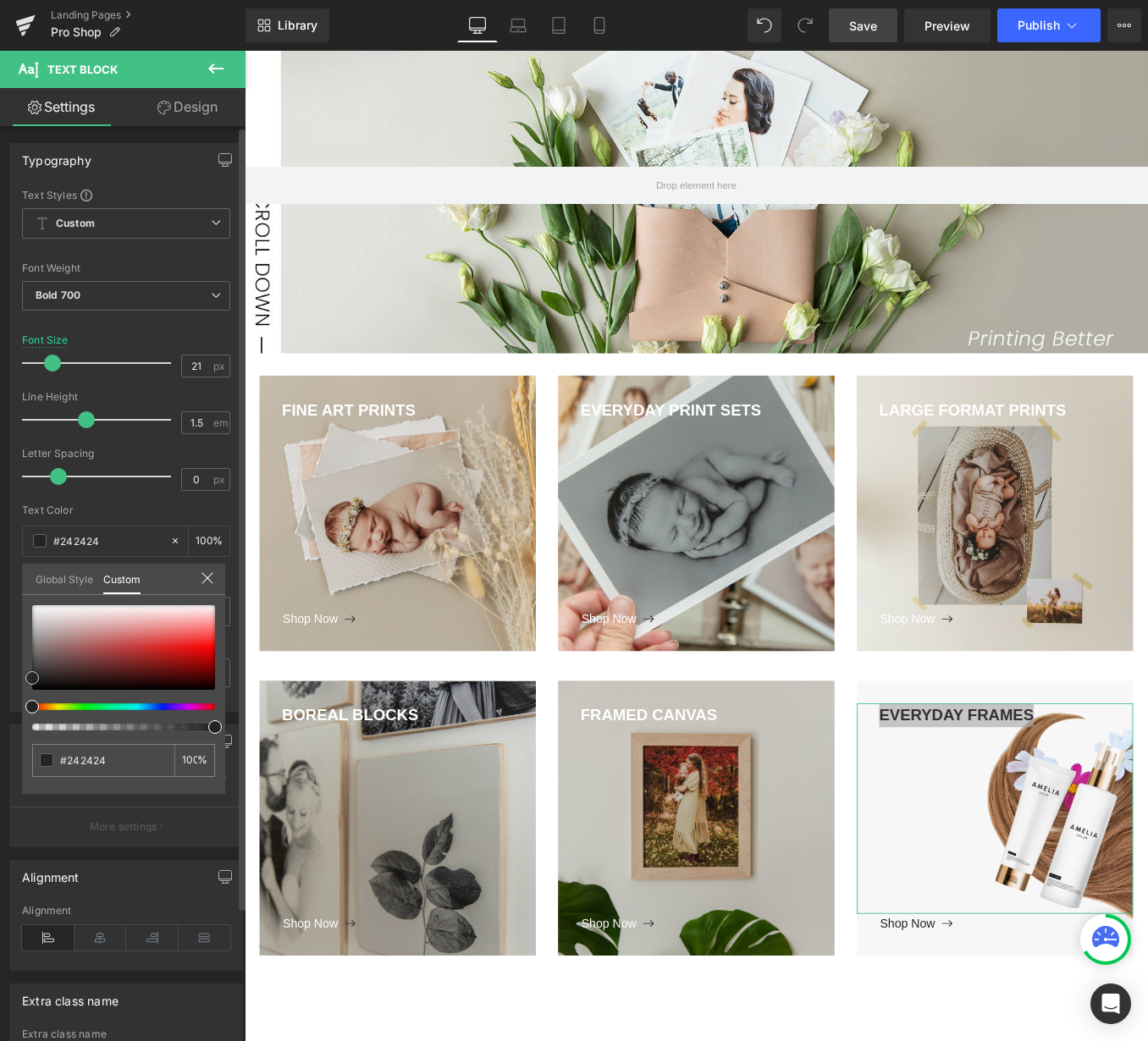
type input "#2d2d2d"
type input "#ffffff"
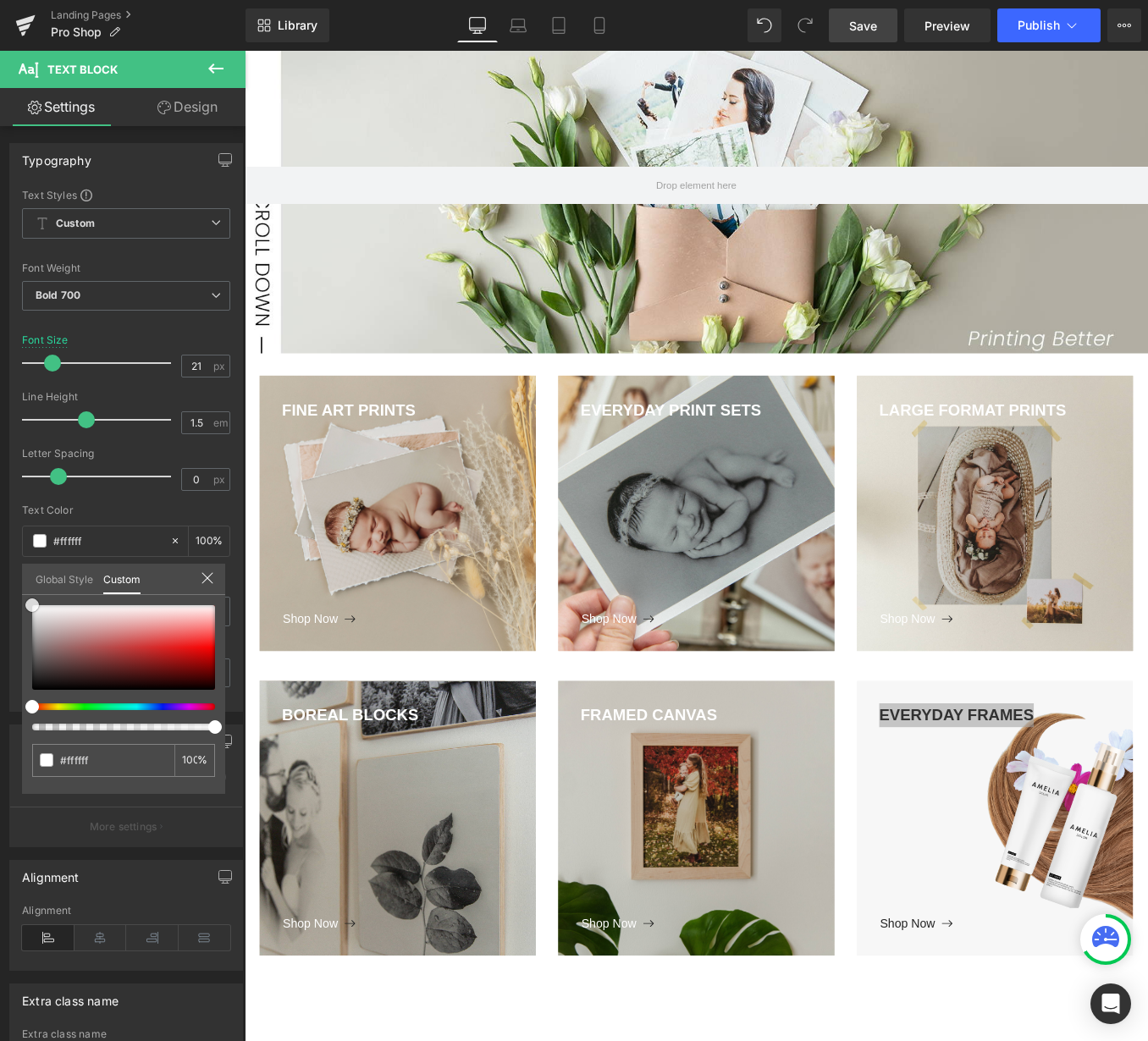
drag, startPoint x: 27, startPoint y: 680, endPoint x: -2, endPoint y: 535, distance: 147.9
click at [0, 535] on html "Hero Banner You are previewing how the will restyle your page. You can not edit…" at bounding box center [574, 520] width 1148 height 1041
click at [1063, 894] on body "Loading... Skip to content Just added to your cart Qty: View cart ( ) Continue …" at bounding box center [756, 802] width 1024 height 1970
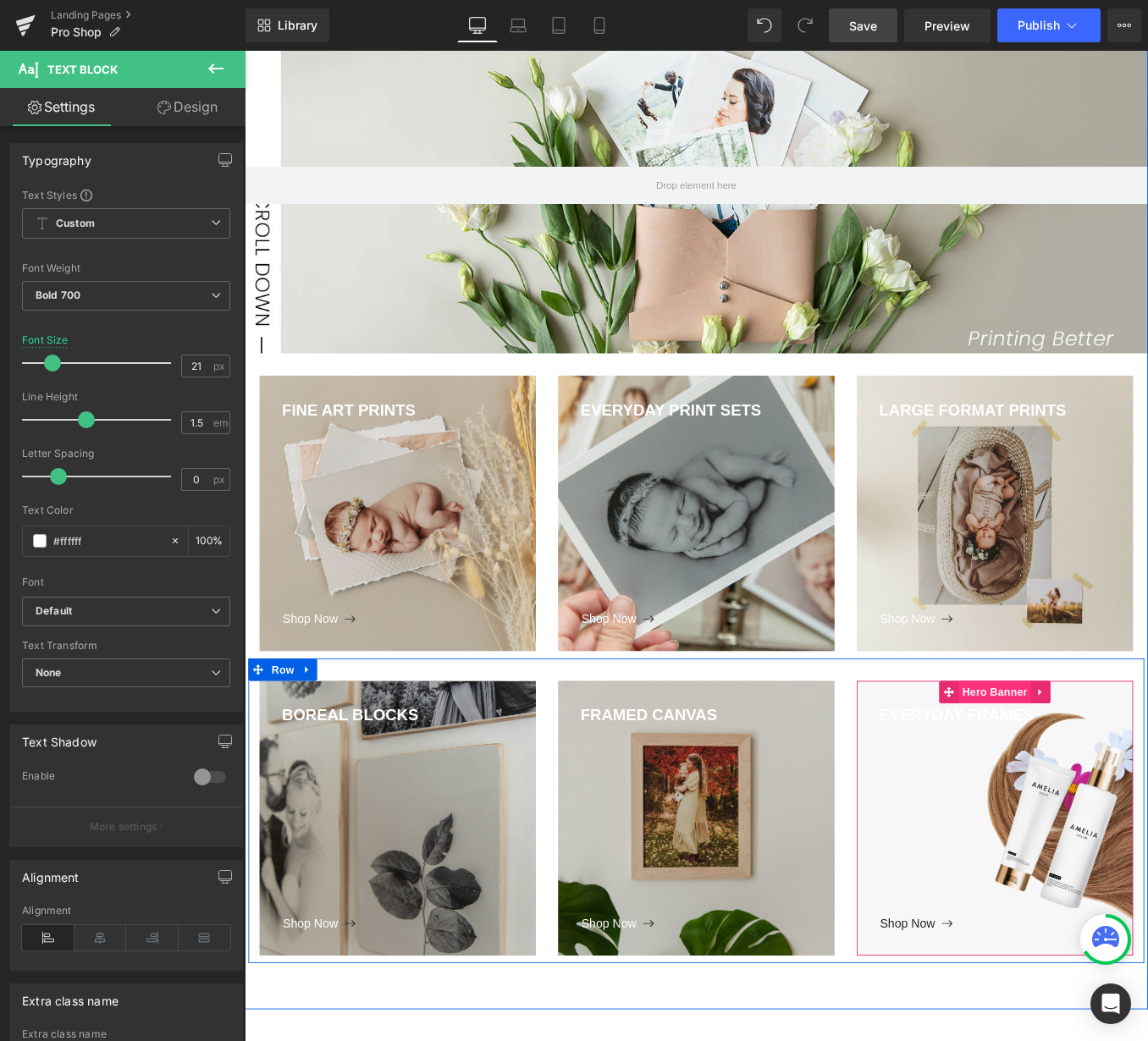
click at [1076, 781] on span "Hero Banner" at bounding box center [1095, 777] width 82 height 25
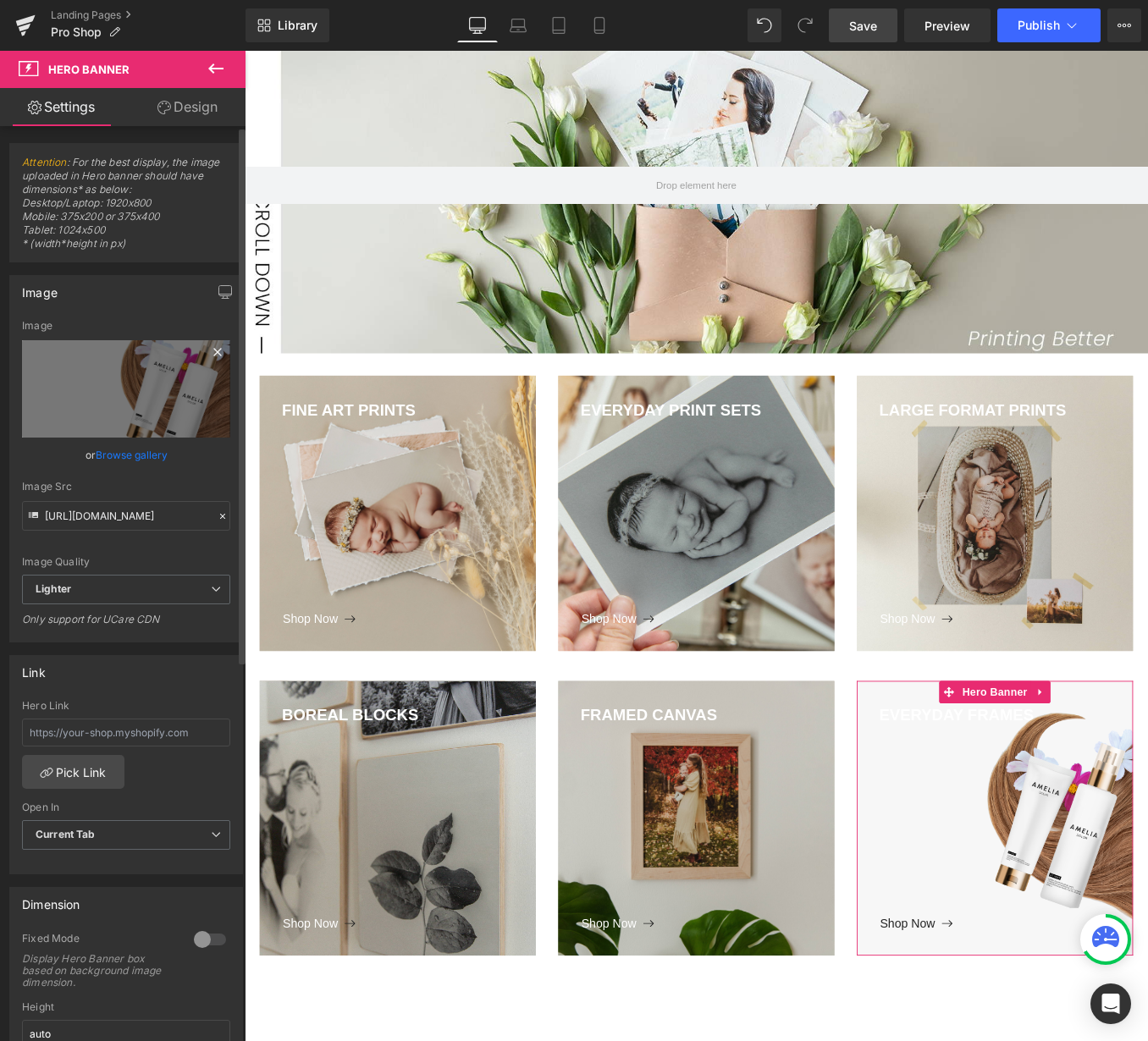
click at [213, 349] on icon at bounding box center [217, 352] width 8 height 8
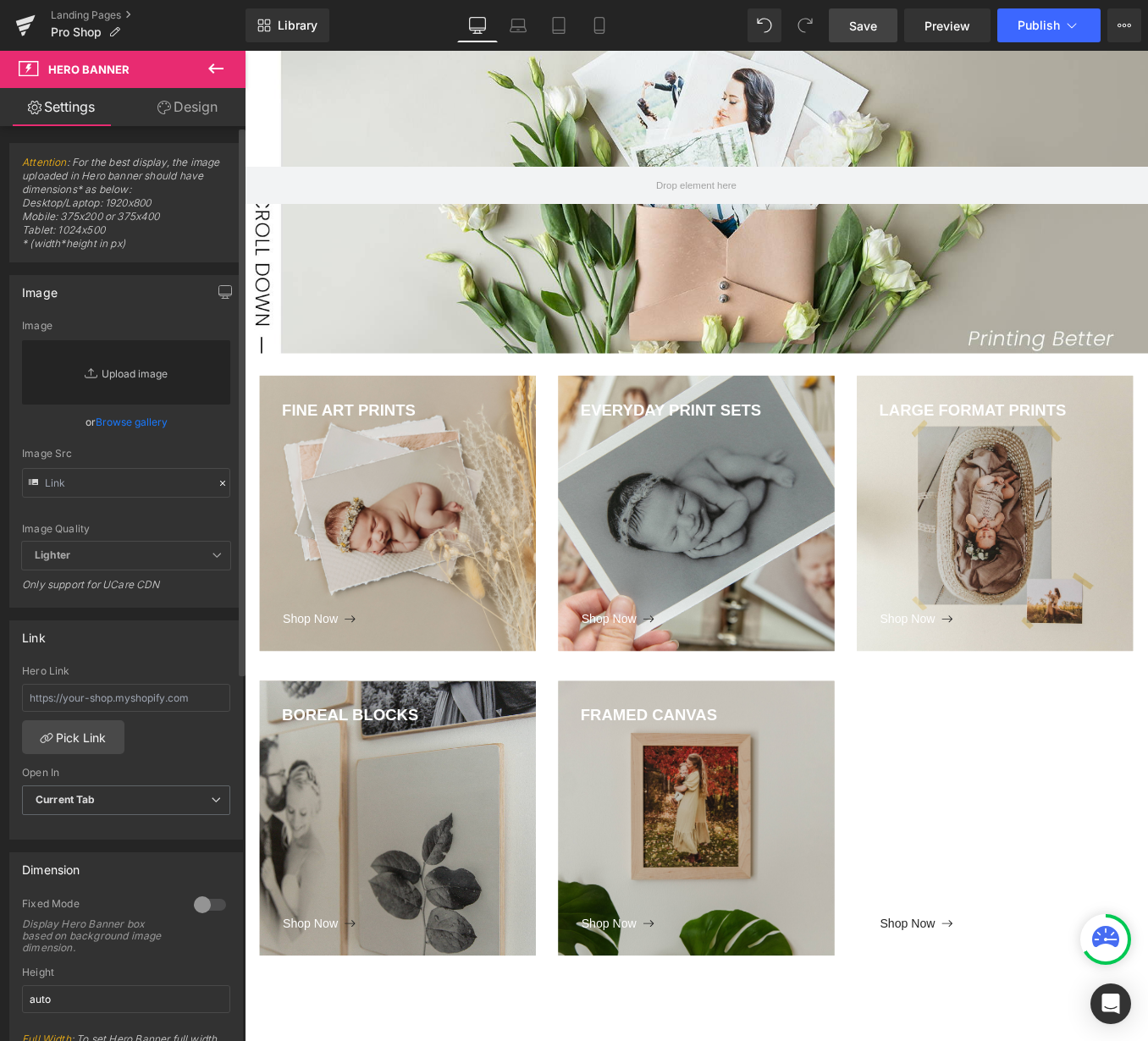
click at [111, 371] on link "Replace Image" at bounding box center [126, 373] width 209 height 65
type input "C:\fakepath\EverydayFrame-2(small).jpg"
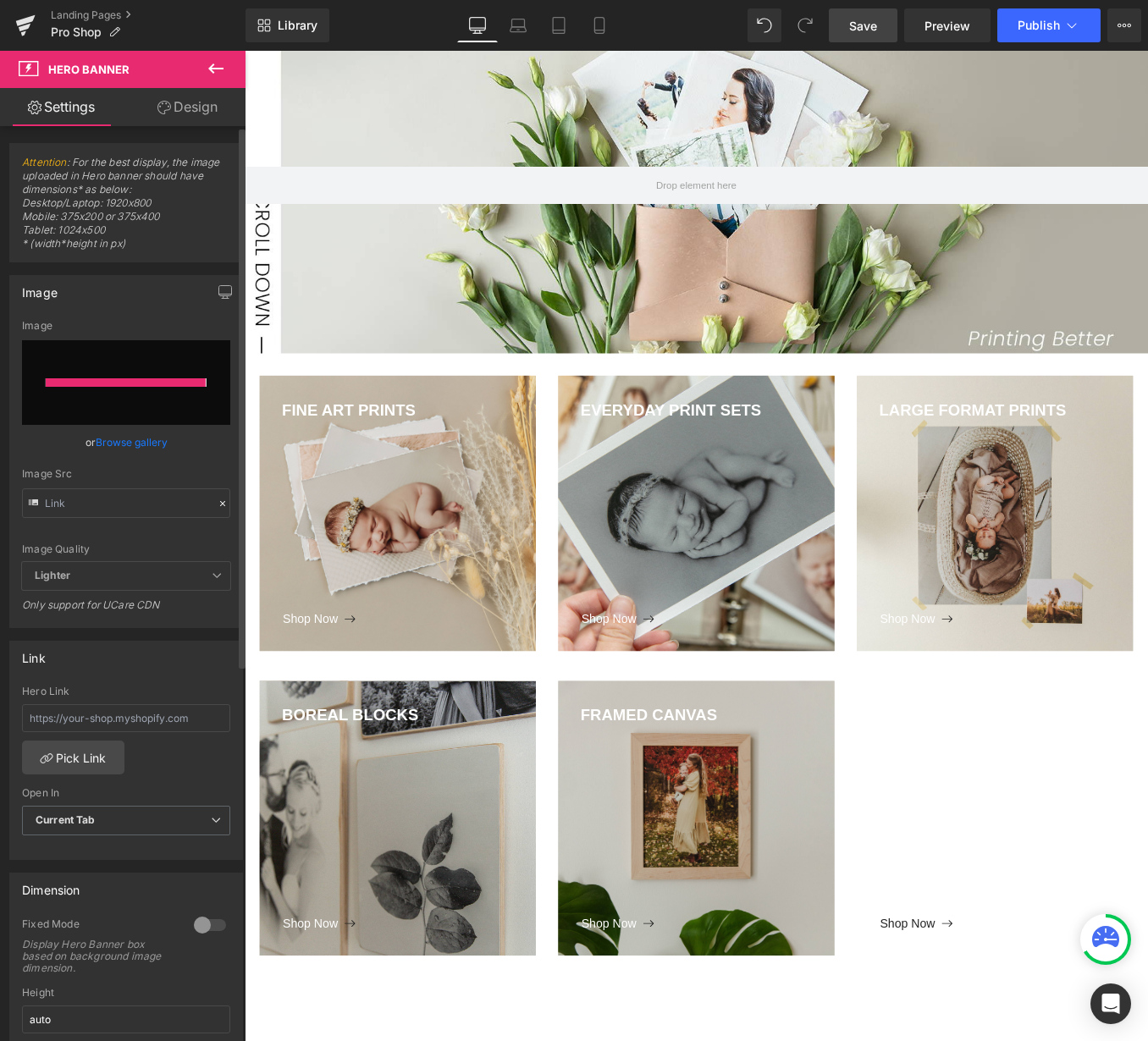
type input "[URL][DOMAIN_NAME]"
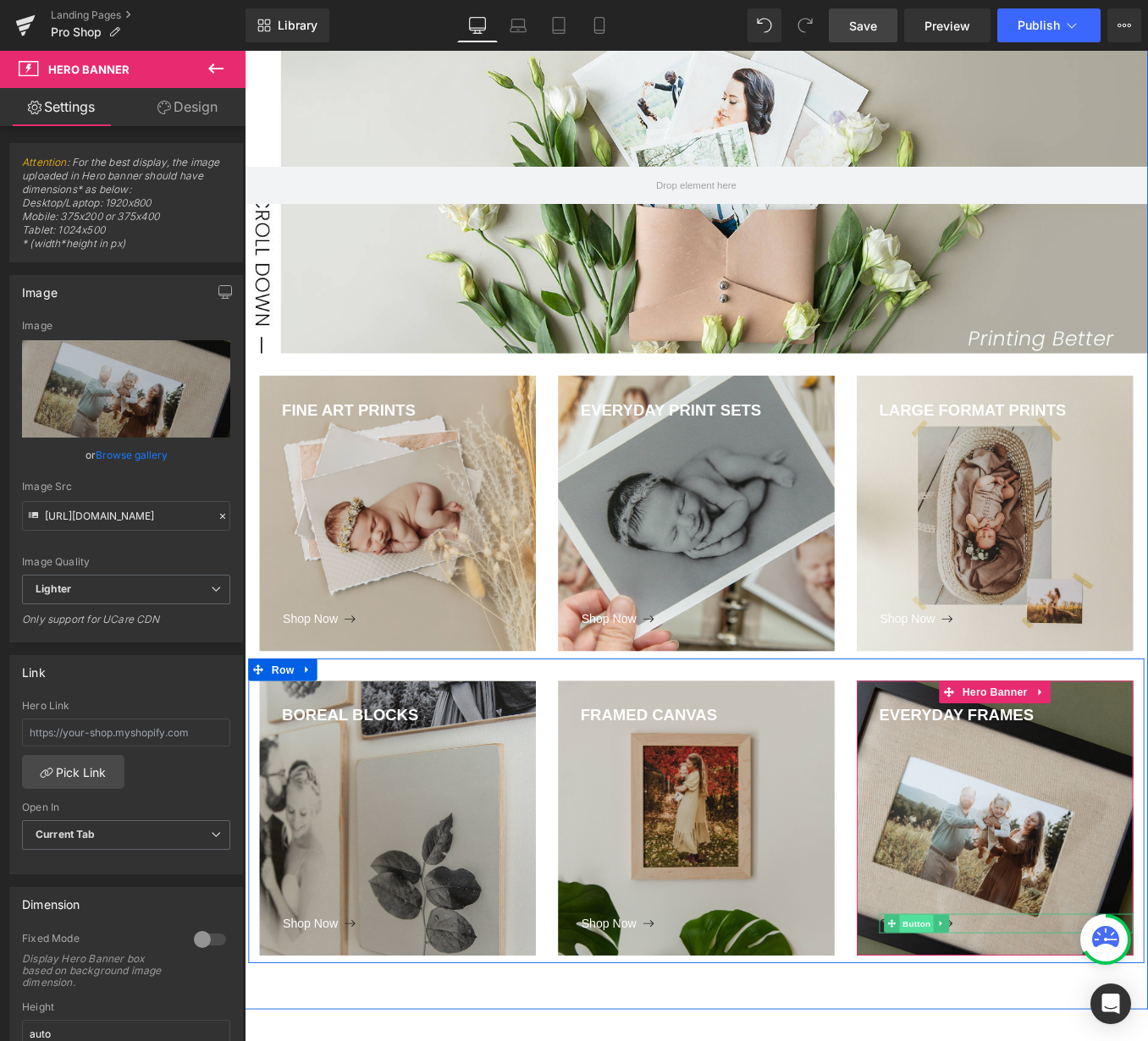
click at [998, 1040] on span "Button" at bounding box center [1007, 1039] width 39 height 20
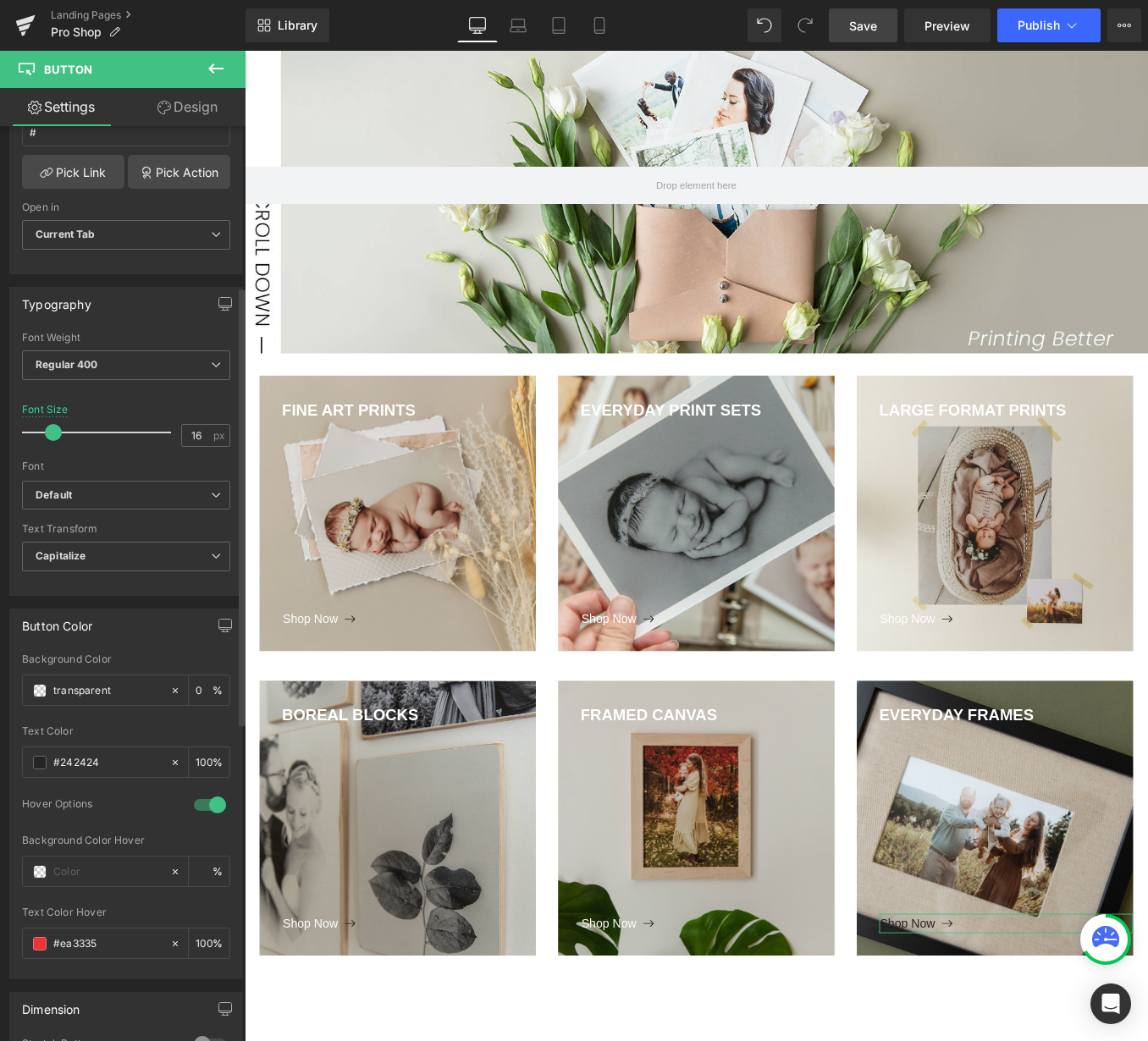
scroll to position [351, 0]
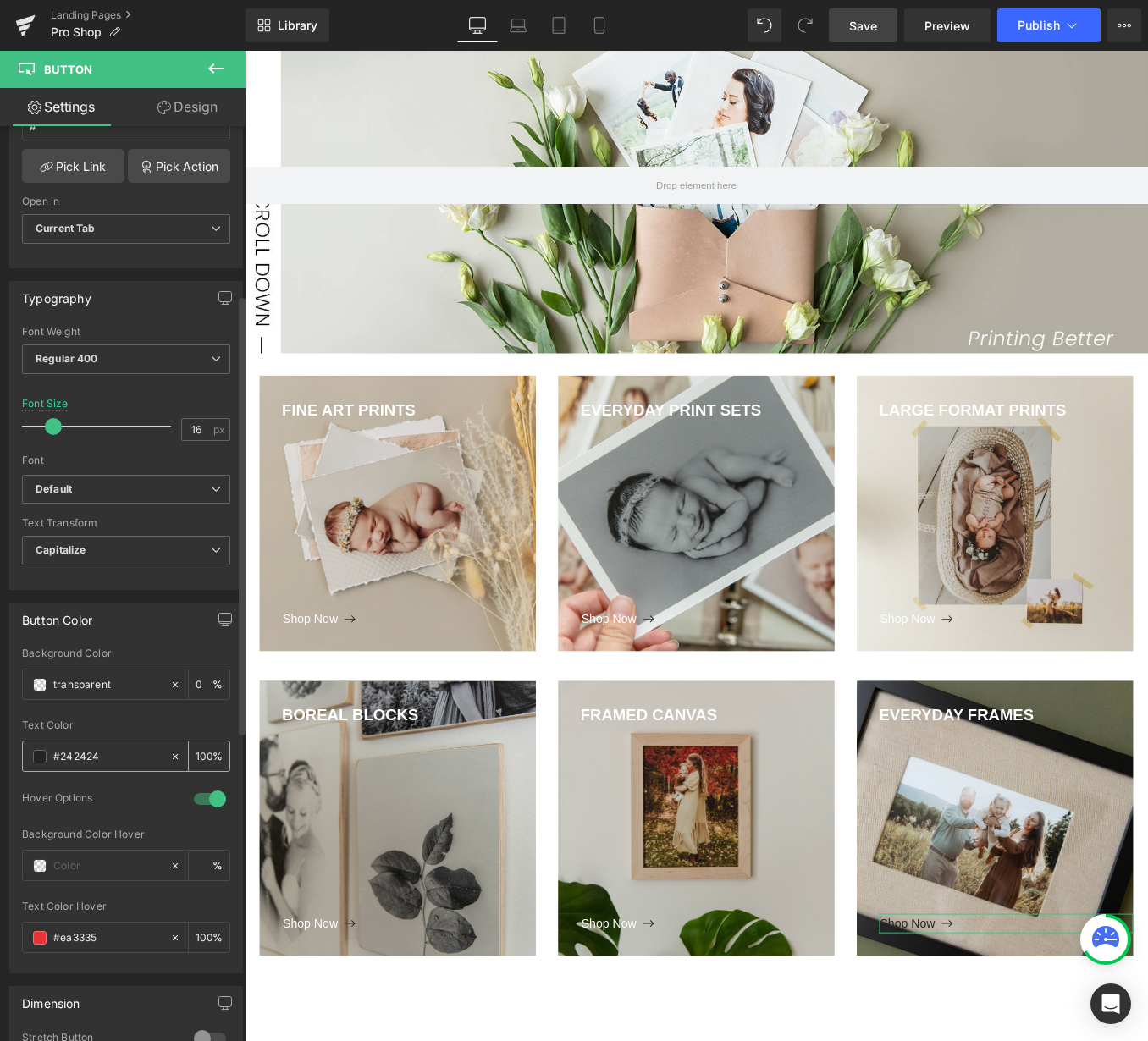
drag, startPoint x: 100, startPoint y: 759, endPoint x: 71, endPoint y: 758, distance: 29.0
click at [71, 758] on input "#242424" at bounding box center [107, 756] width 108 height 18
click at [43, 757] on span at bounding box center [40, 757] width 14 height 14
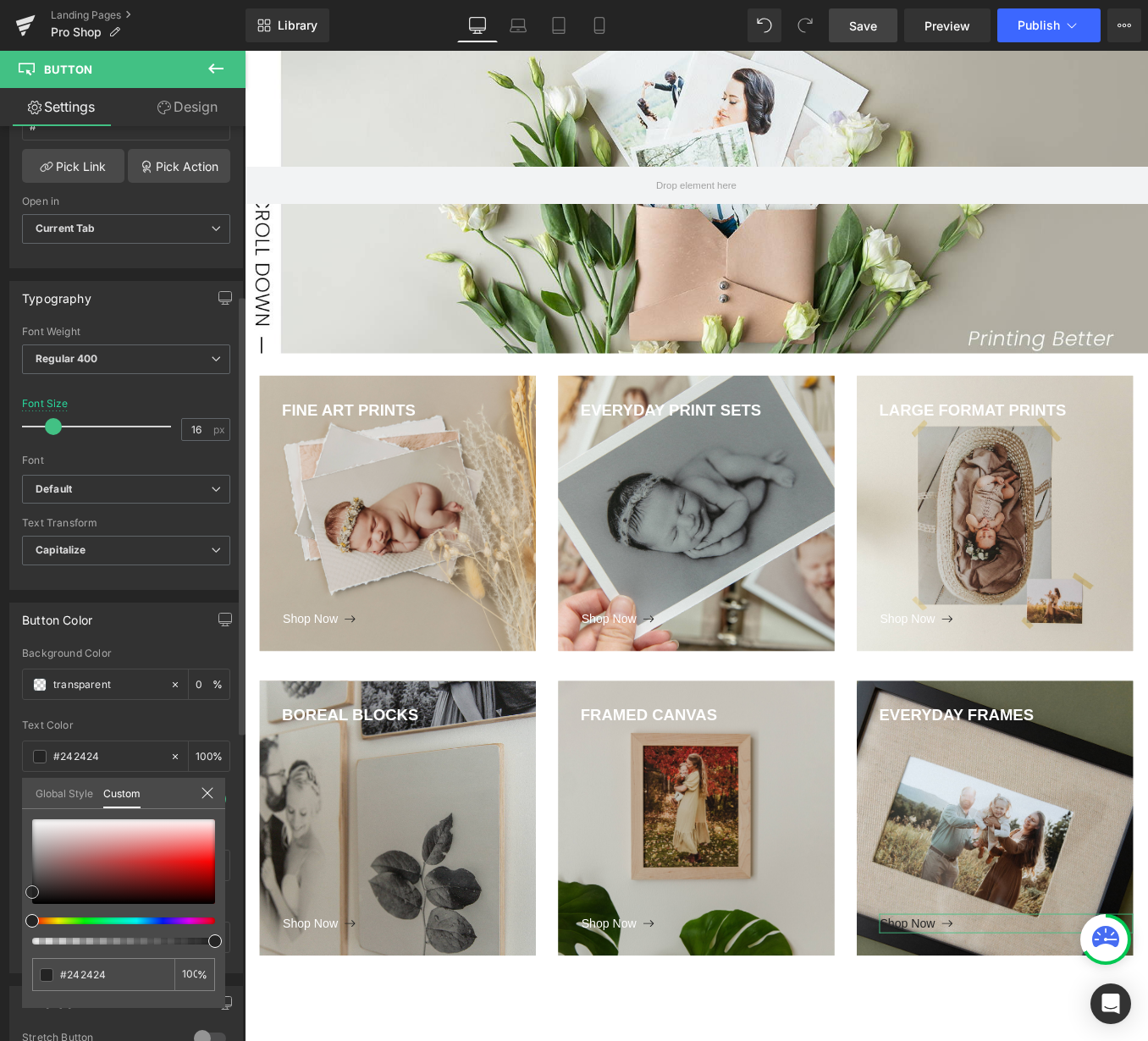
type input "#353535"
type input "#ffffff"
drag, startPoint x: 37, startPoint y: 888, endPoint x: 29, endPoint y: 736, distance: 152.2
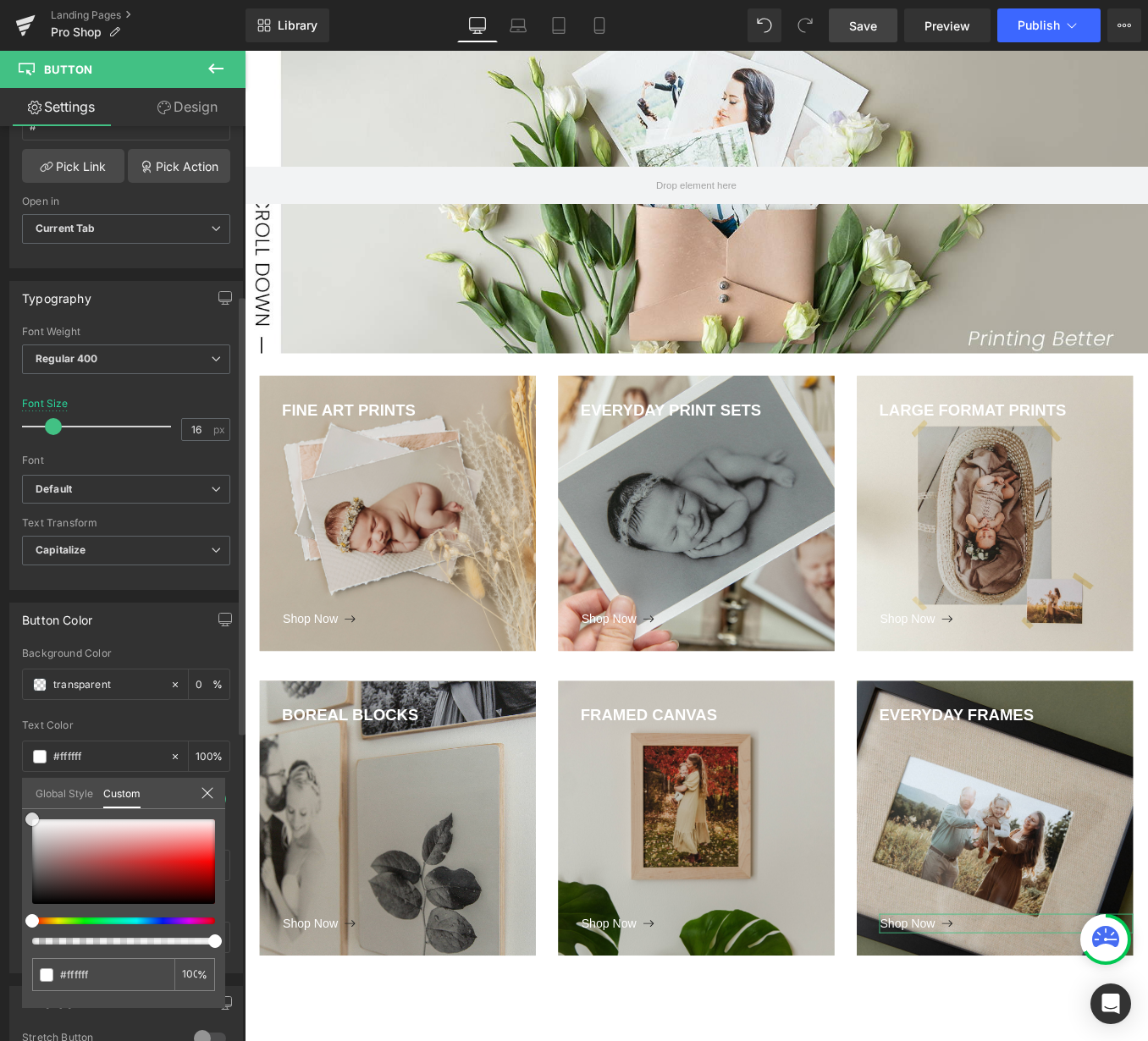
click at [24, 764] on div "Button Color transparent Background Color transparent 0 % rgba(255, 255, 255, 1…" at bounding box center [127, 781] width 253 height 383
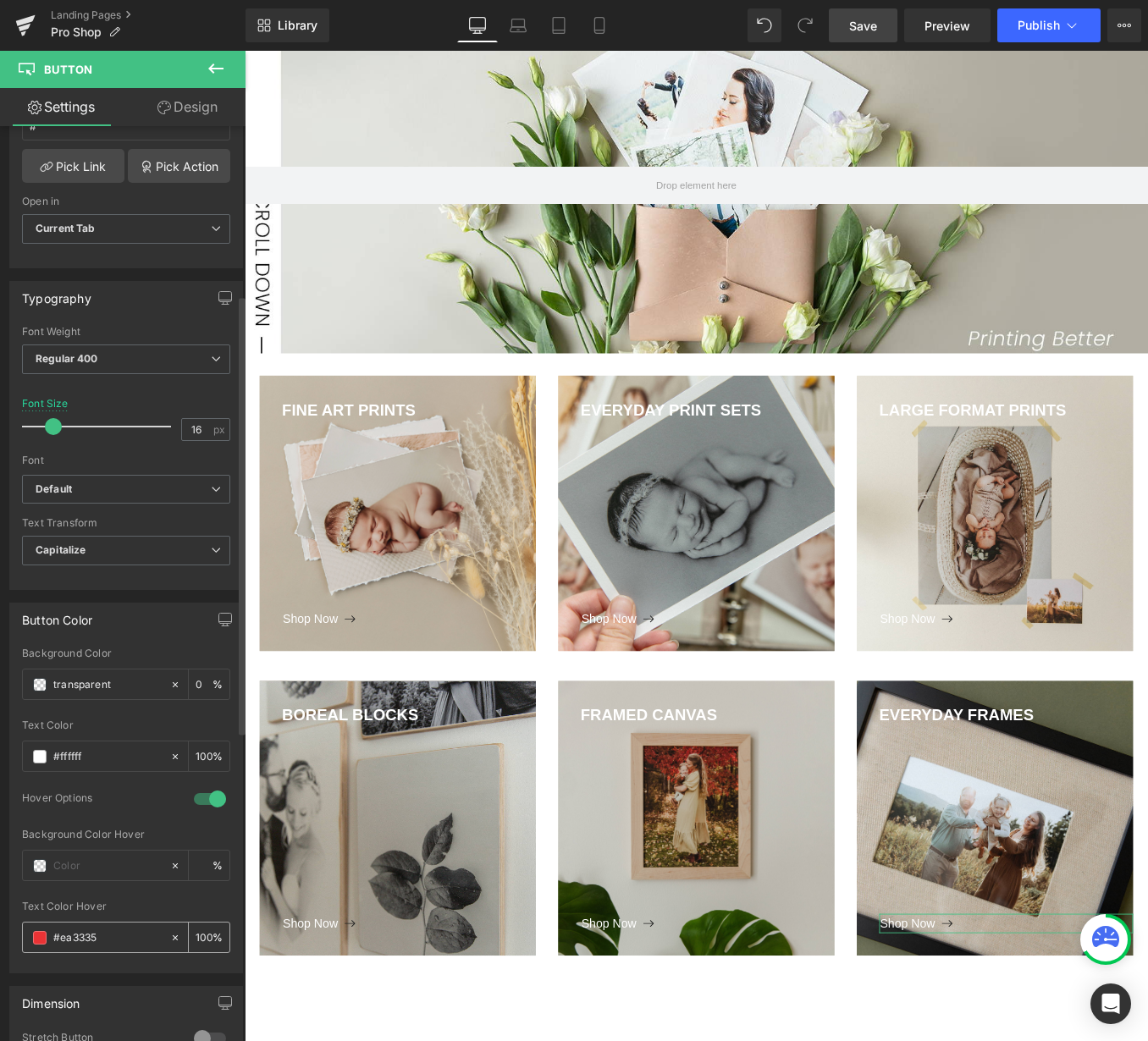
drag, startPoint x: 92, startPoint y: 944, endPoint x: 59, endPoint y: 942, distance: 33.1
click at [59, 942] on input "#ea3335" at bounding box center [107, 937] width 108 height 18
type input "#242424"
type input "100"
type input "#242424"
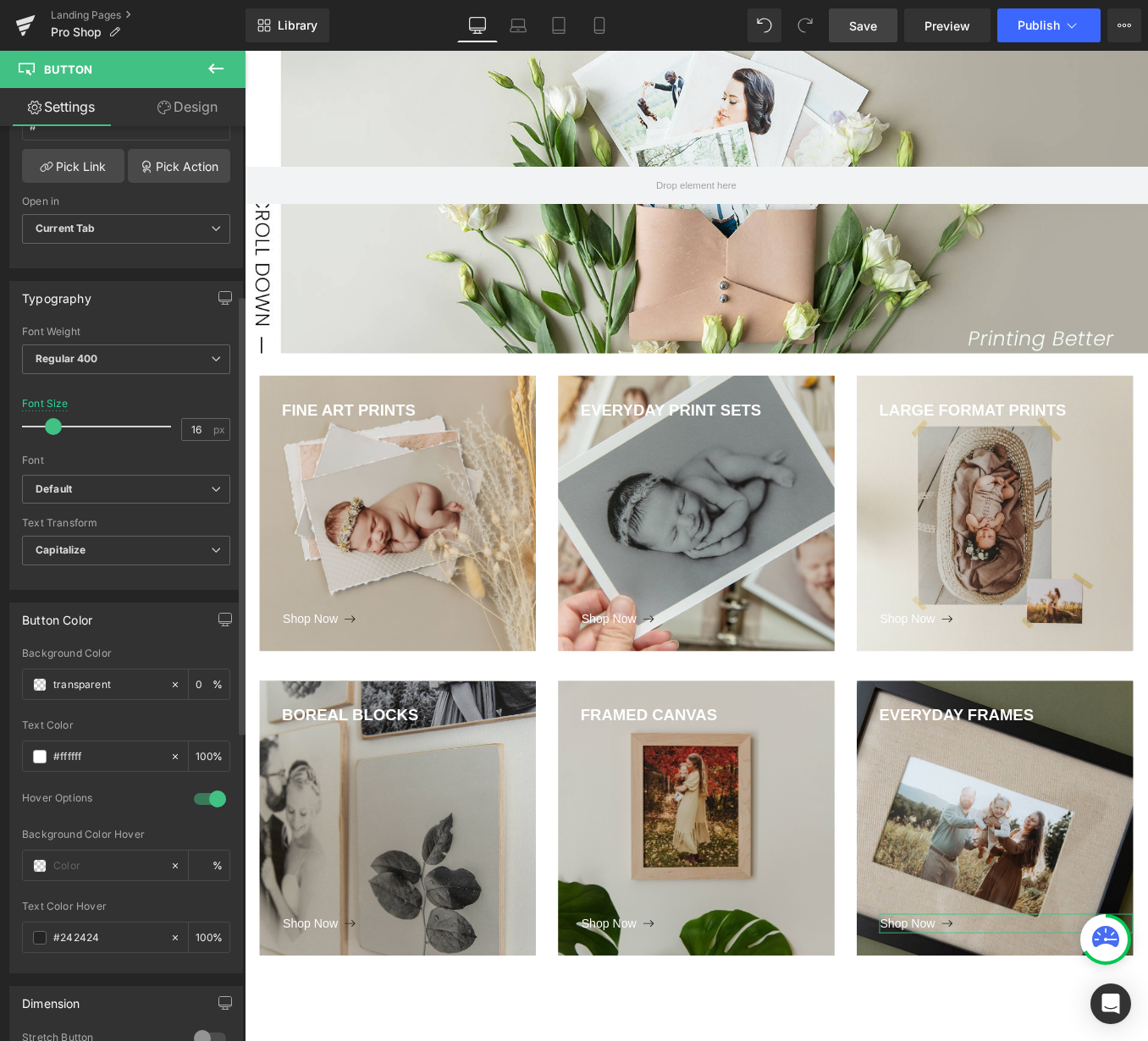
click at [187, 910] on div "Text Color Hover" at bounding box center [126, 907] width 209 height 12
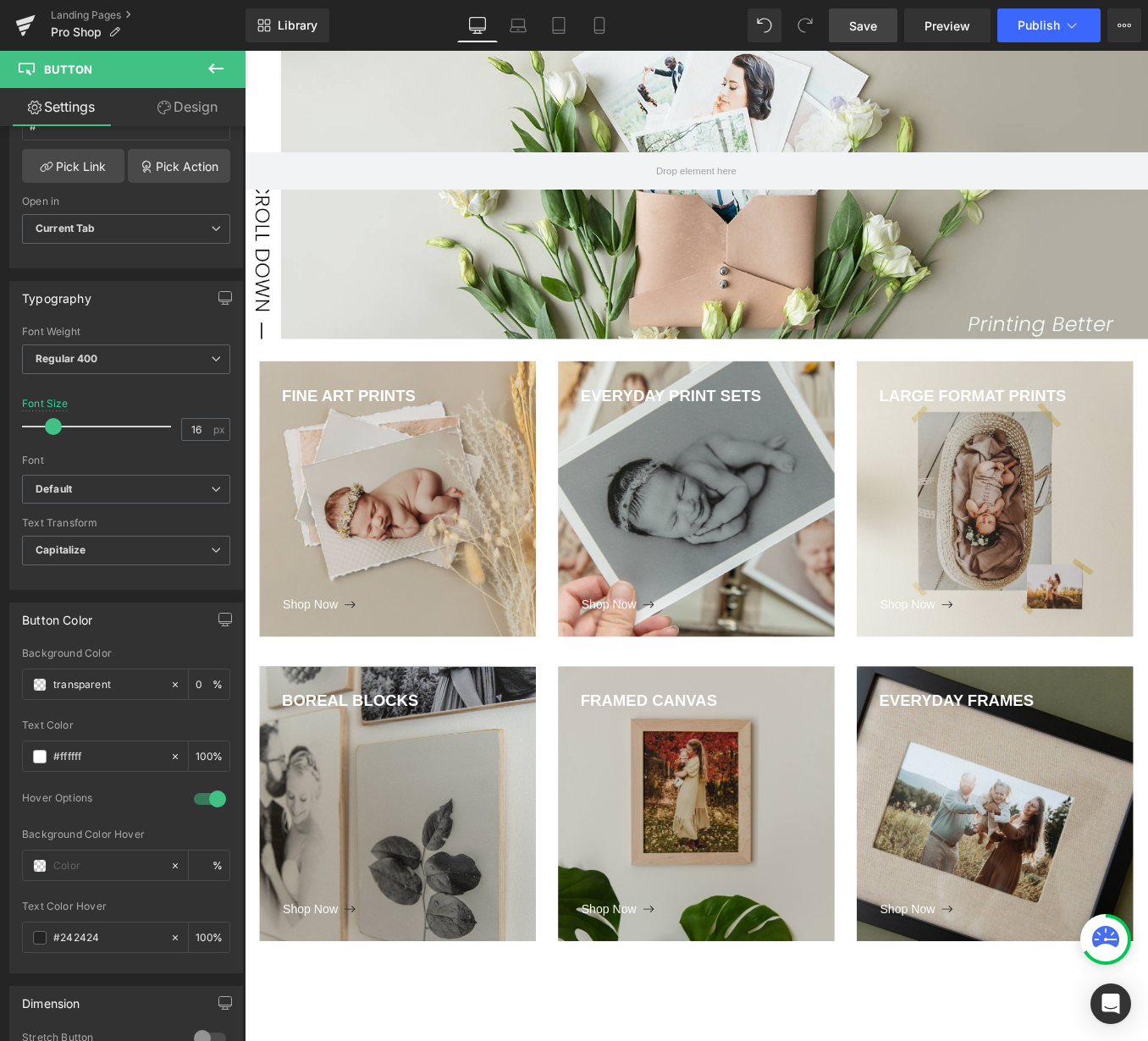
scroll to position [257, 0]
